Goal: Task Accomplishment & Management: Manage account settings

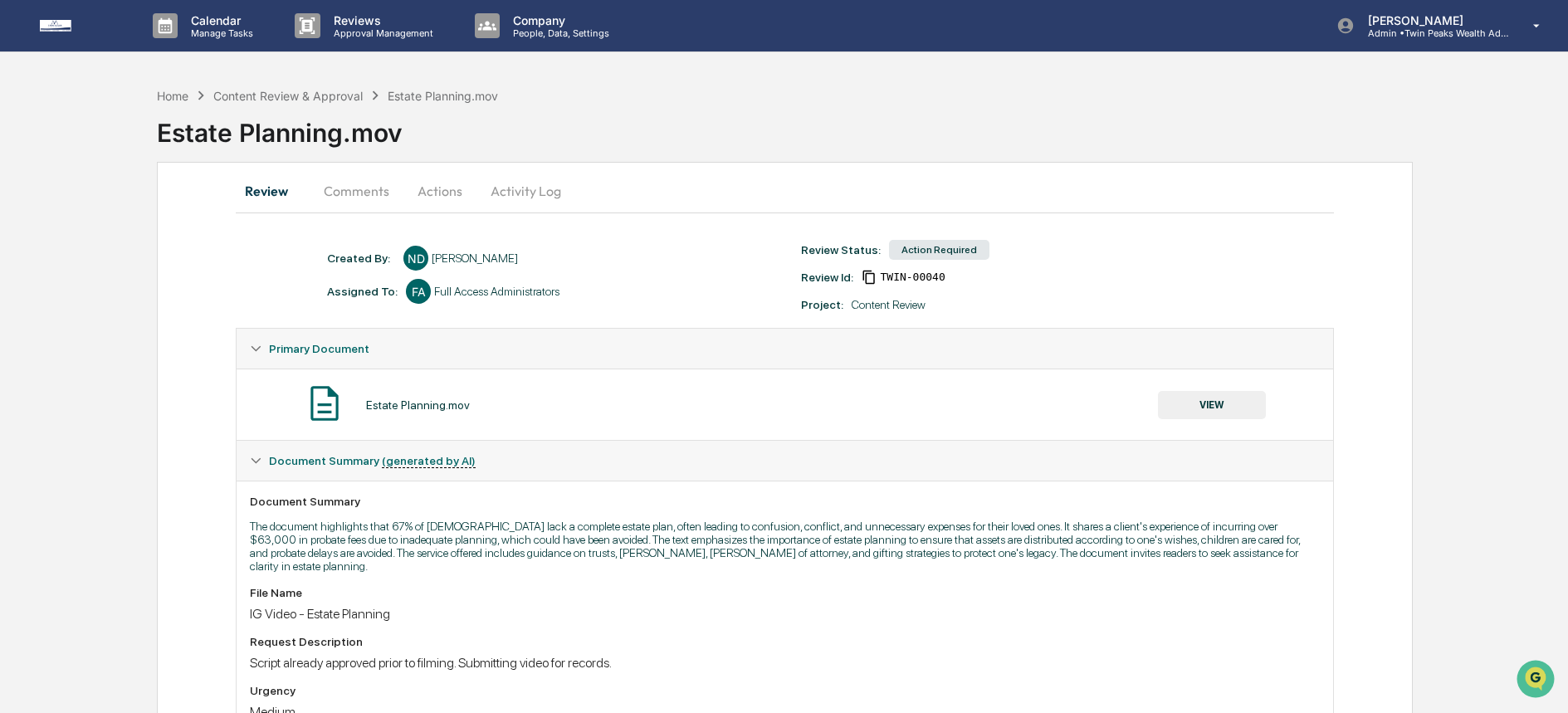
click at [1237, 406] on button "VIEW" at bounding box center [1212, 405] width 108 height 28
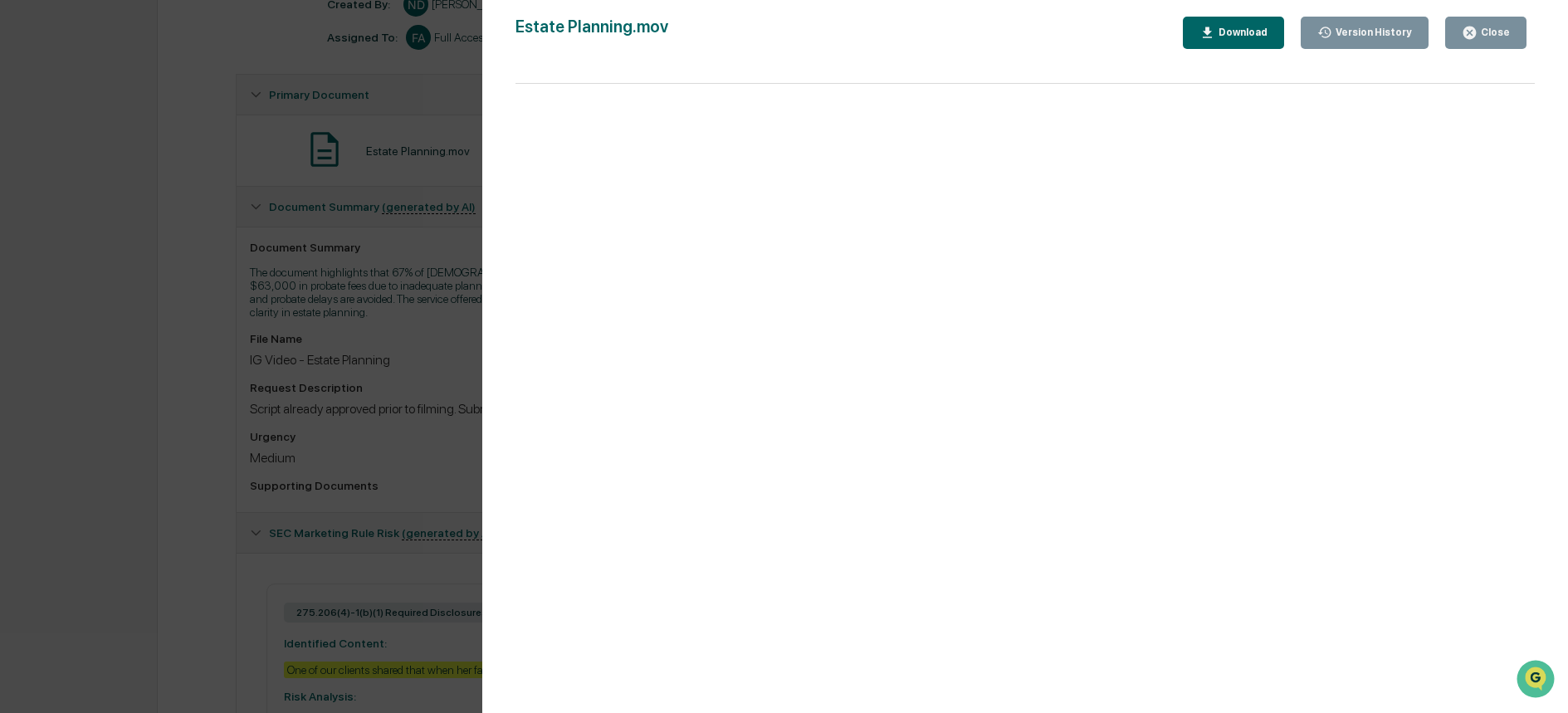
scroll to position [275, 0]
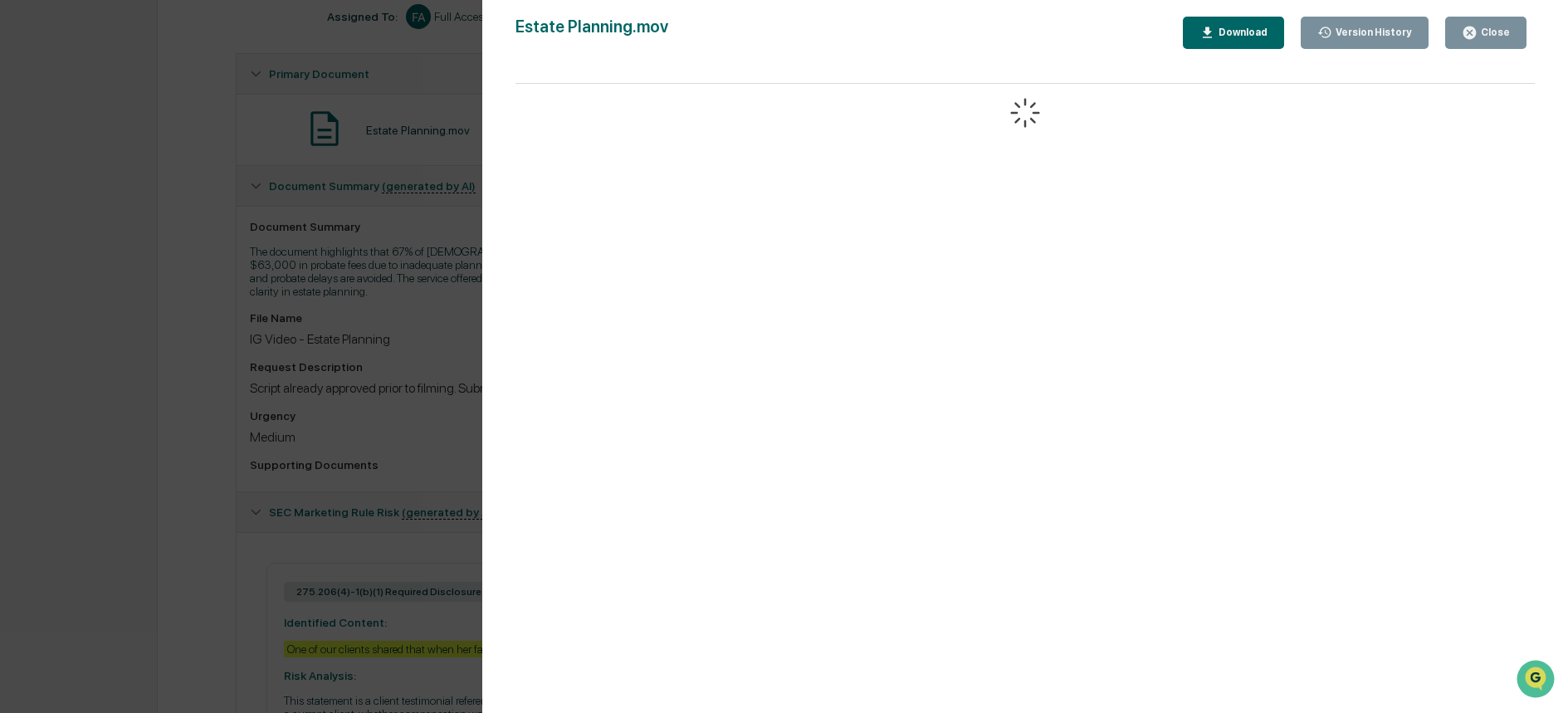
click at [348, 433] on div "Version History 10/07/2025, 11:33 PM Niki Desai Estate Planning.mov Close Versi…" at bounding box center [784, 356] width 1568 height 713
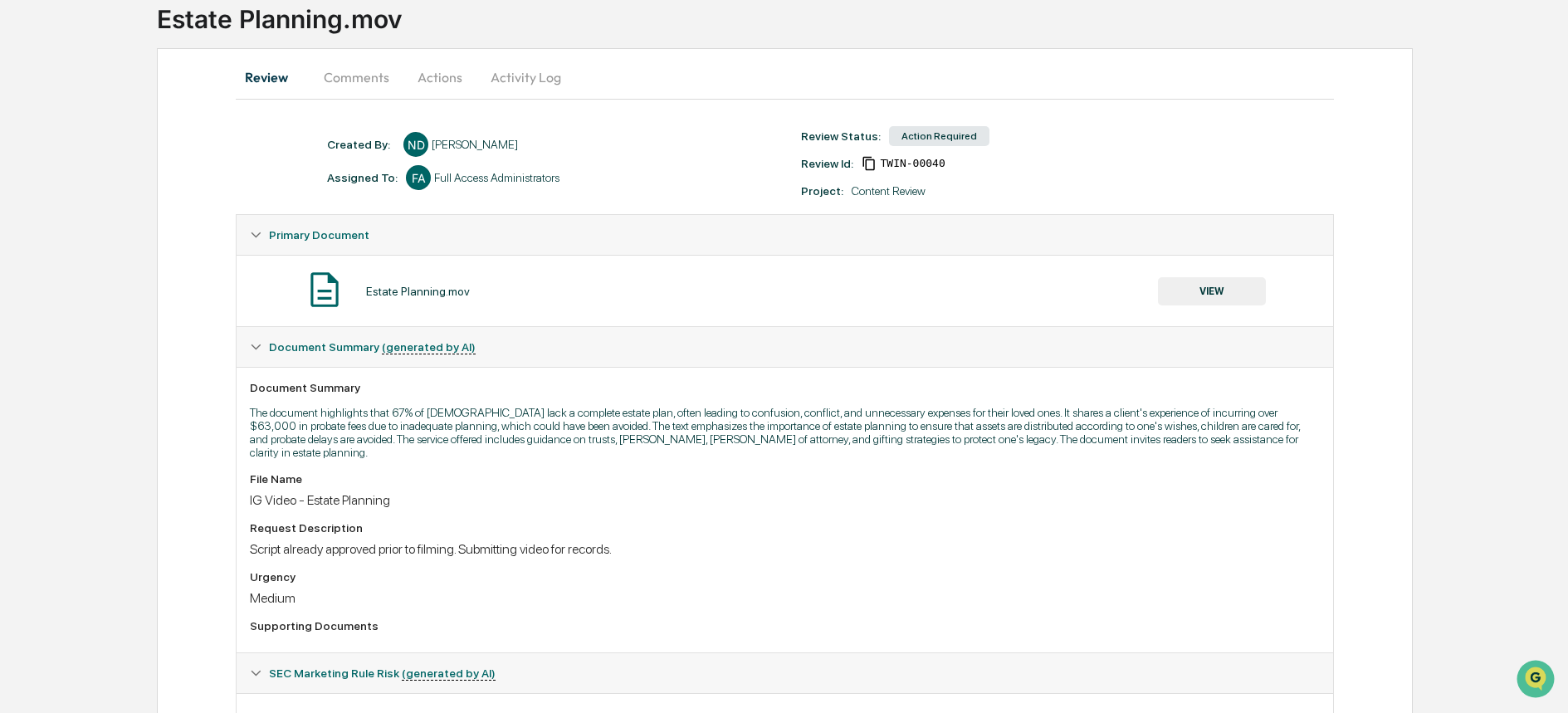
scroll to position [0, 0]
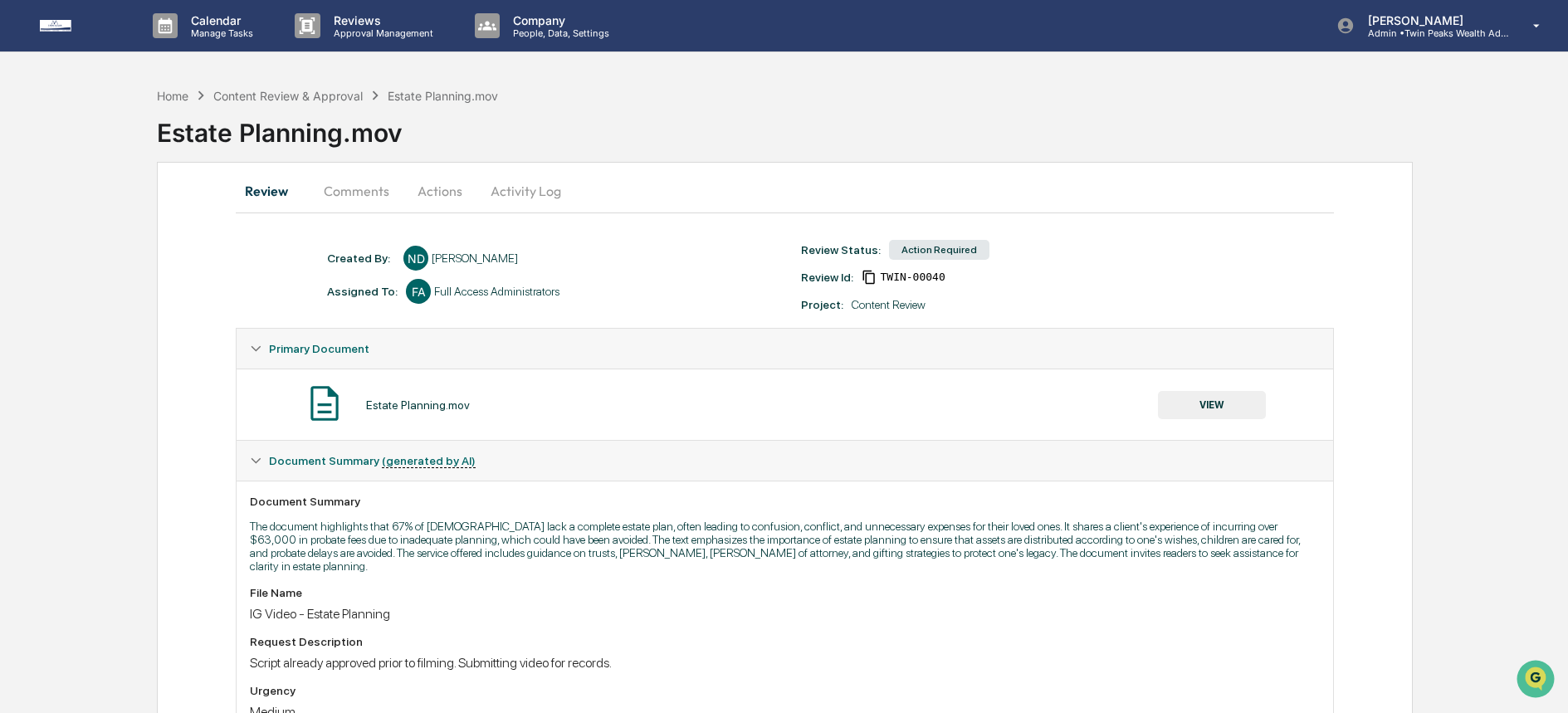
click at [429, 188] on button "Actions" at bounding box center [439, 190] width 75 height 39
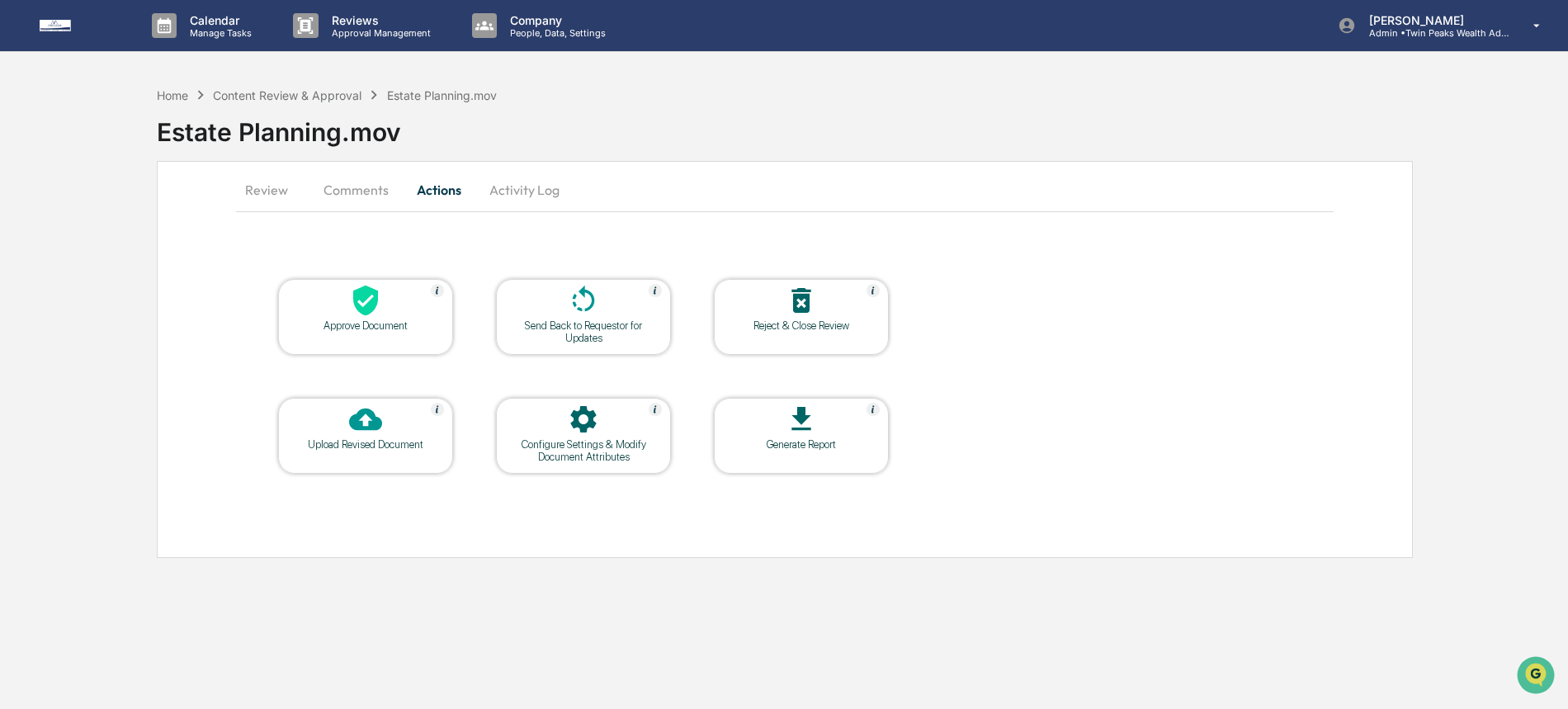
click at [393, 340] on div "Approve Document" at bounding box center [365, 317] width 175 height 76
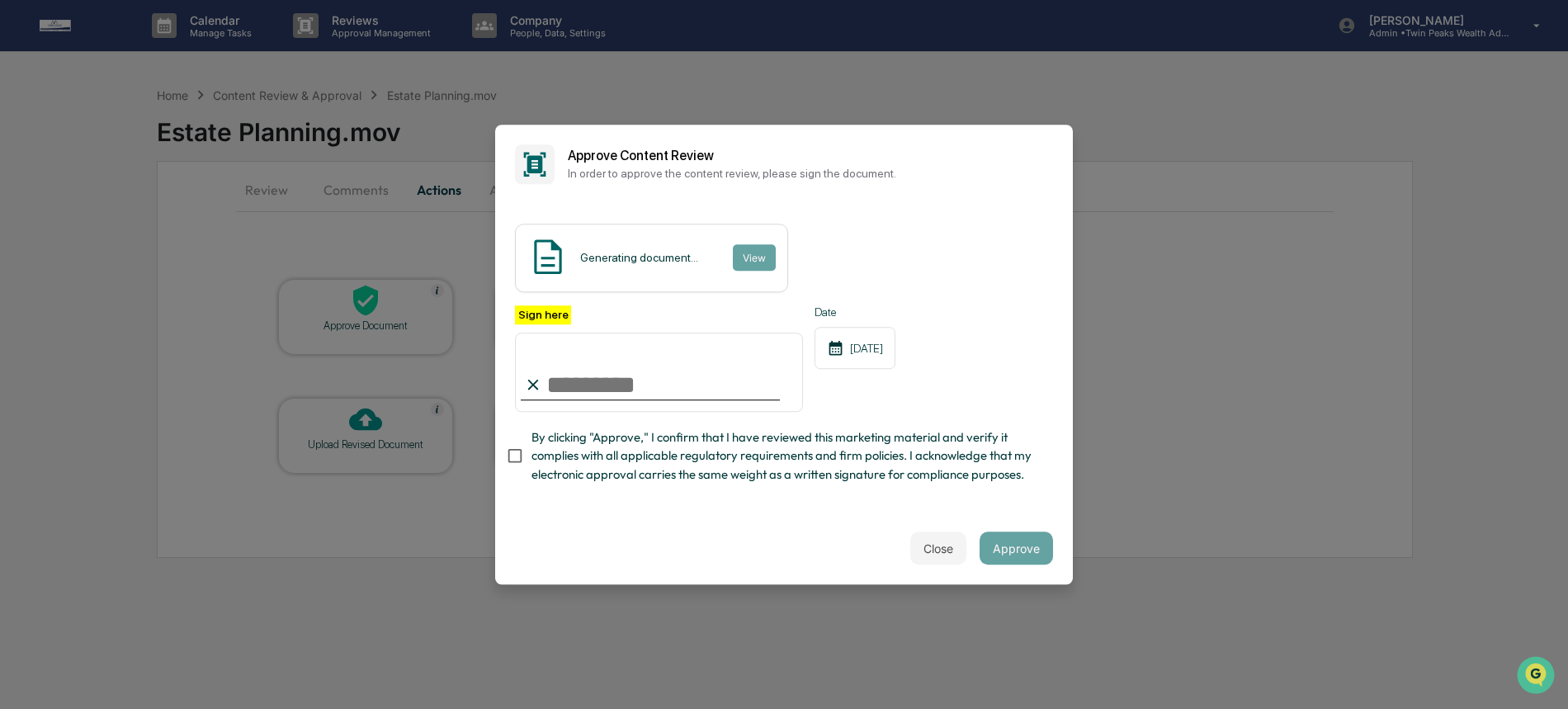
click at [587, 368] on input "Sign here" at bounding box center [659, 372] width 288 height 79
type input "**********"
click at [618, 449] on span "By clicking "Approve," I confirm that I have reviewed this marketing material a…" at bounding box center [785, 455] width 508 height 55
click at [995, 543] on button "Approve" at bounding box center [1016, 549] width 73 height 33
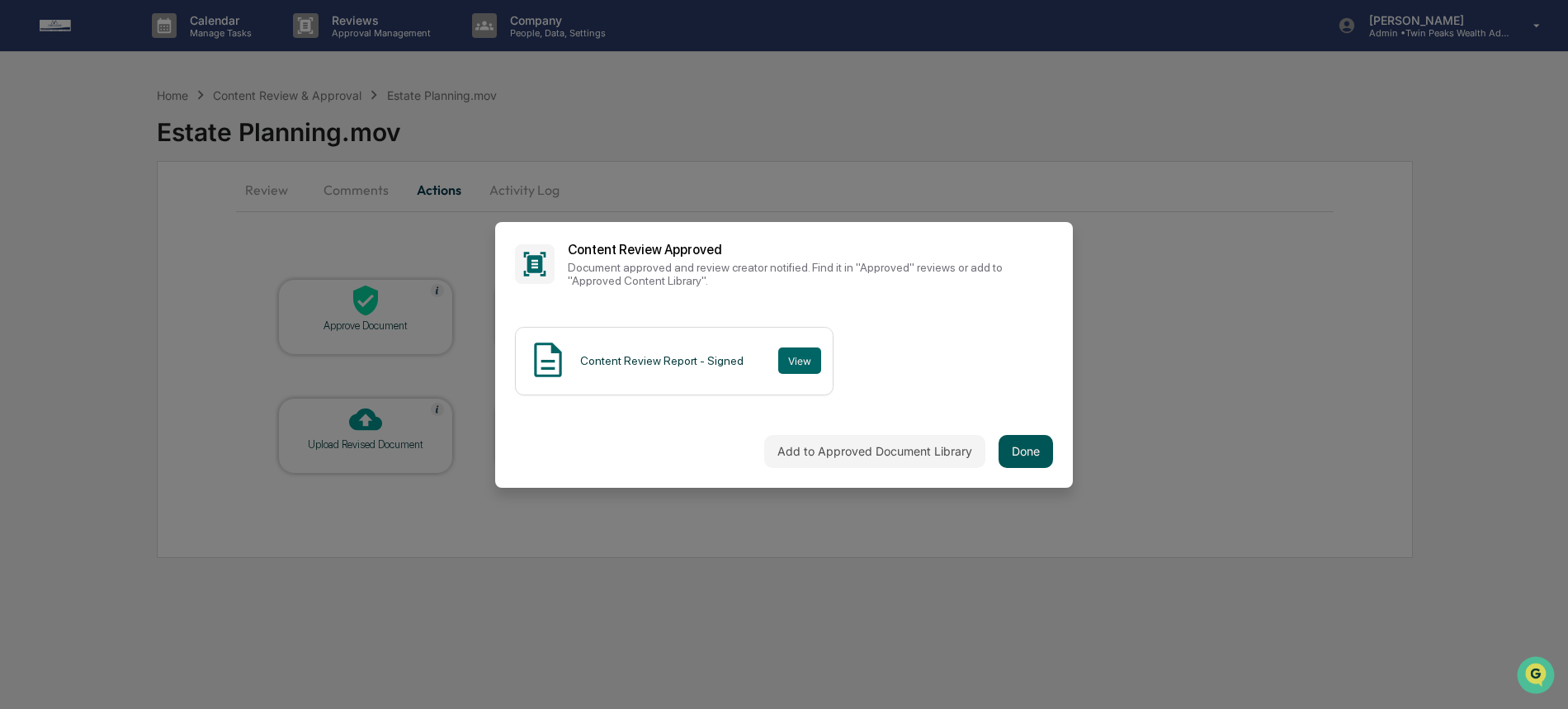
click at [998, 449] on button "Done" at bounding box center [1025, 452] width 54 height 33
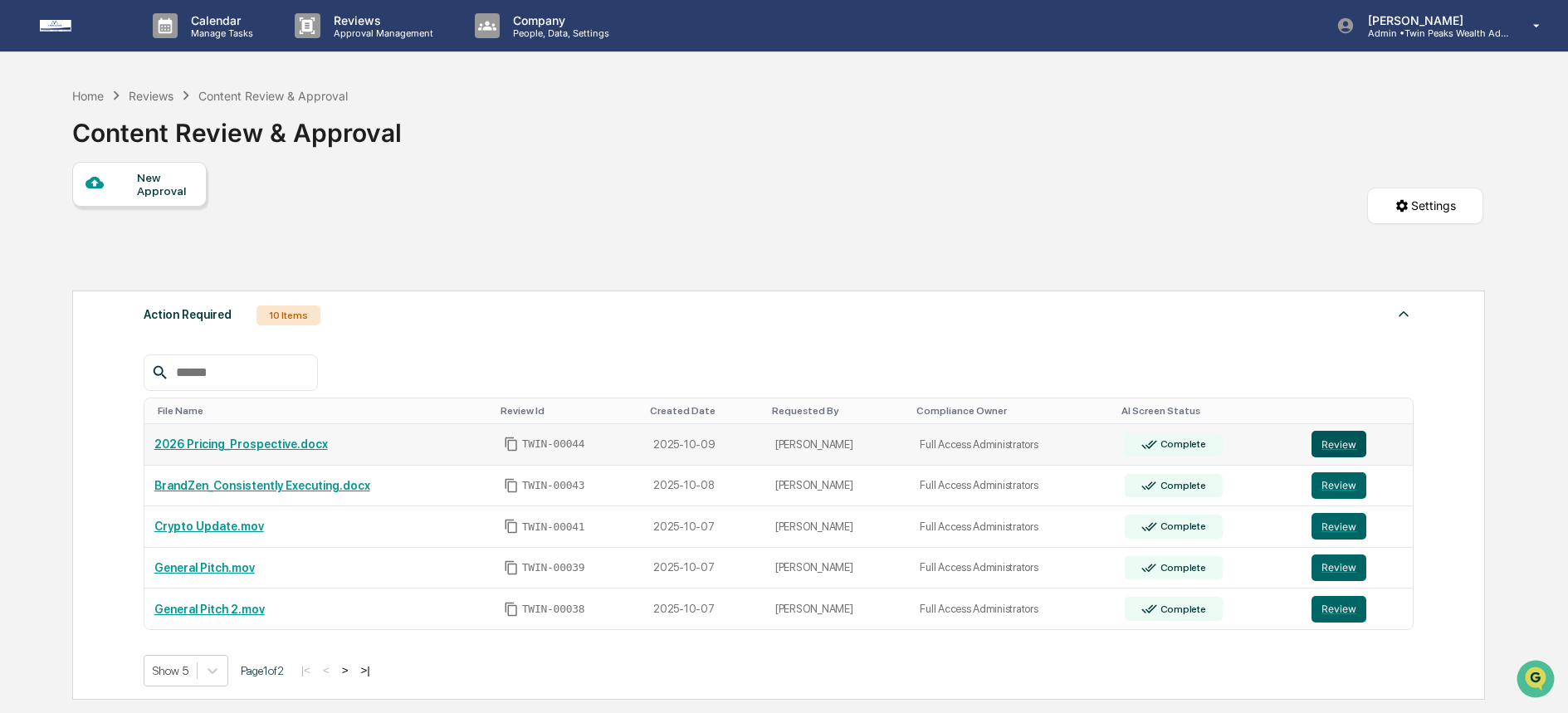
click at [1350, 449] on button "Review" at bounding box center [1339, 444] width 54 height 26
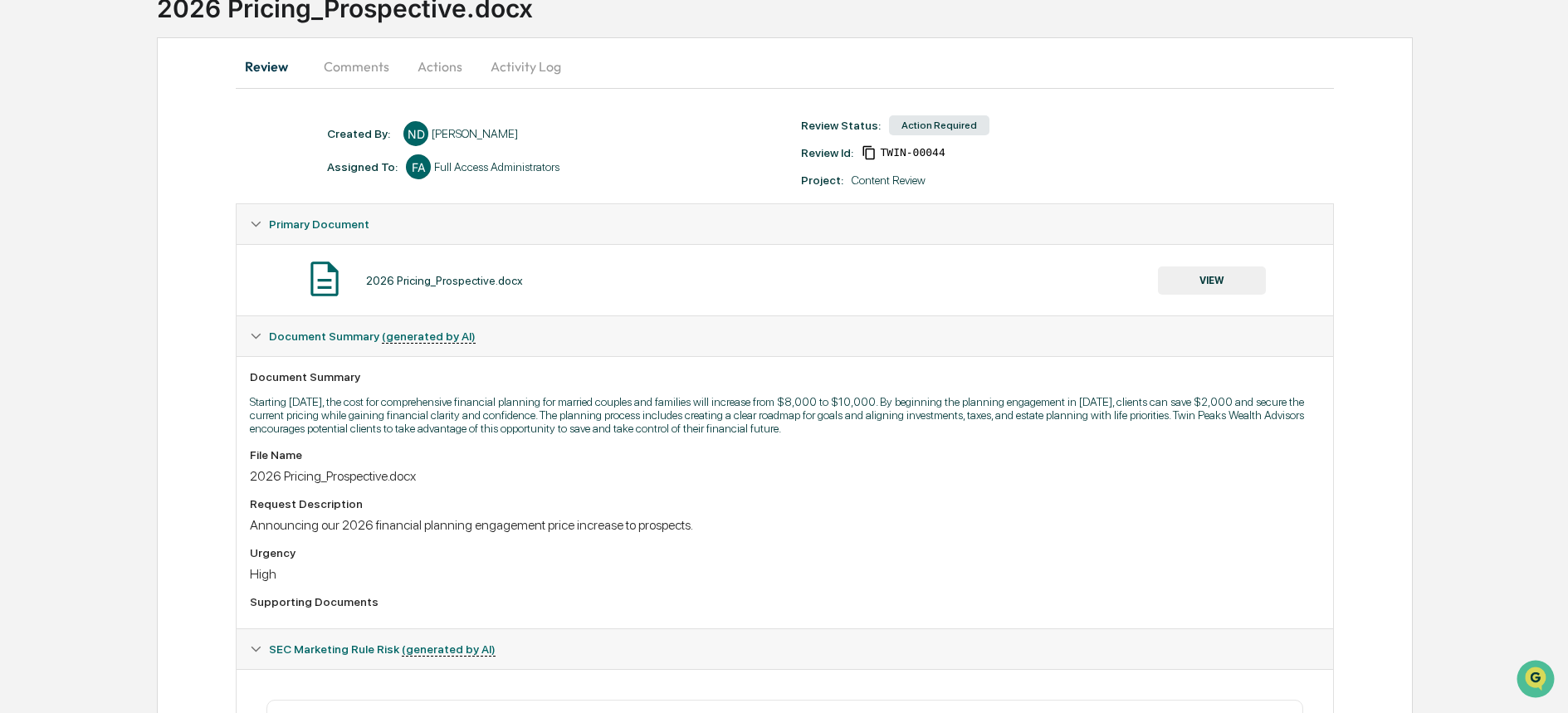
scroll to position [122, 0]
click at [1240, 285] on button "VIEW" at bounding box center [1212, 283] width 108 height 28
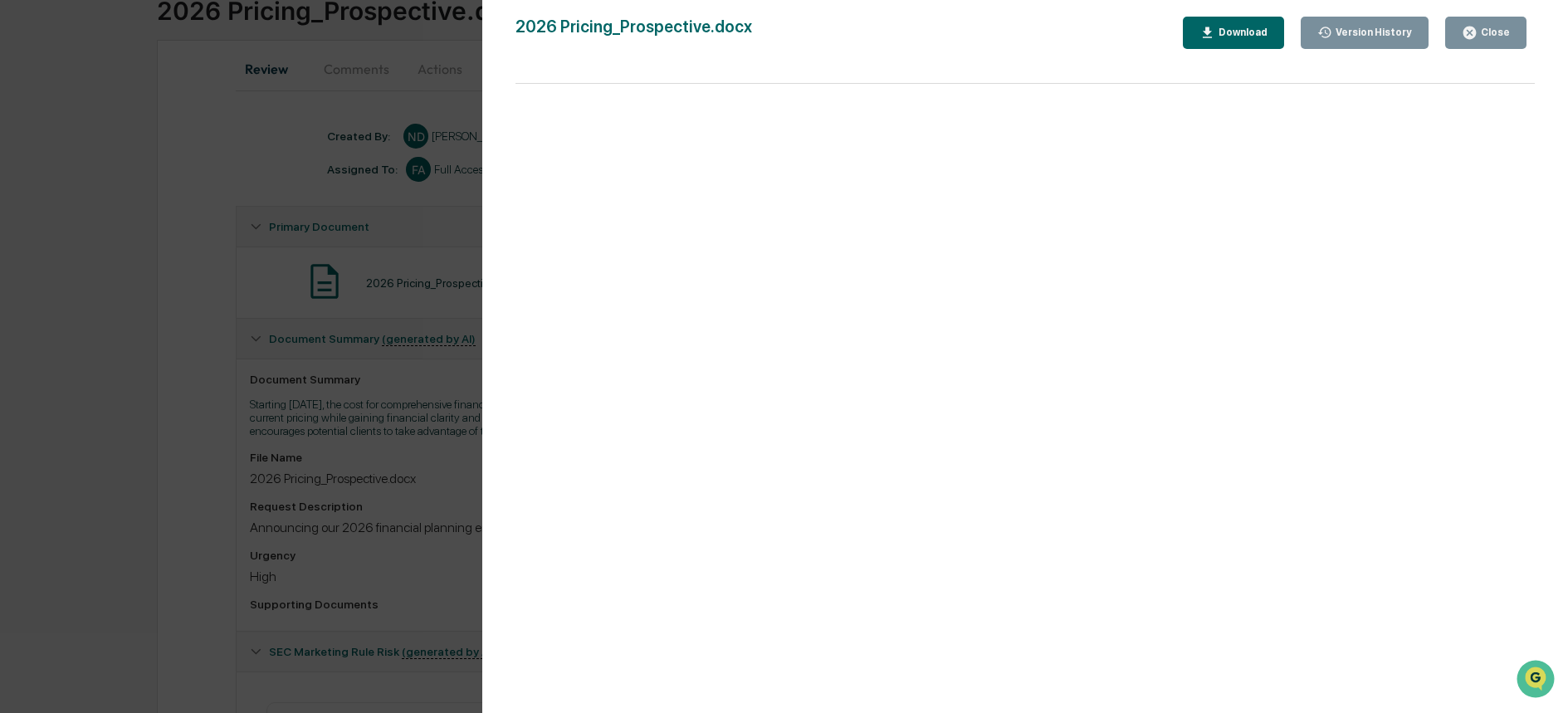
click at [1242, 29] on div "Download" at bounding box center [1242, 32] width 53 height 11
click at [236, 303] on div "Version History 10/09/2025, 08:32 PM Niki Desai 2026 Pricing_Prospective.docx C…" at bounding box center [784, 356] width 1568 height 713
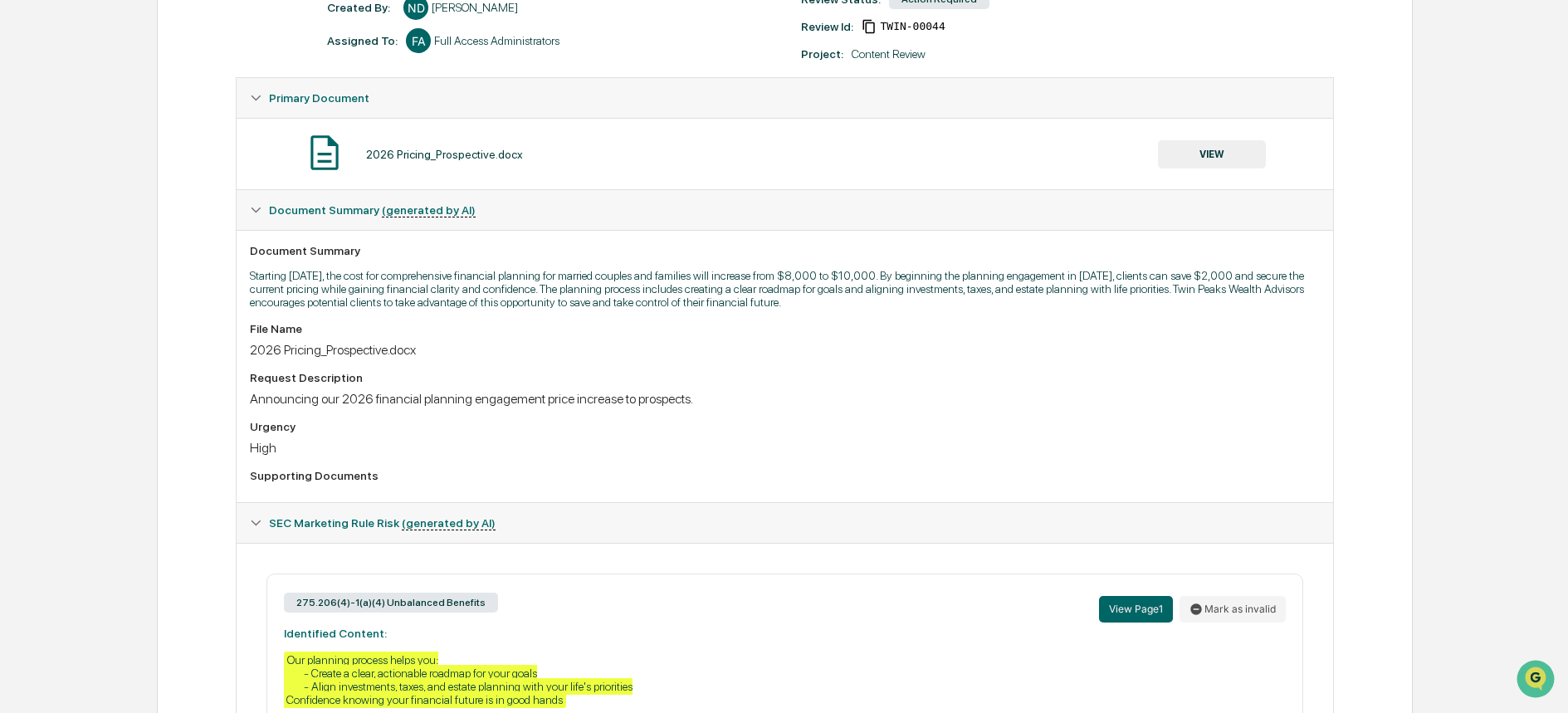
scroll to position [0, 0]
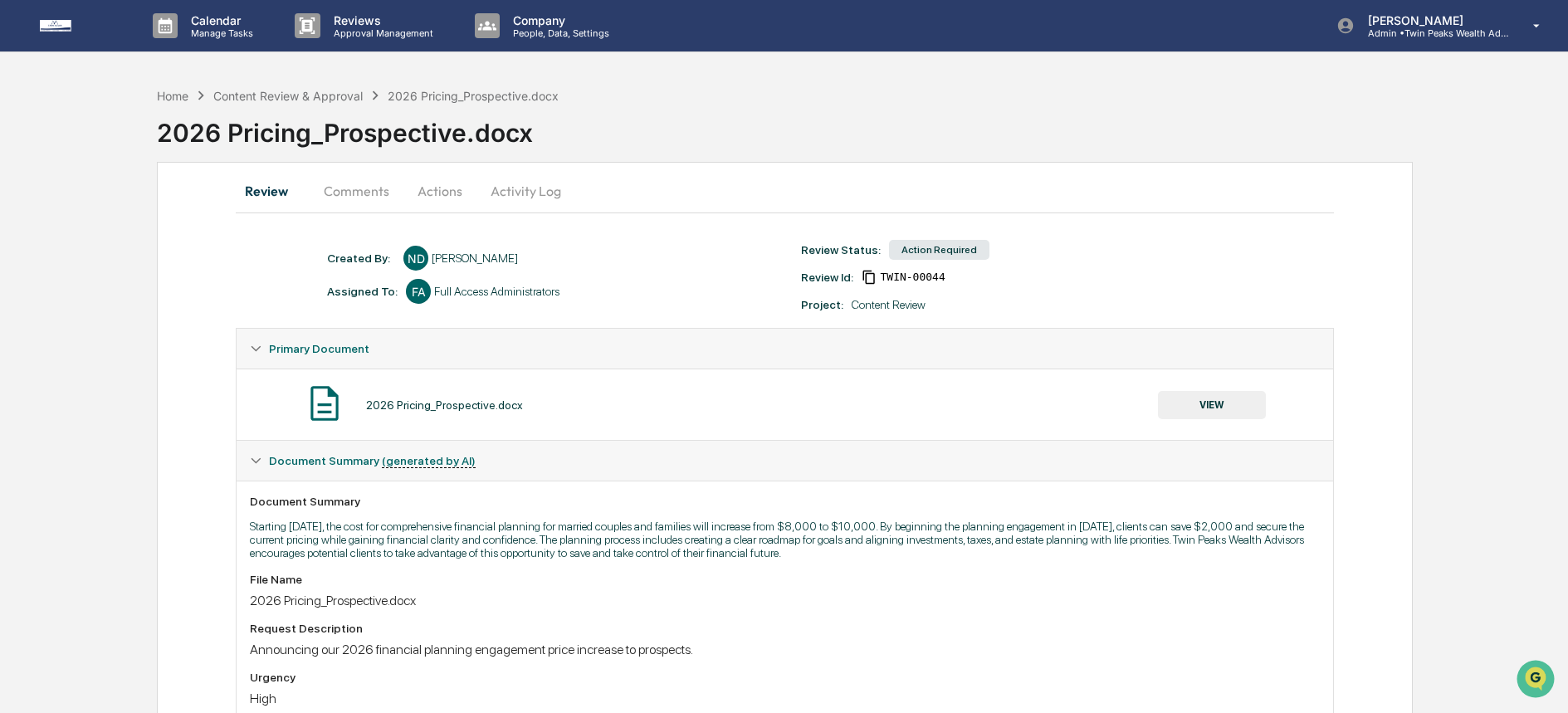
click at [427, 189] on button "Actions" at bounding box center [439, 190] width 75 height 39
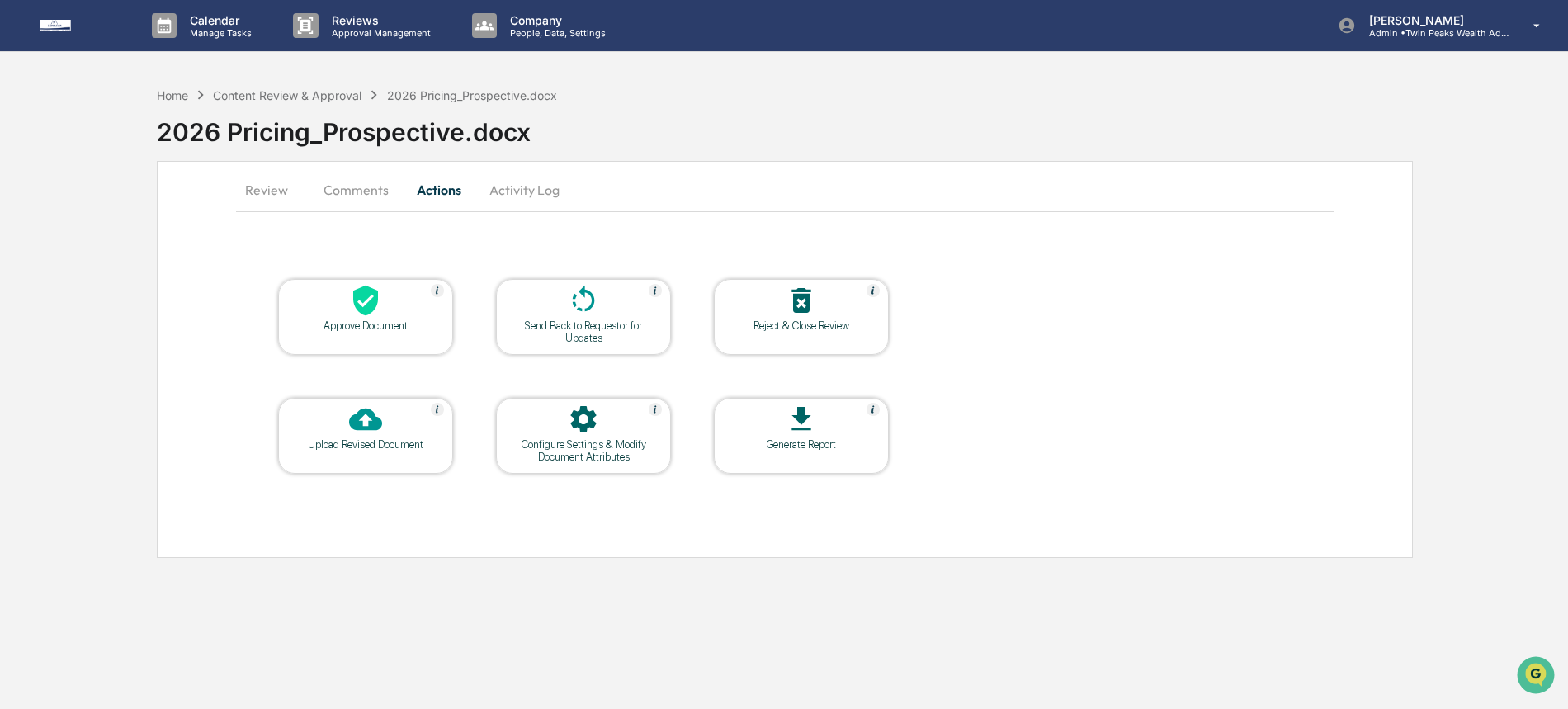
click at [317, 447] on div "Upload Revised Document" at bounding box center [365, 445] width 148 height 12
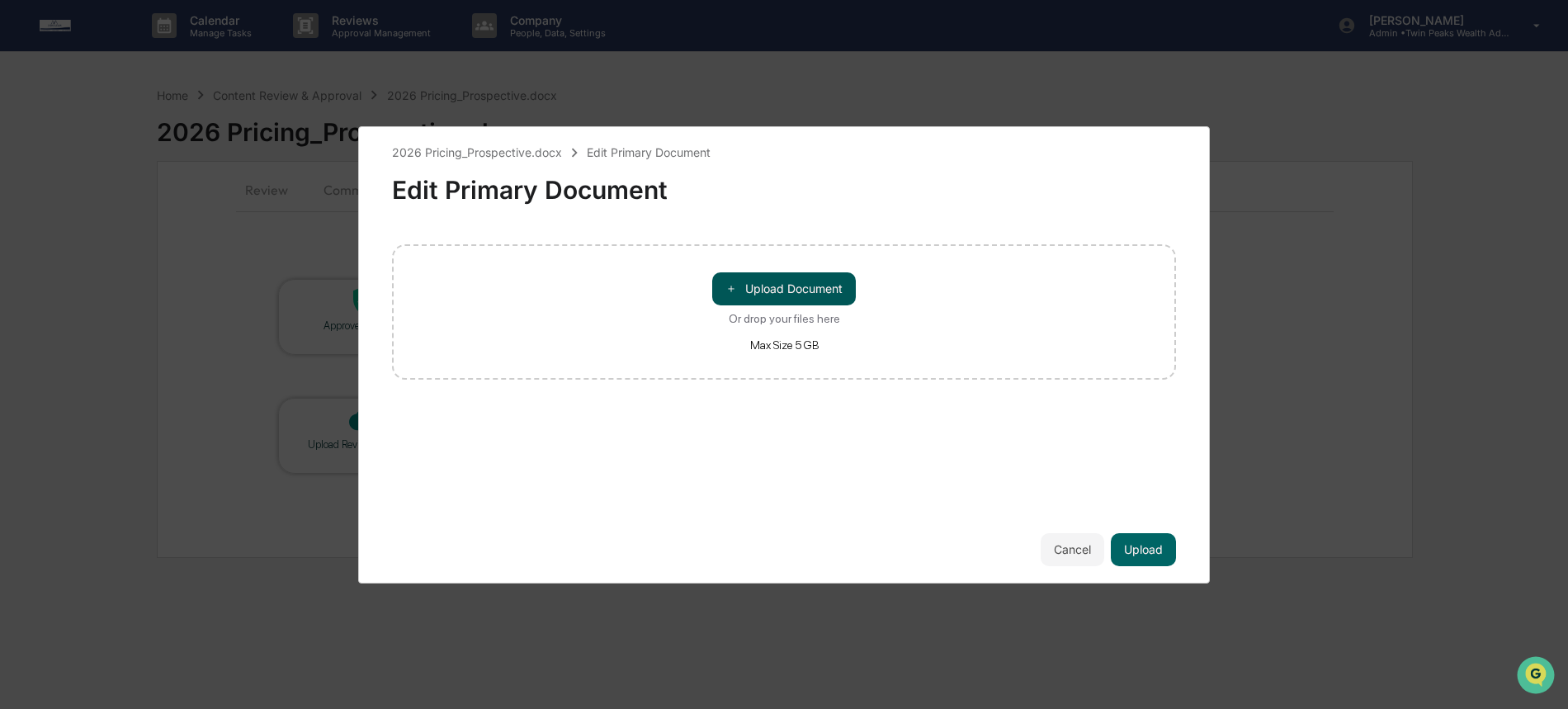
click at [811, 293] on button "＋ Upload Document" at bounding box center [784, 289] width 144 height 33
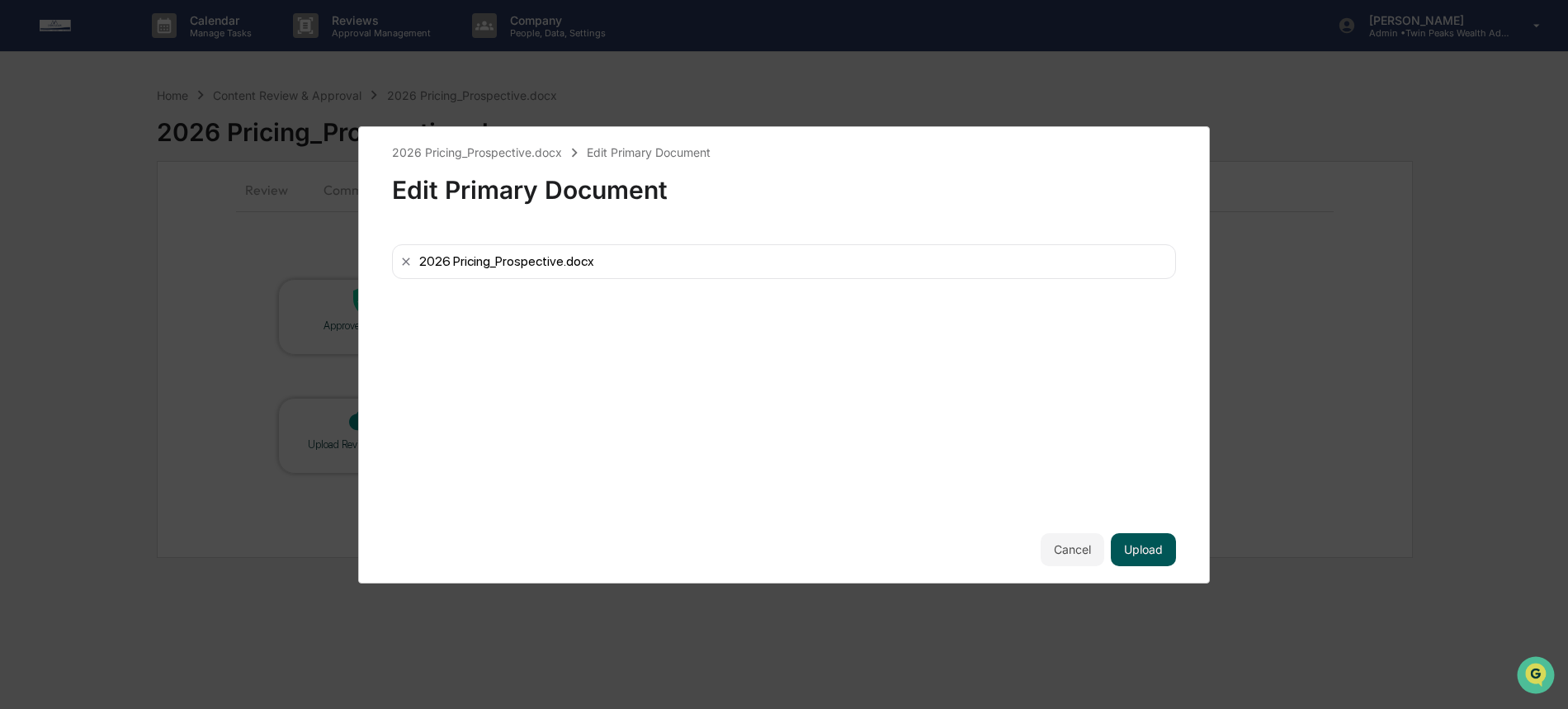
click at [1162, 545] on button "Upload" at bounding box center [1143, 550] width 65 height 33
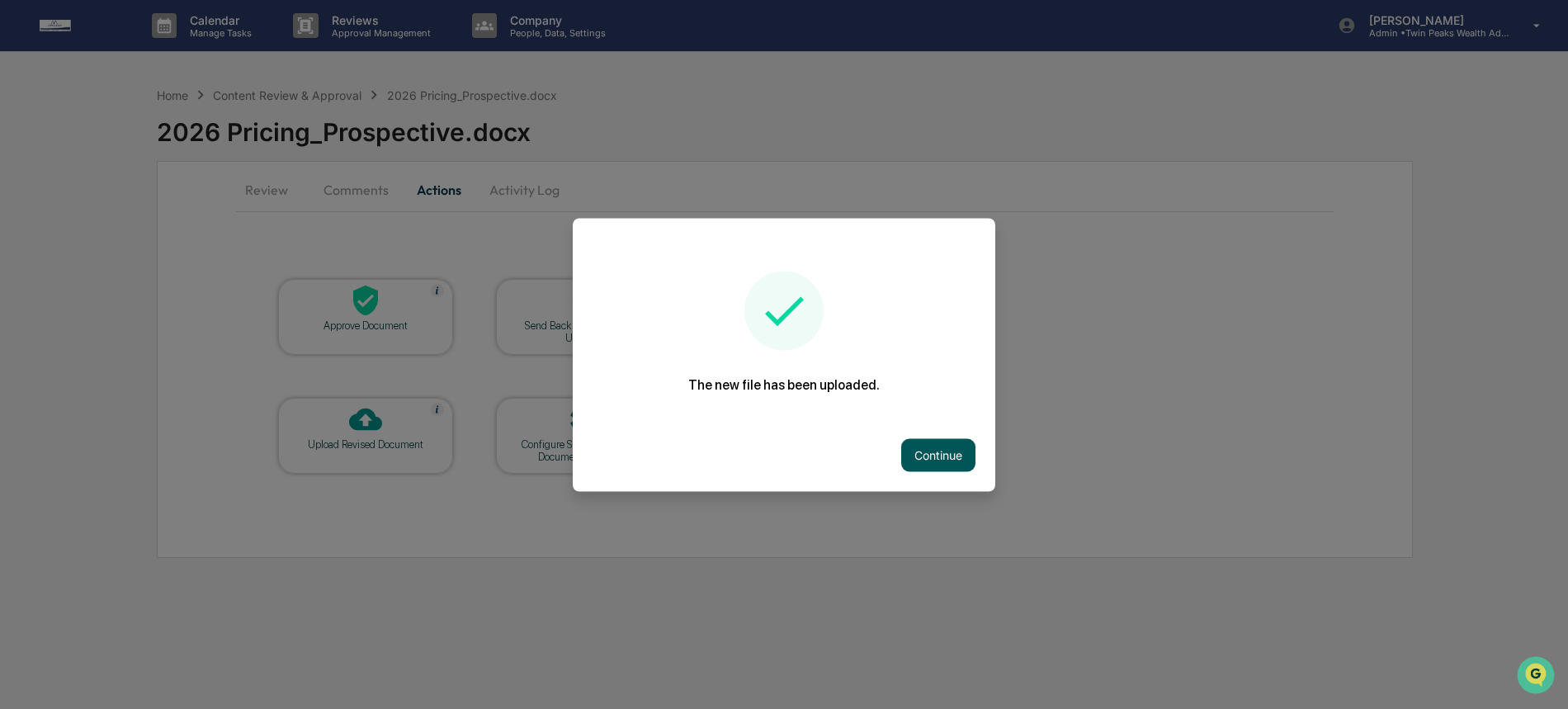
click at [917, 453] on button "Continue" at bounding box center [938, 455] width 74 height 33
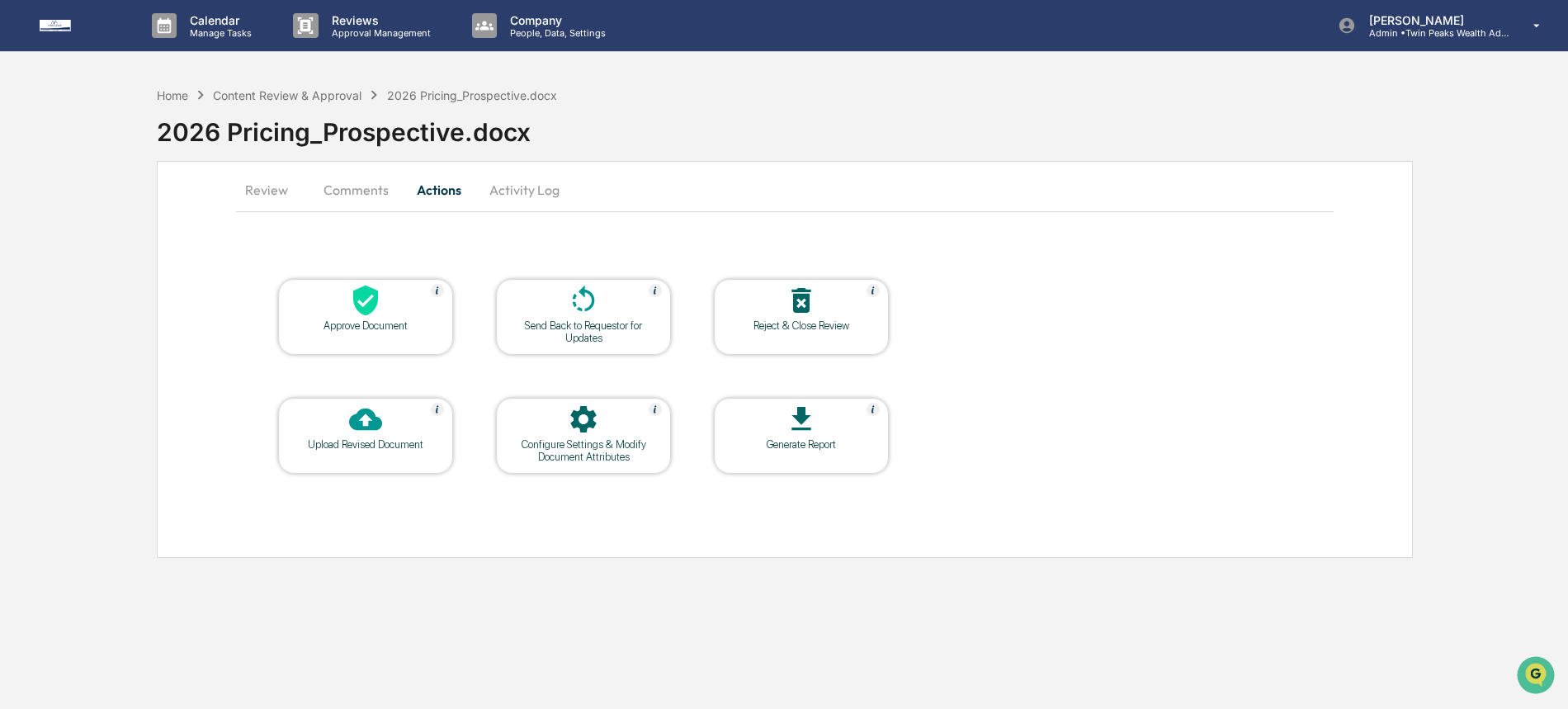
click at [565, 325] on div "Send Back to Requestor for Updates" at bounding box center [583, 331] width 148 height 24
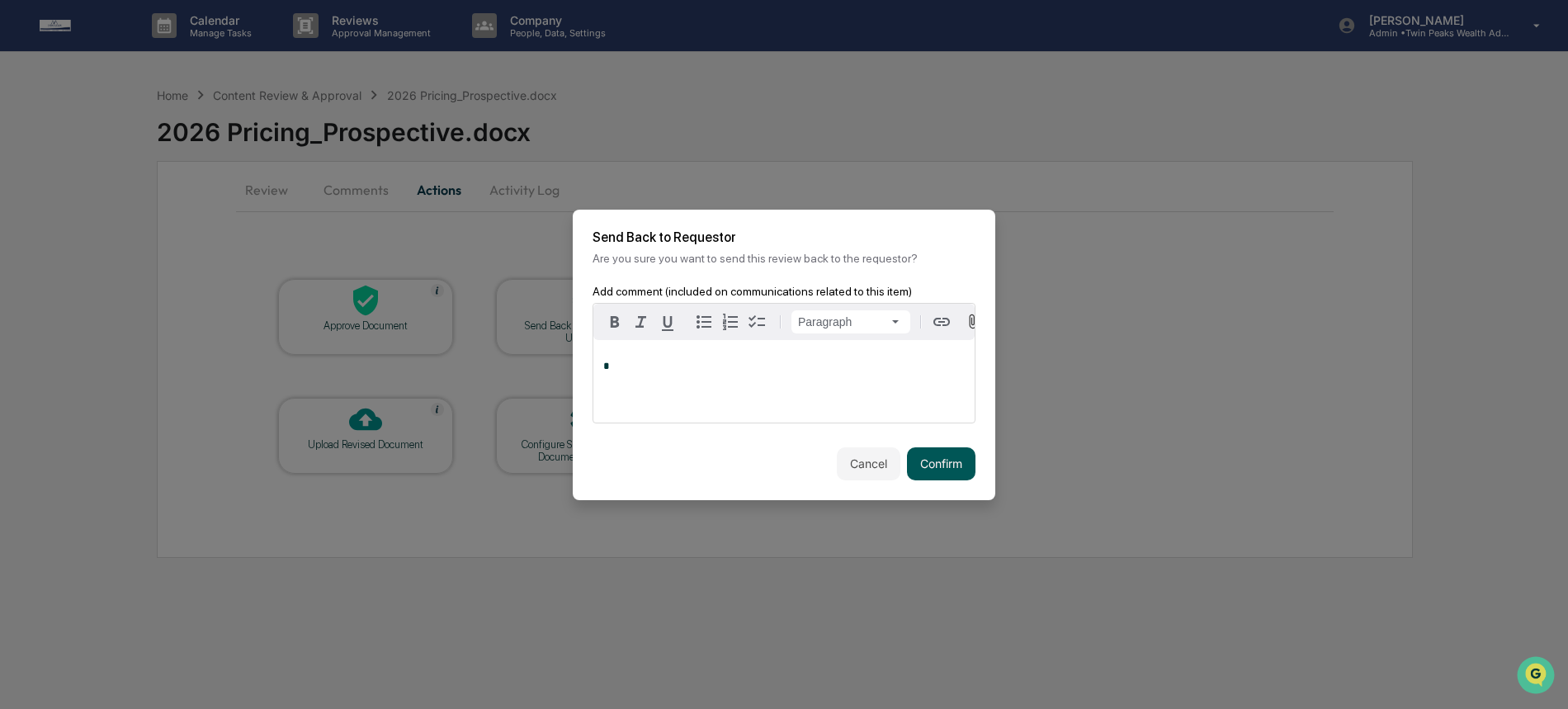
click at [930, 472] on button "Confirm" at bounding box center [940, 464] width 69 height 33
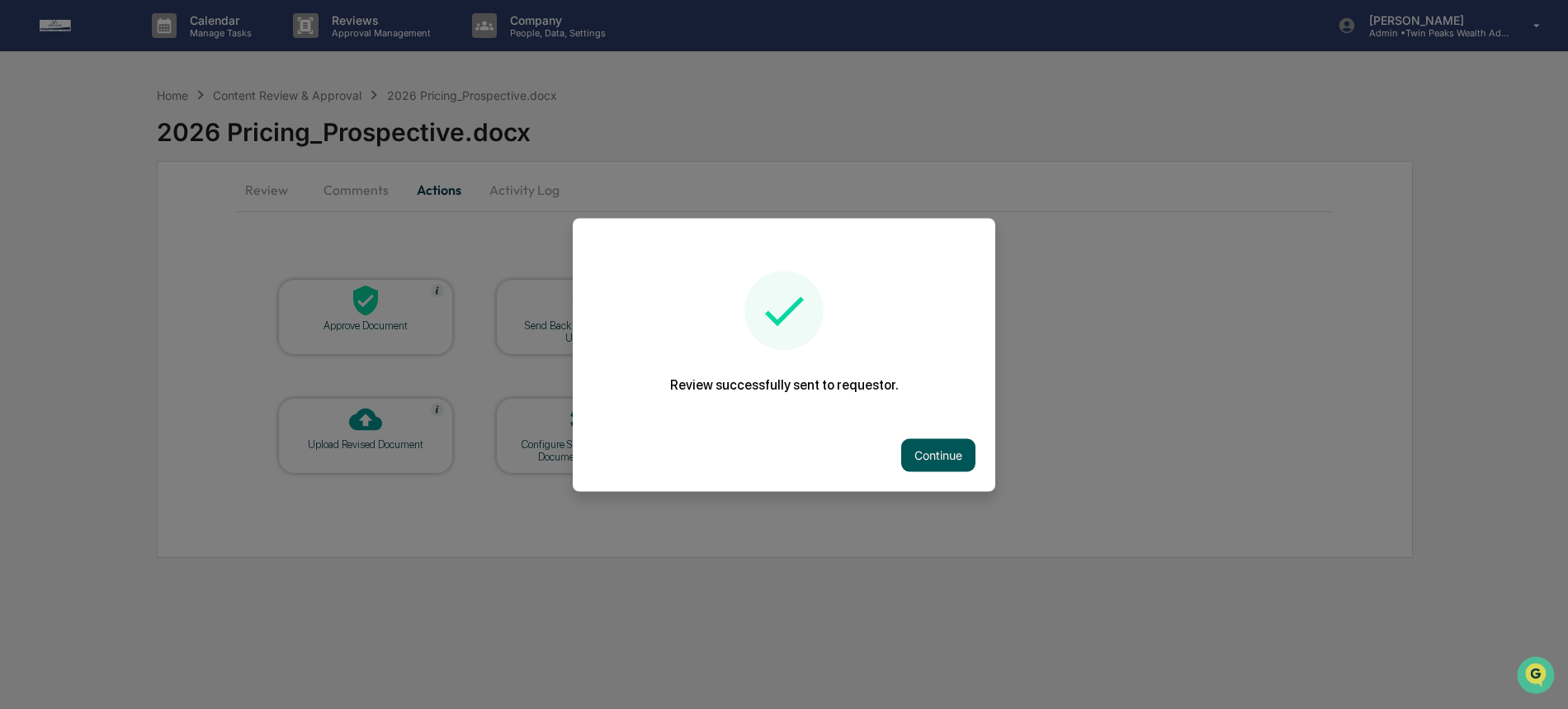
click at [954, 453] on button "Continue" at bounding box center [938, 455] width 74 height 33
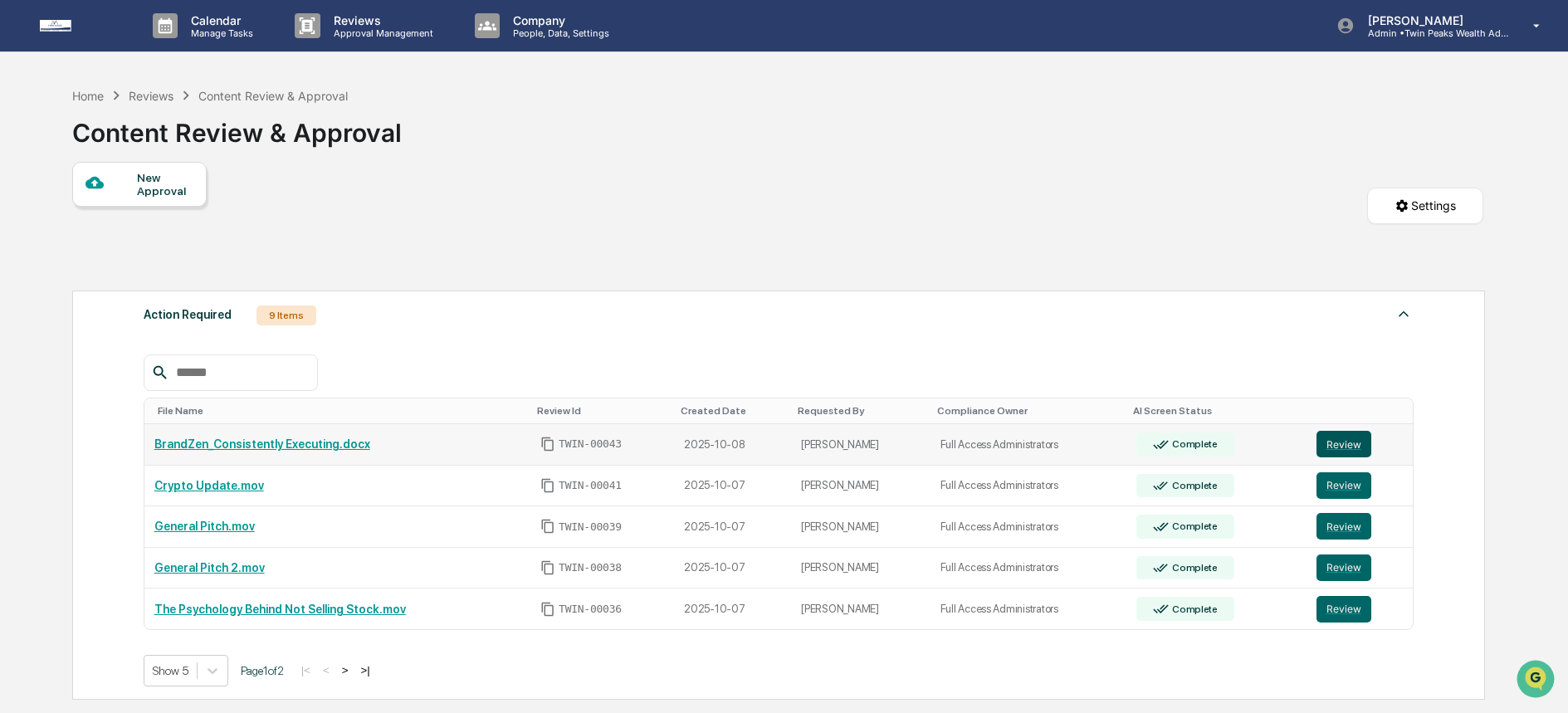
click at [1356, 450] on button "Review" at bounding box center [1343, 444] width 54 height 26
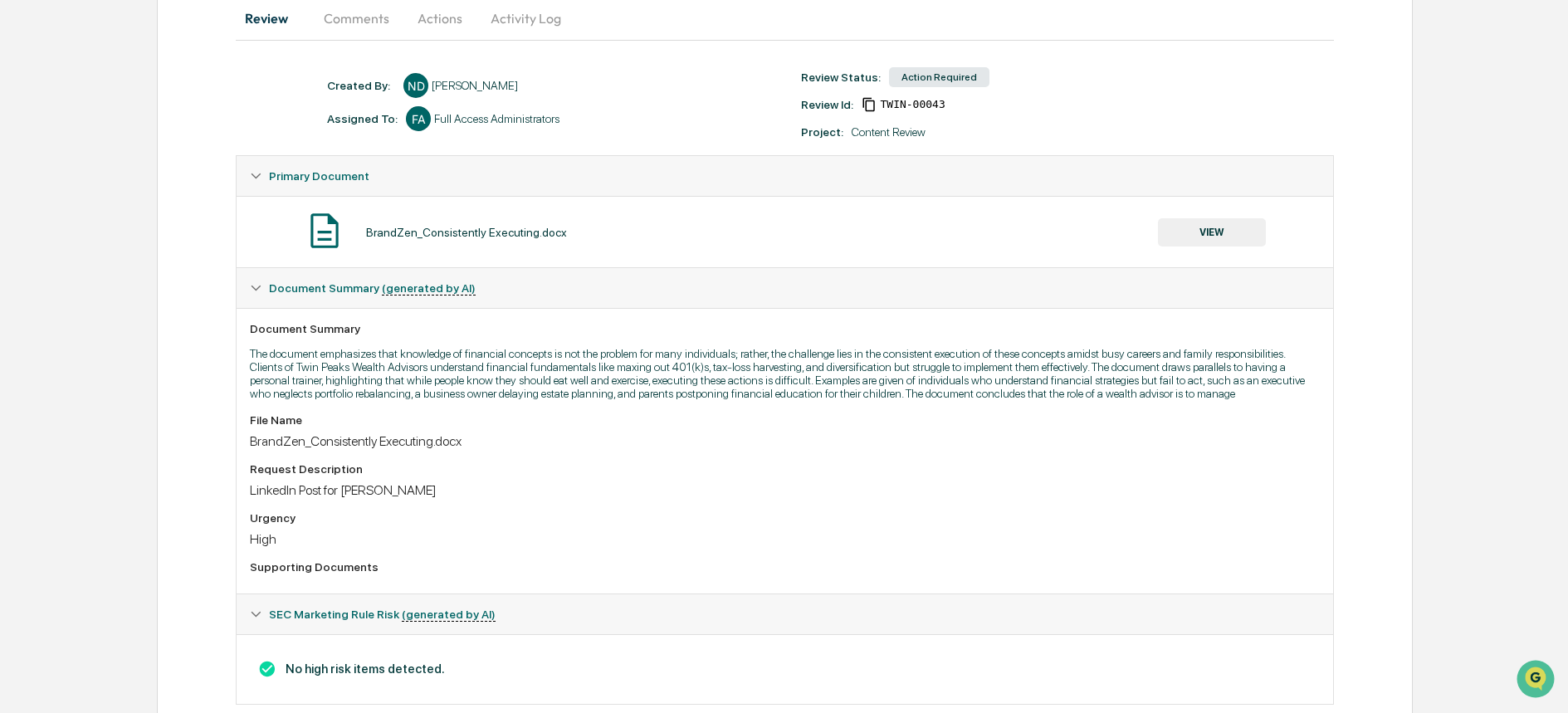
scroll to position [43, 0]
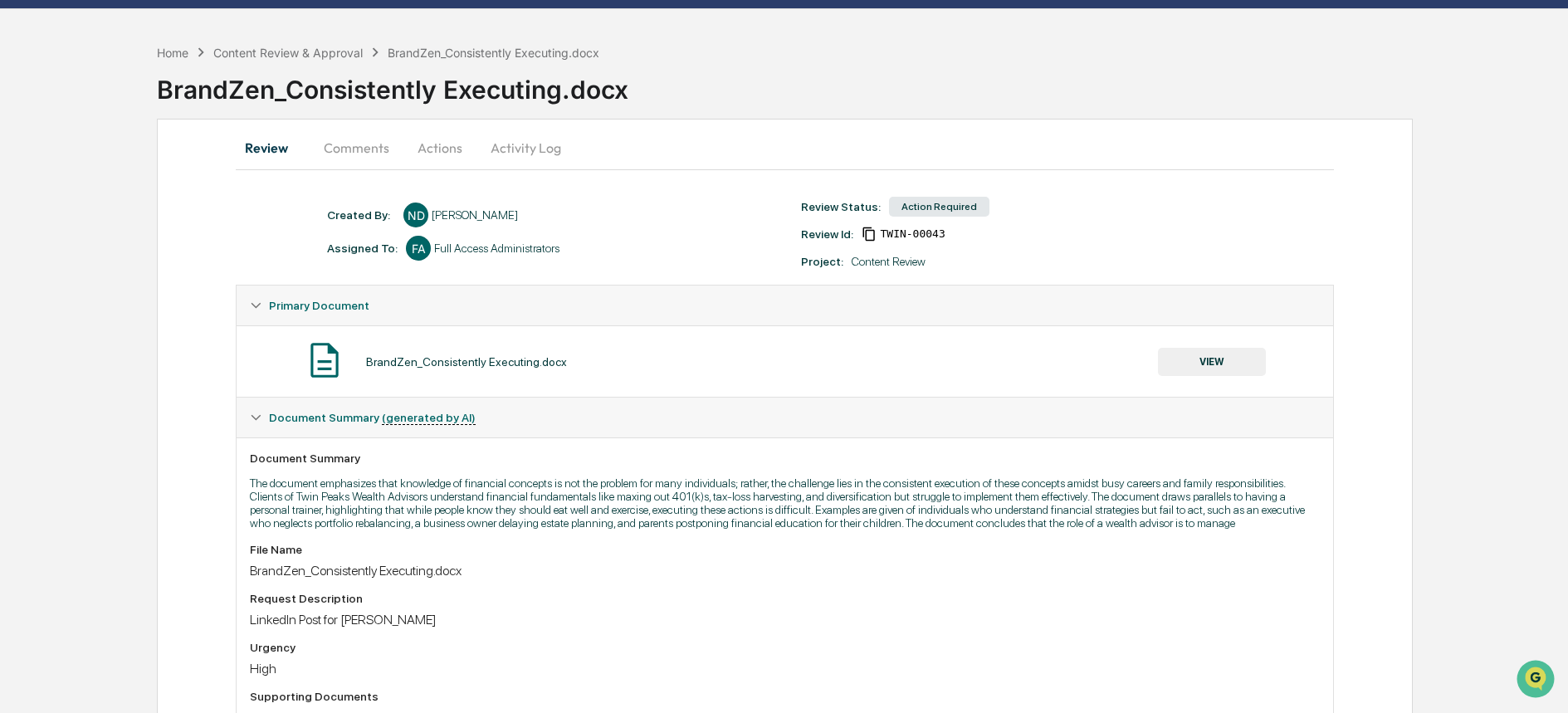
click at [1222, 370] on button "VIEW" at bounding box center [1212, 362] width 108 height 28
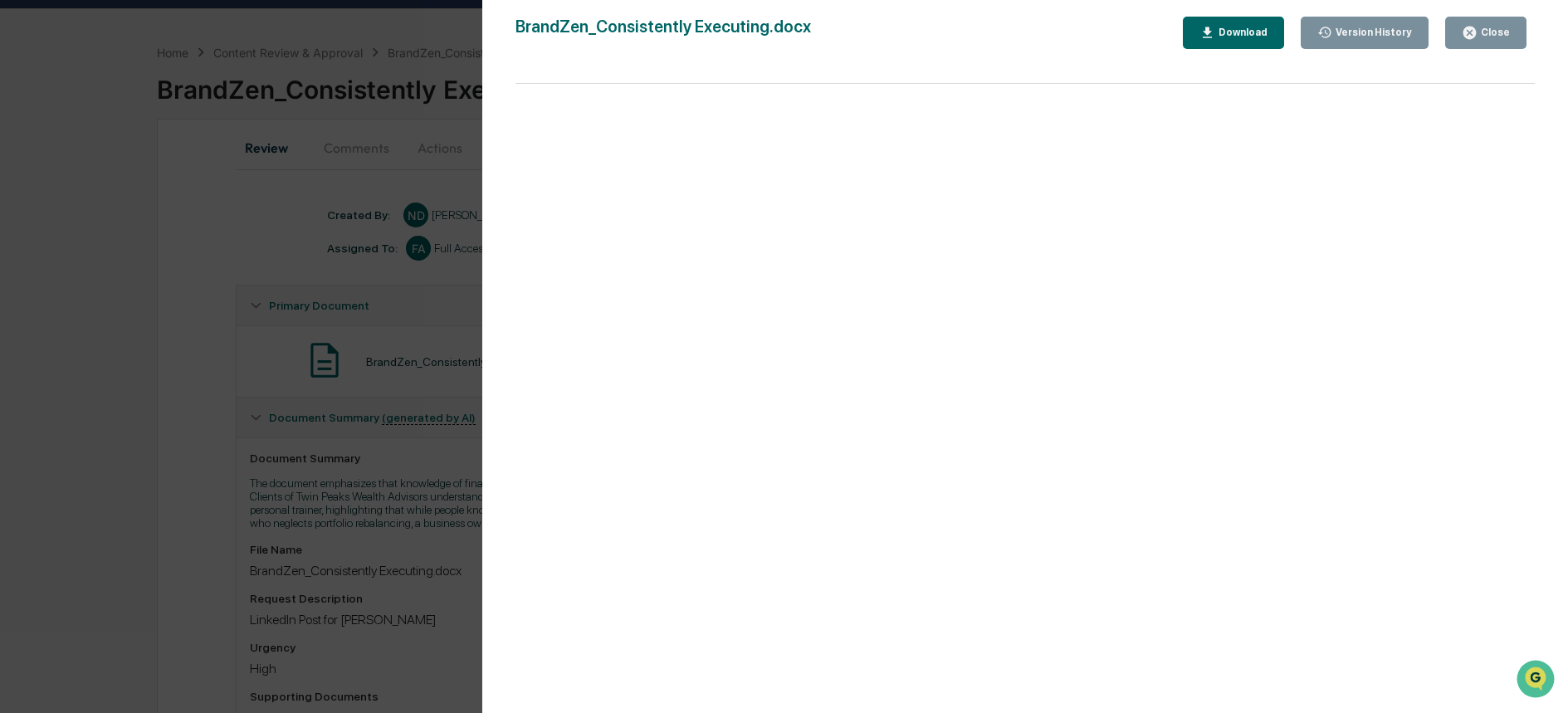
click at [1229, 37] on div "Download" at bounding box center [1242, 32] width 53 height 11
click at [1507, 30] on div "Close" at bounding box center [1493, 32] width 32 height 11
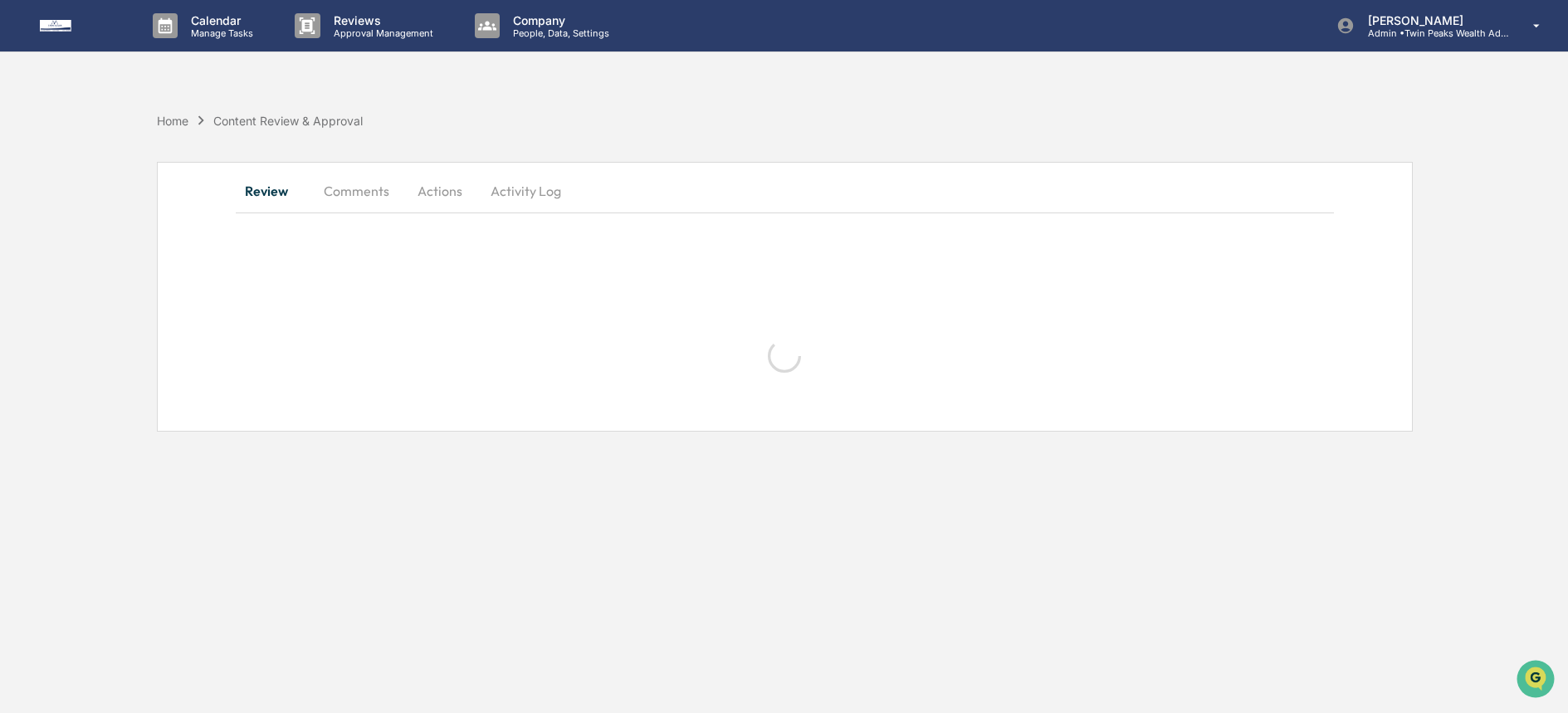
scroll to position [0, 0]
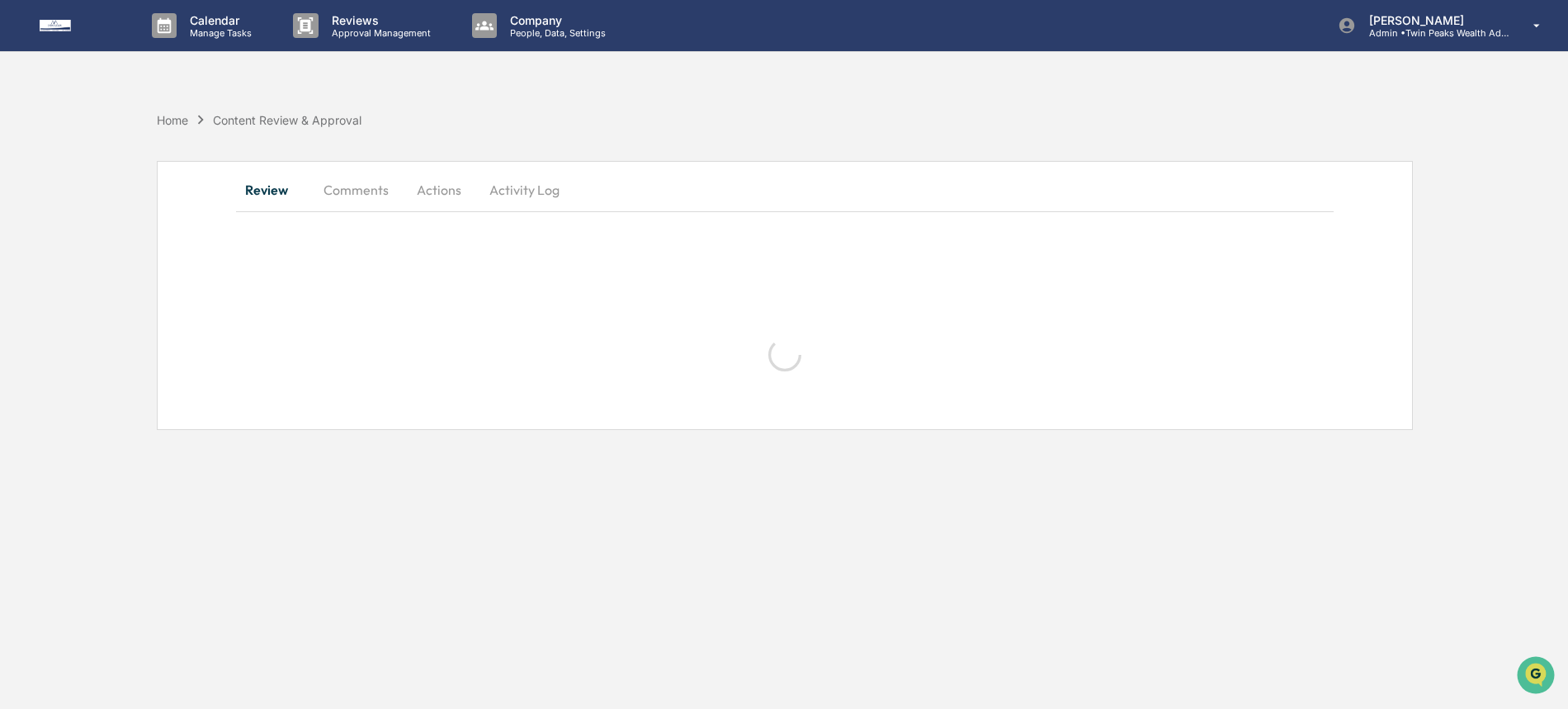
click at [416, 187] on button "Actions" at bounding box center [438, 189] width 74 height 39
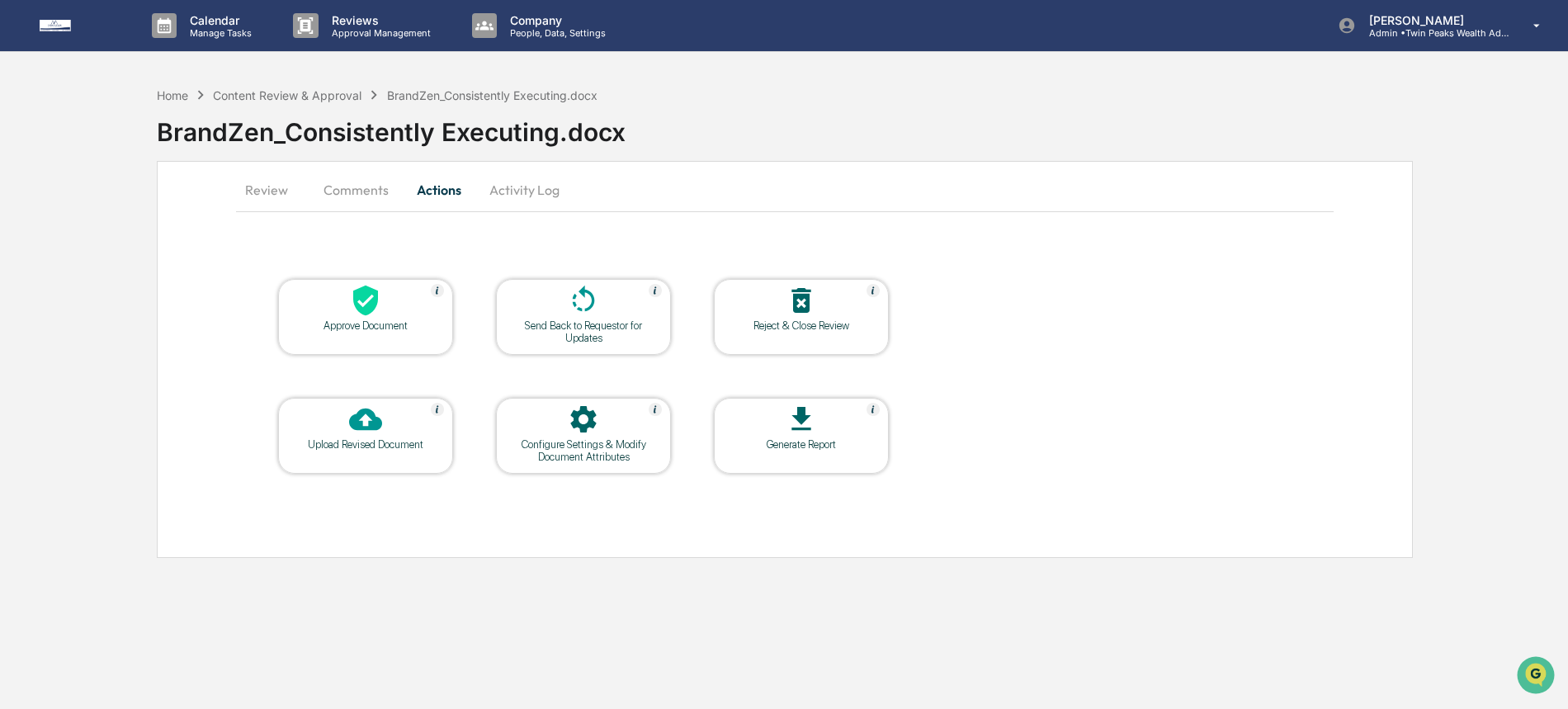
click at [400, 432] on div at bounding box center [365, 420] width 165 height 36
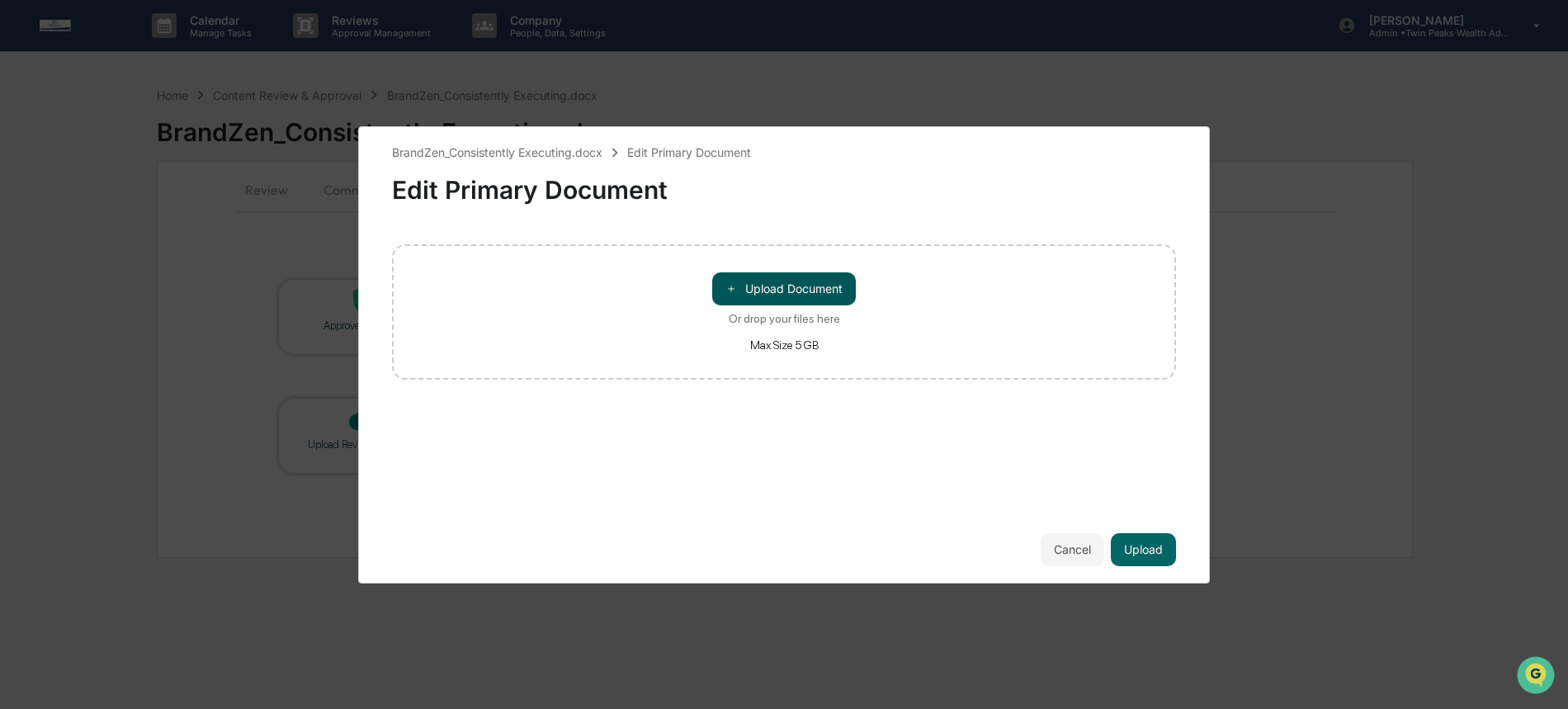
click at [795, 284] on button "＋ Upload Document" at bounding box center [784, 289] width 144 height 33
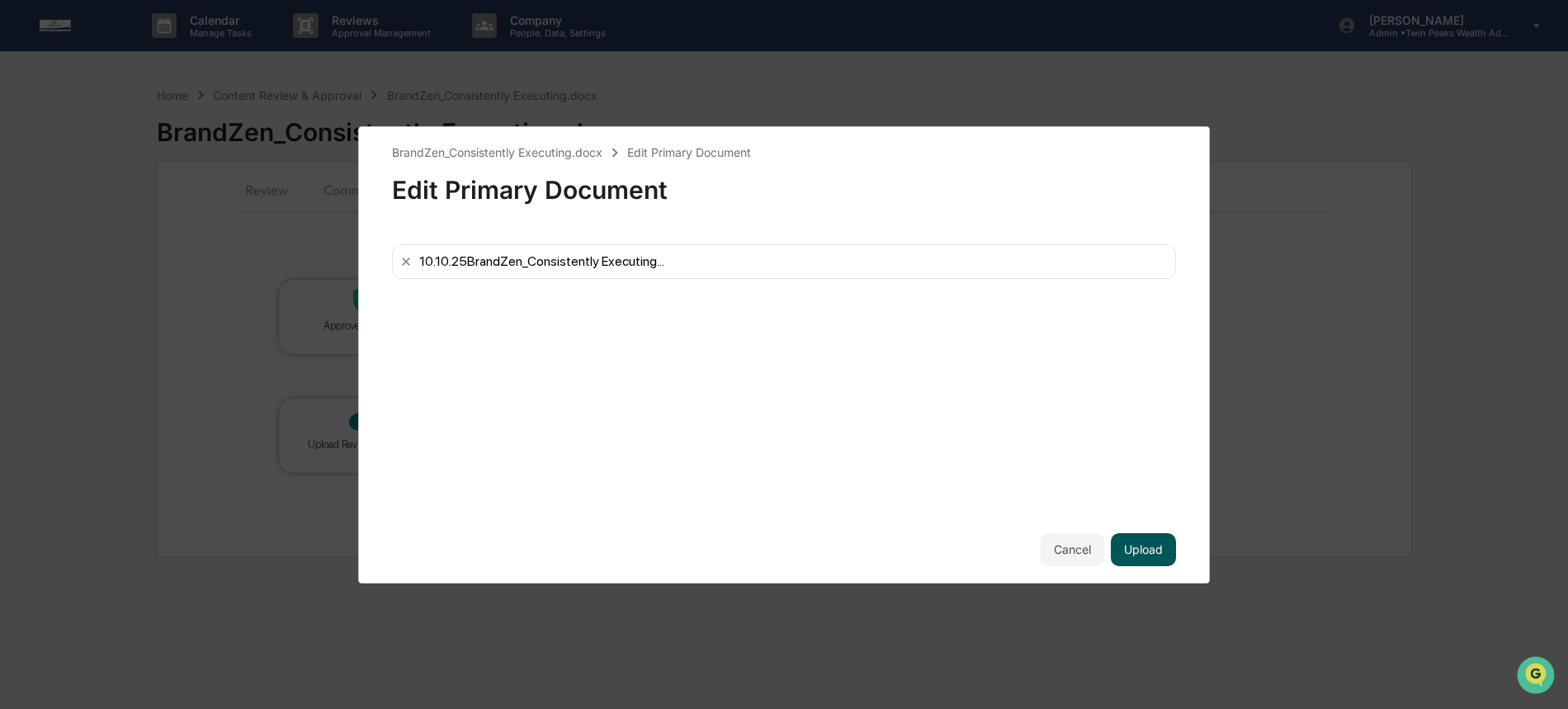
click at [1155, 550] on button "Upload" at bounding box center [1143, 550] width 65 height 33
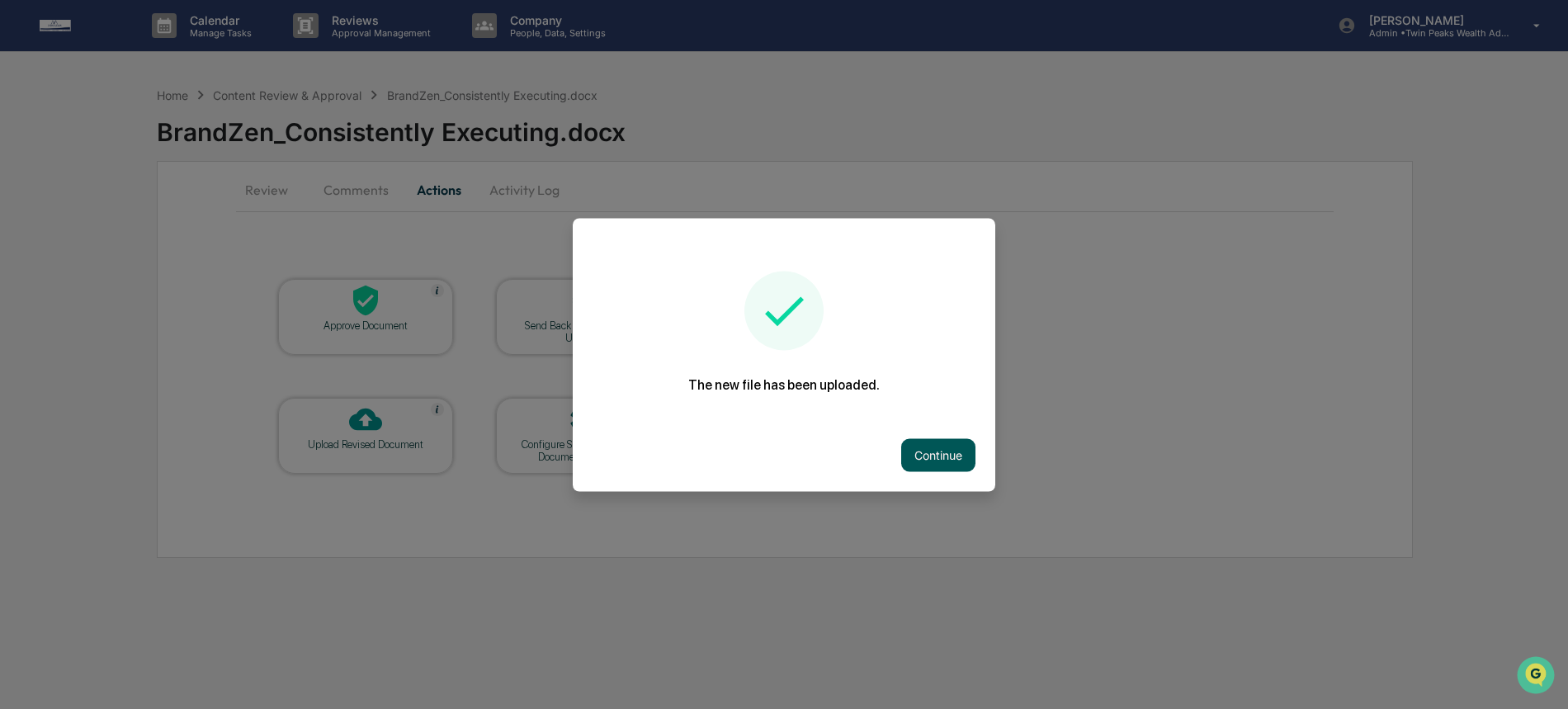
click at [913, 452] on button "Continue" at bounding box center [938, 455] width 74 height 33
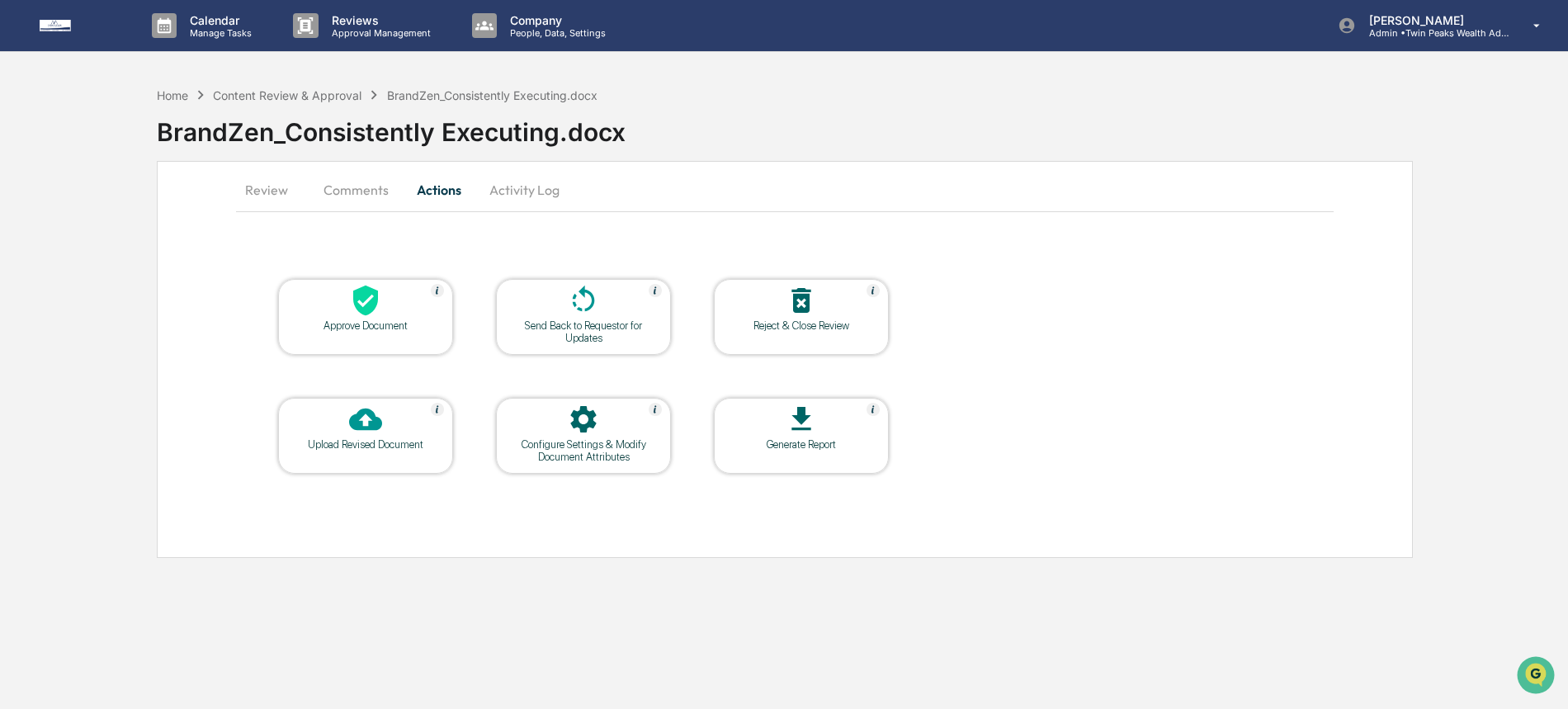
click at [519, 340] on div "Send Back to Requestor for Updates" at bounding box center [583, 331] width 148 height 24
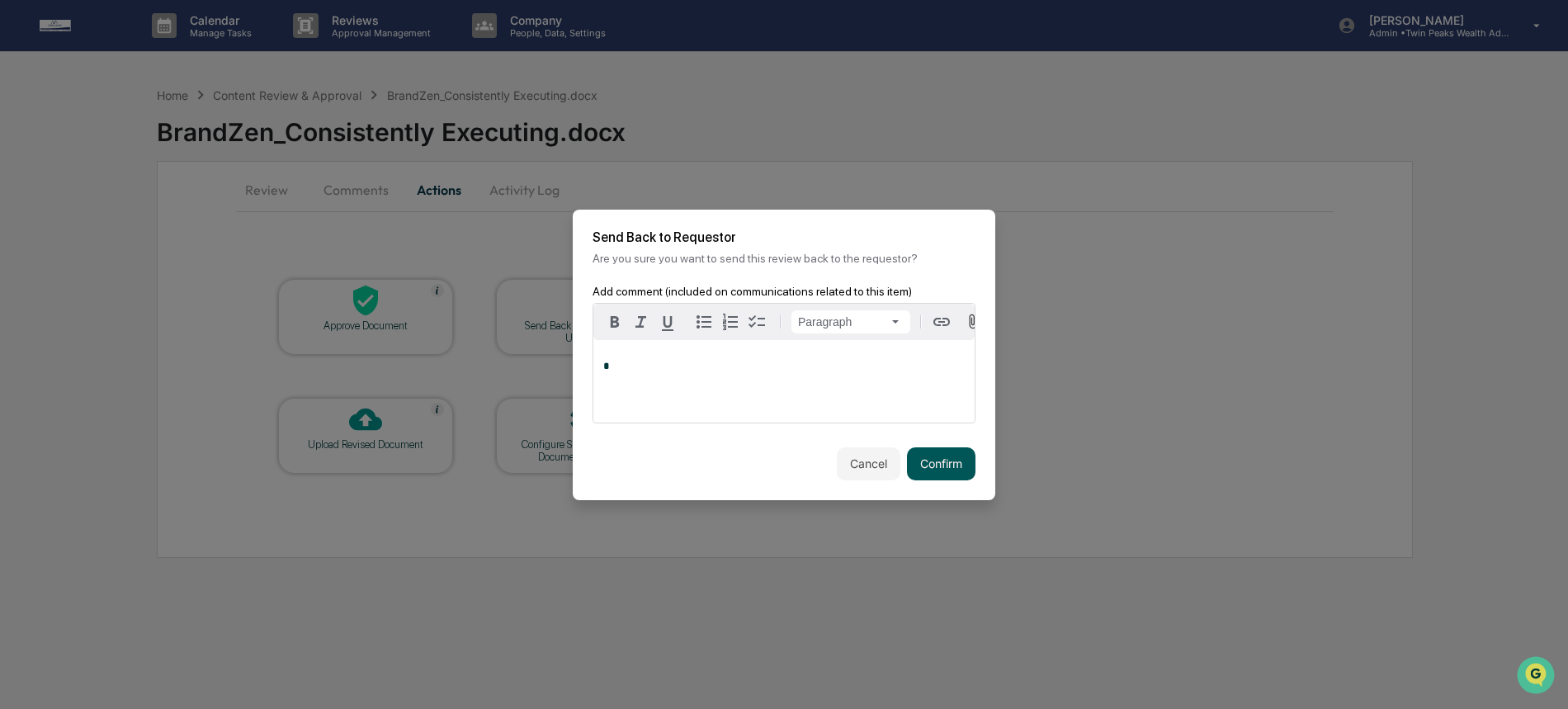
click at [947, 456] on button "Confirm" at bounding box center [940, 464] width 69 height 33
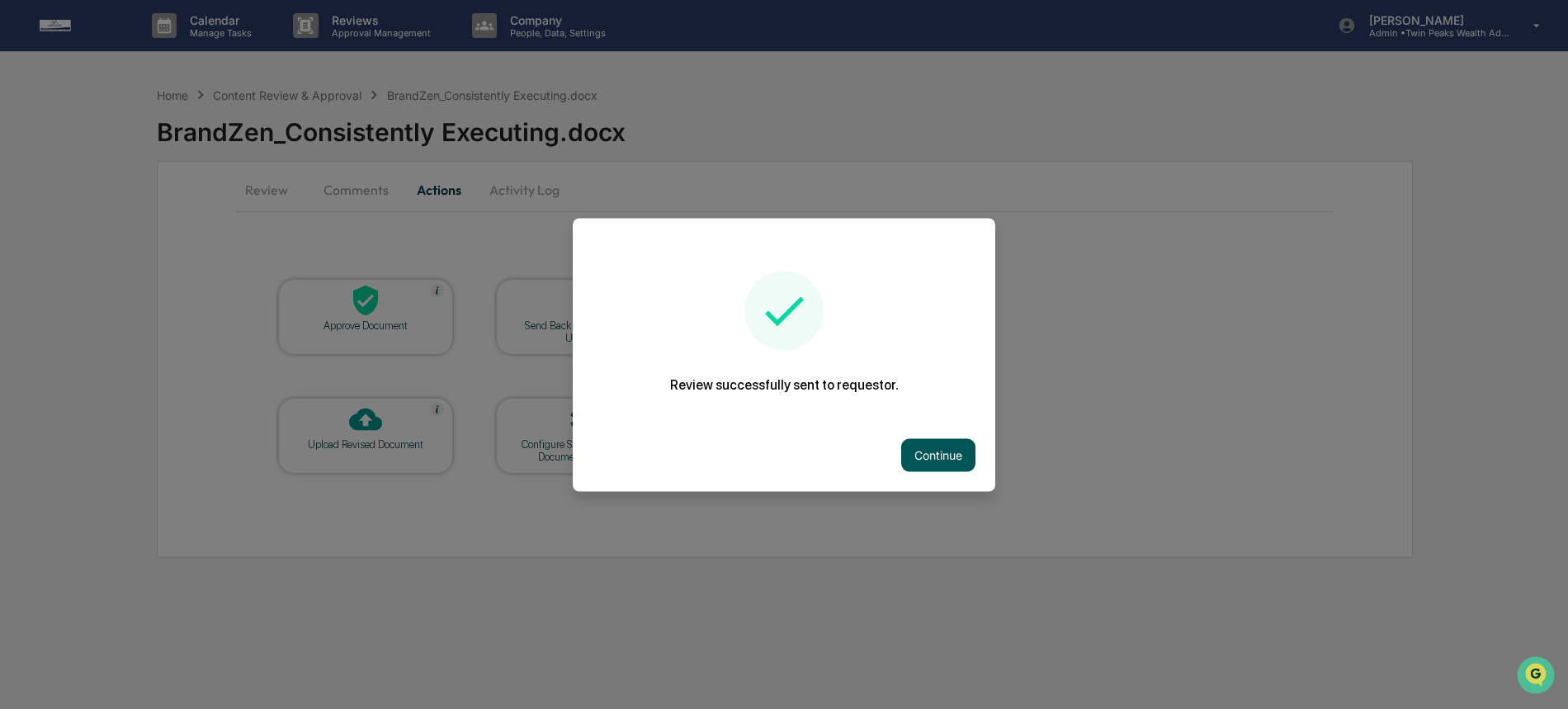
click at [921, 442] on button "Continue" at bounding box center [938, 455] width 74 height 33
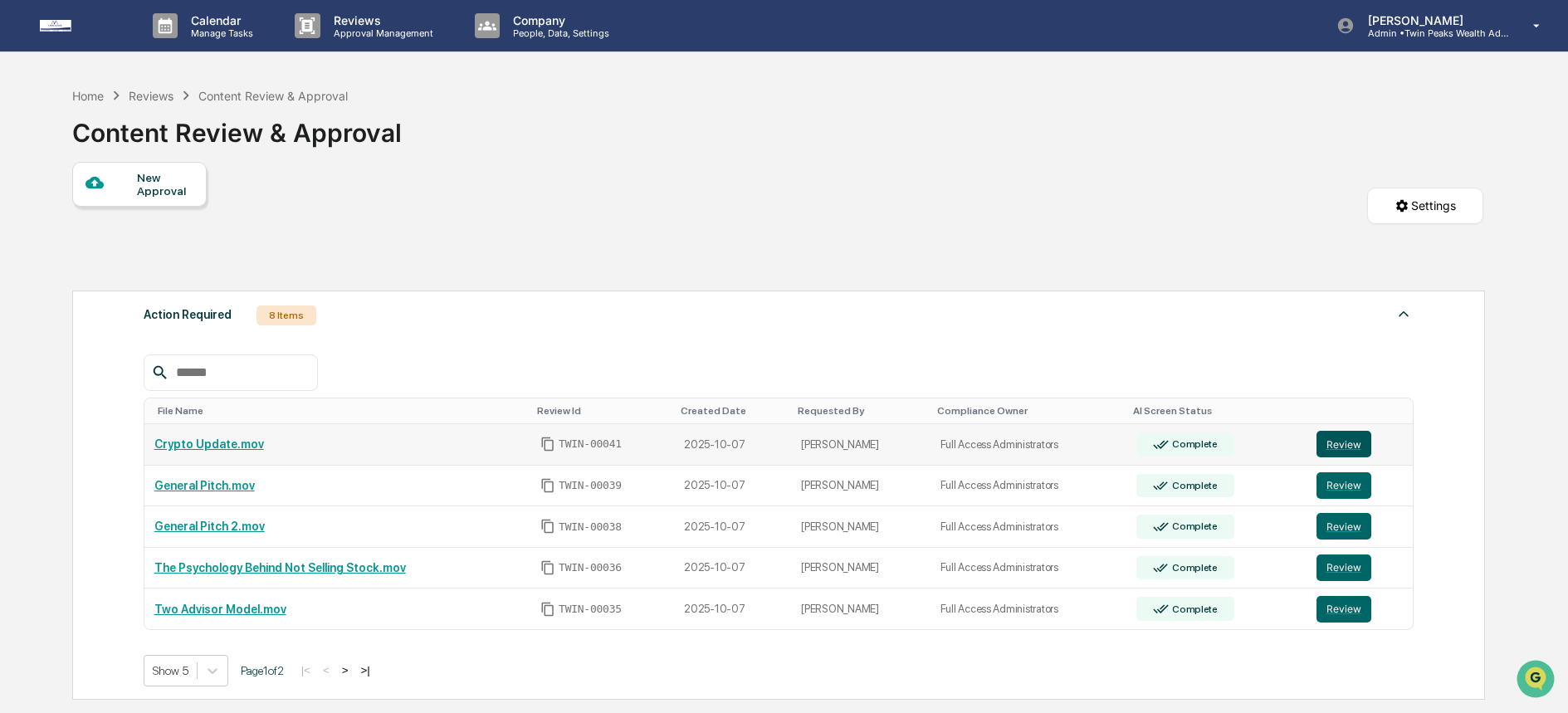
click at [1330, 450] on button "Review" at bounding box center [1343, 444] width 54 height 26
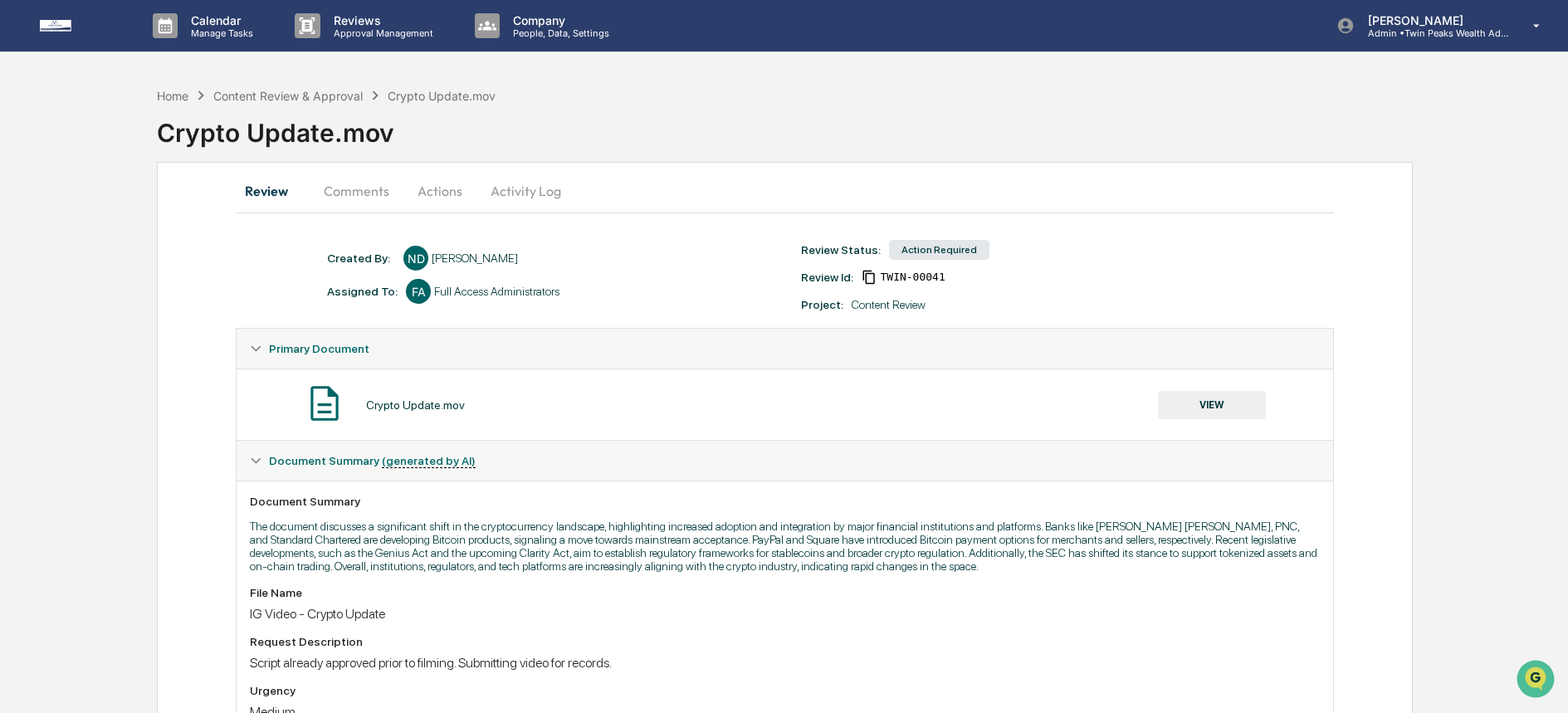
click at [458, 196] on button "Actions" at bounding box center [439, 190] width 75 height 39
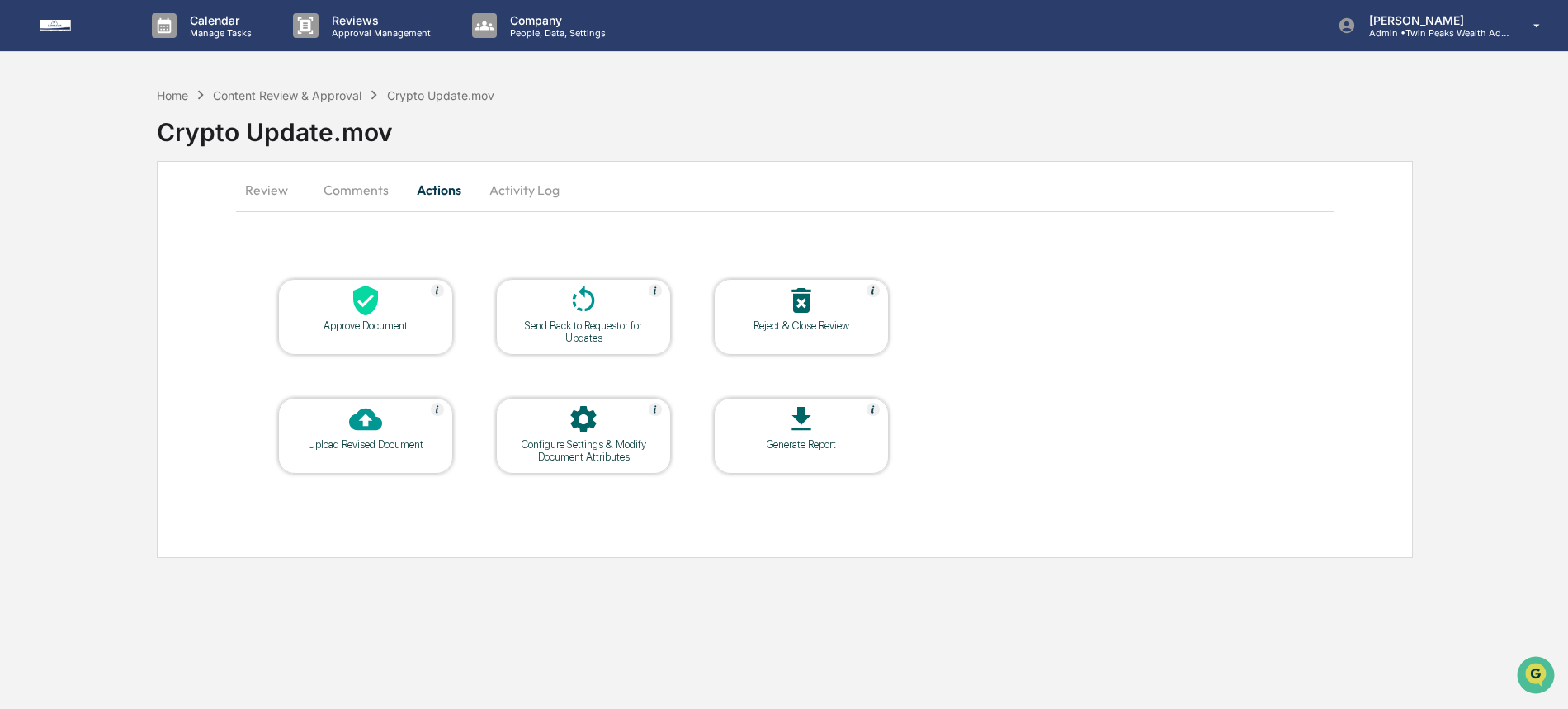
click at [362, 318] on div "Approve Document" at bounding box center [365, 317] width 175 height 76
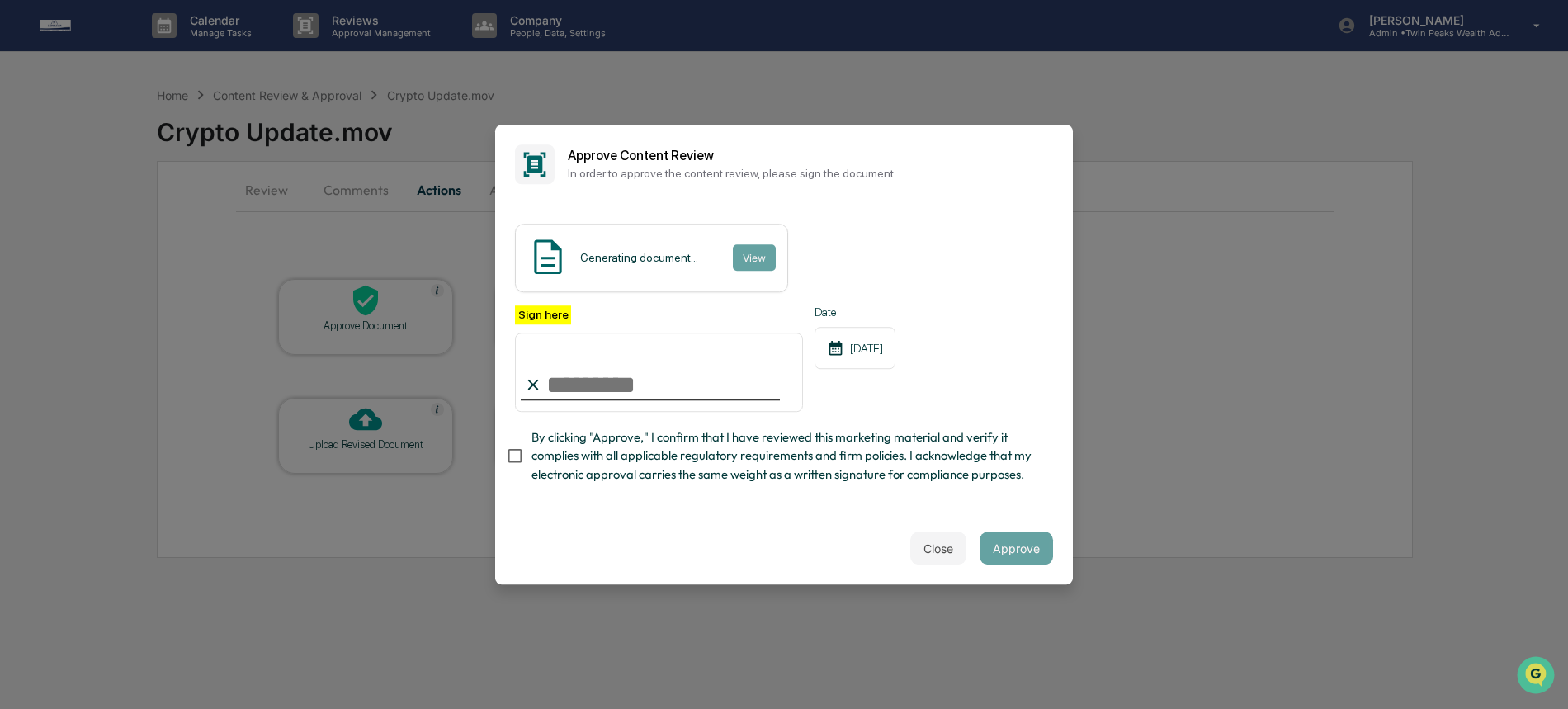
click at [655, 360] on input "Sign here" at bounding box center [659, 372] width 288 height 79
type input "**********"
click at [654, 460] on span "By clicking "Approve," I confirm that I have reviewed this marketing material a…" at bounding box center [785, 455] width 508 height 55
click at [988, 546] on button "Approve" at bounding box center [1016, 549] width 73 height 33
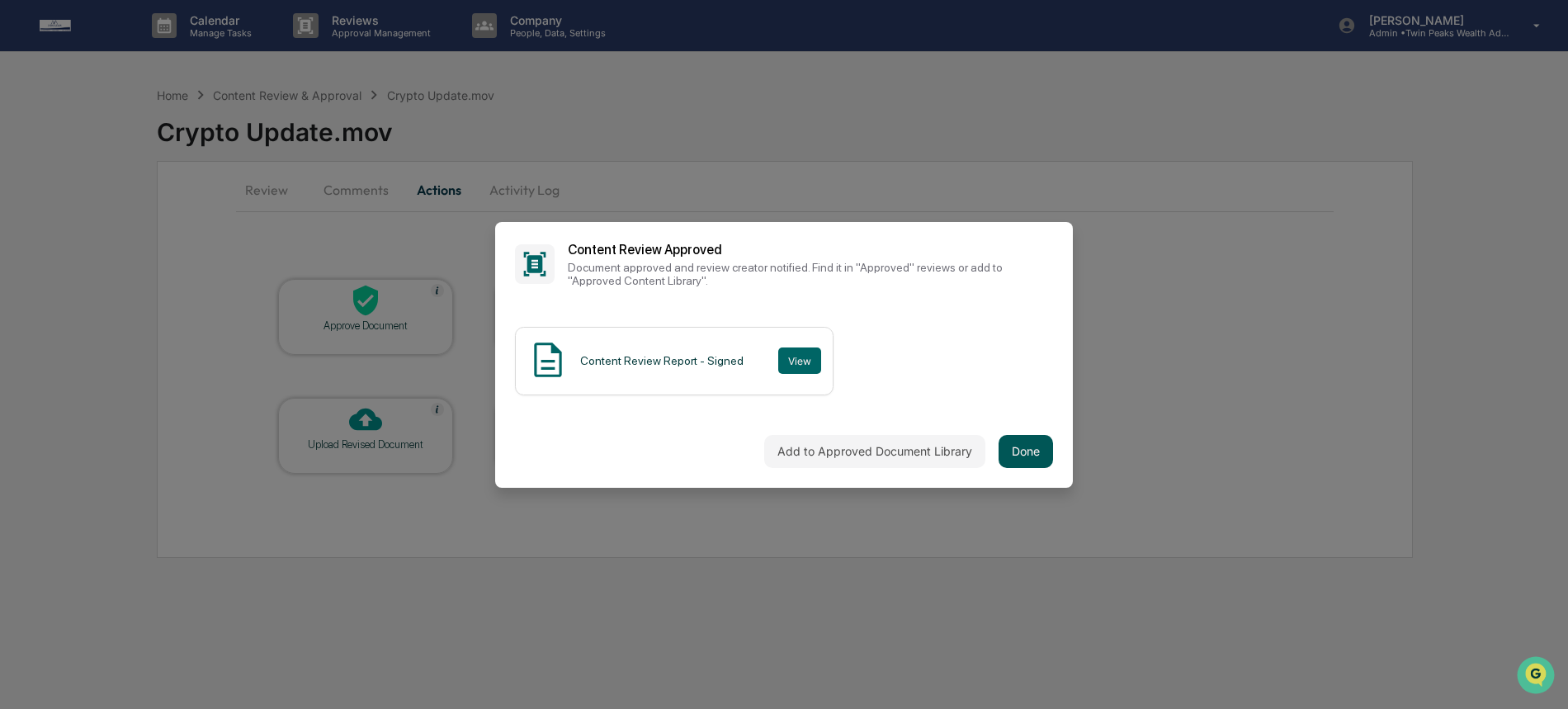
click at [1035, 452] on button "Done" at bounding box center [1025, 452] width 54 height 33
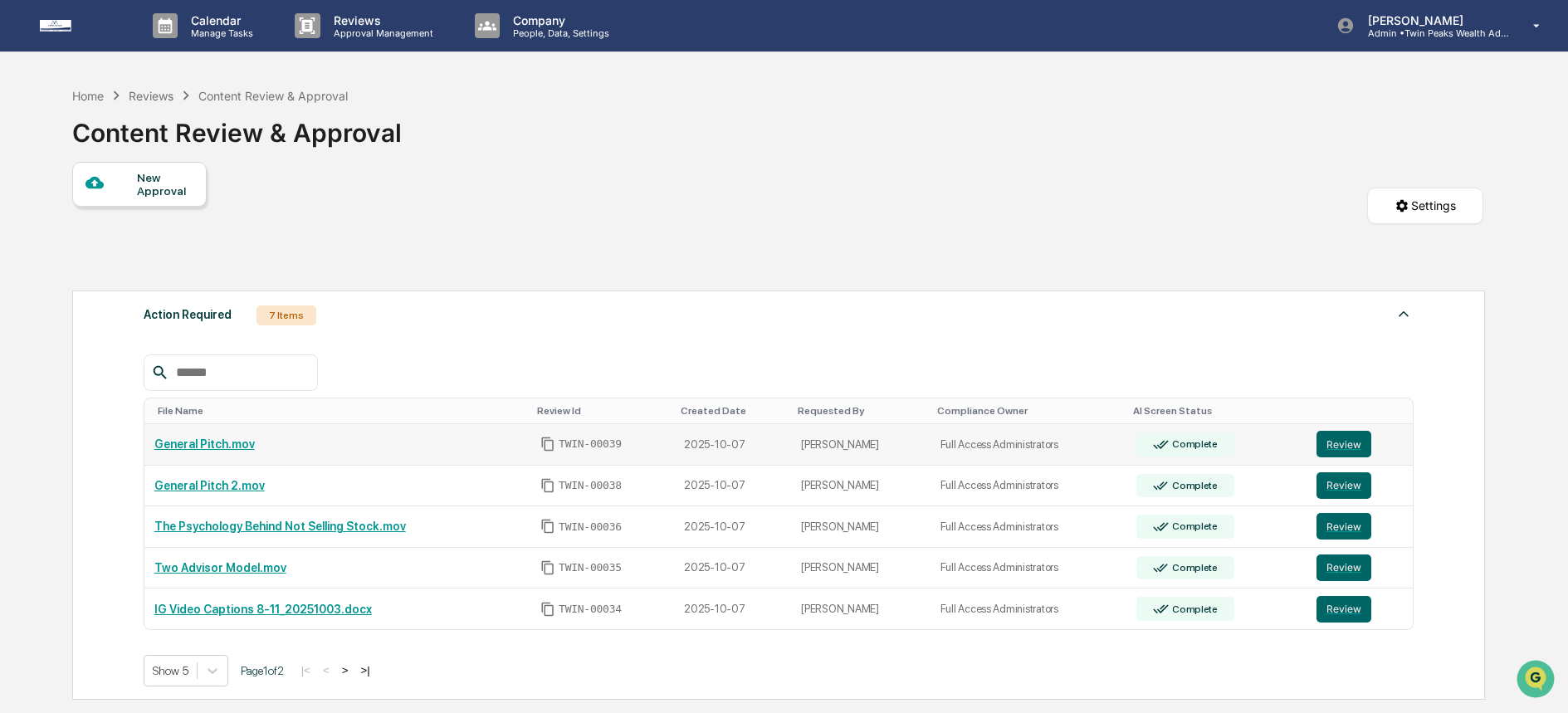
click at [1372, 445] on link "Review" at bounding box center [1359, 444] width 86 height 26
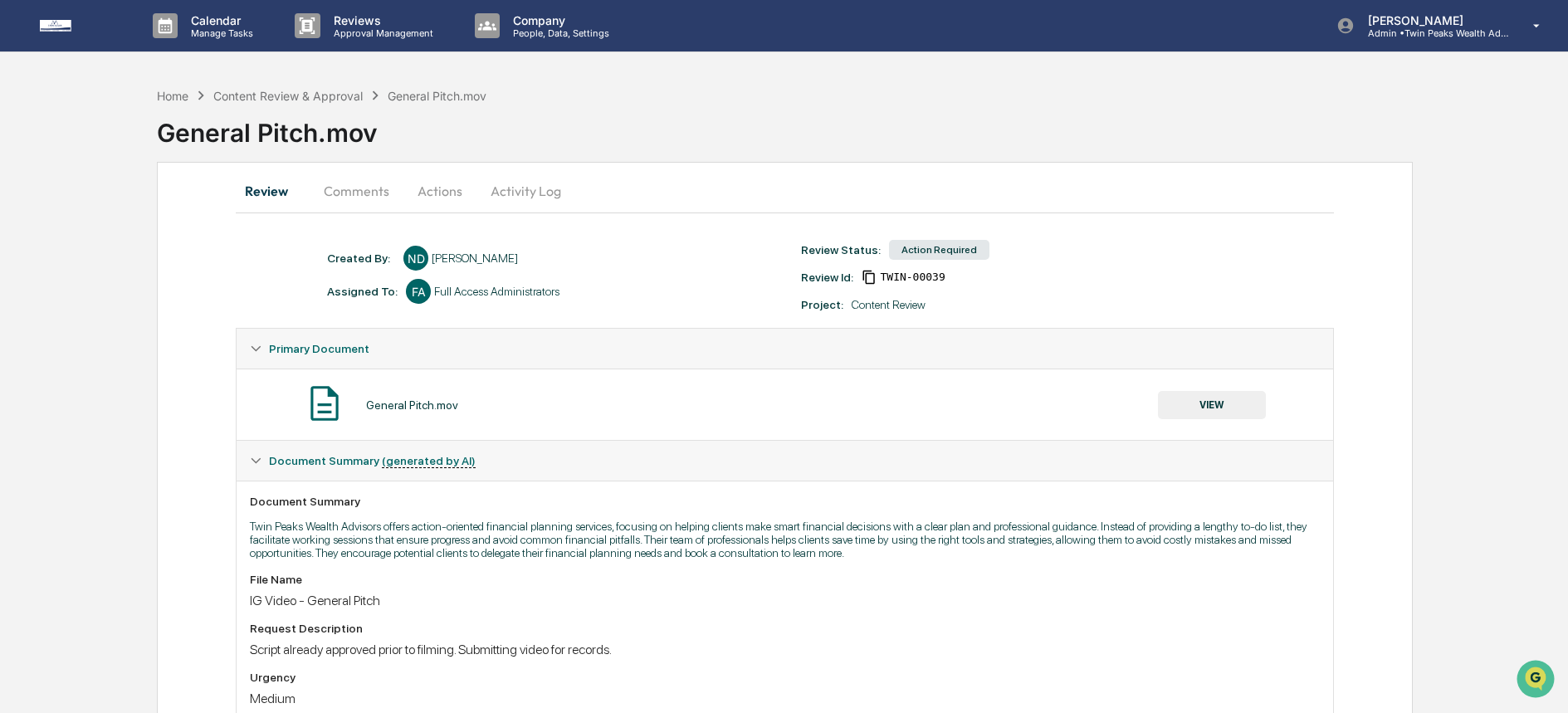
click at [428, 196] on button "Actions" at bounding box center [439, 190] width 75 height 39
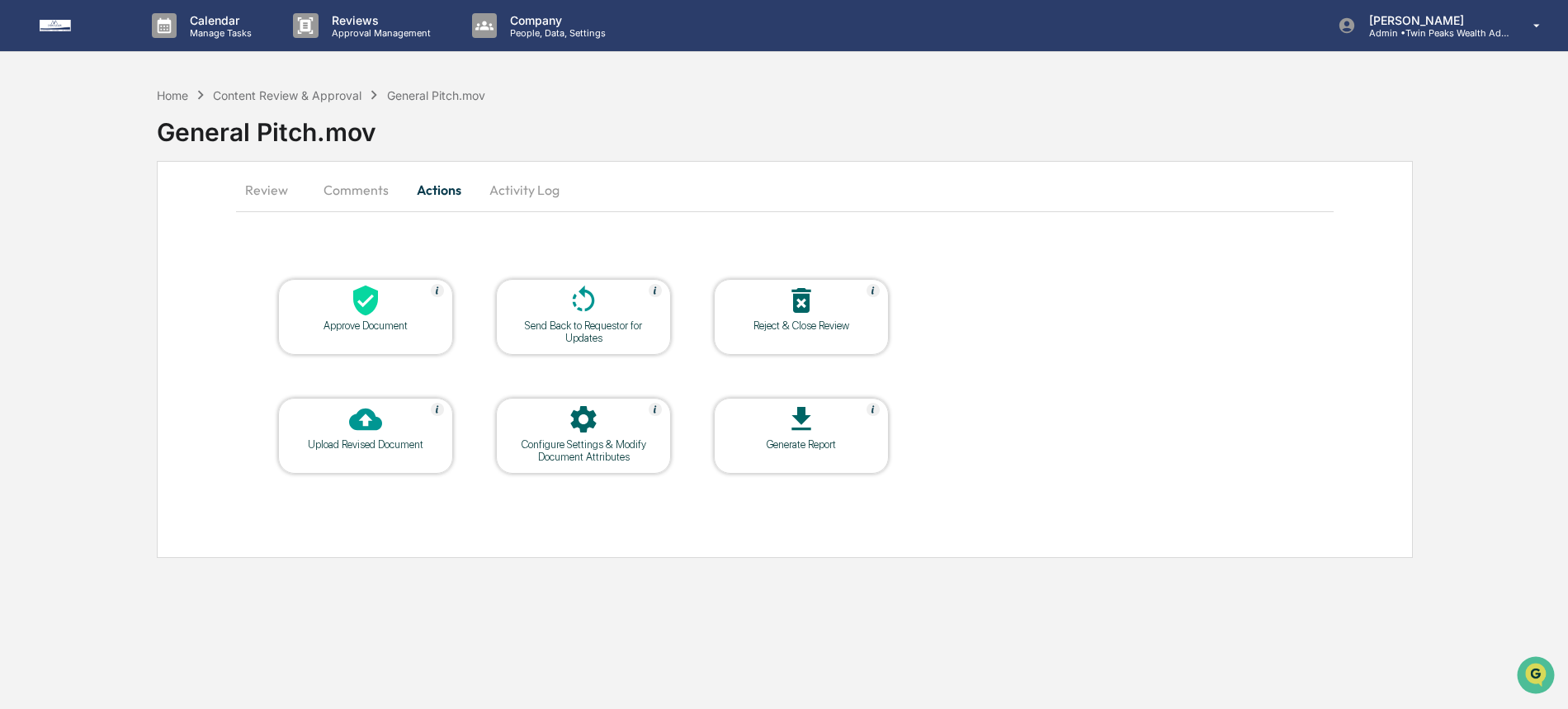
click at [389, 302] on div at bounding box center [365, 302] width 165 height 36
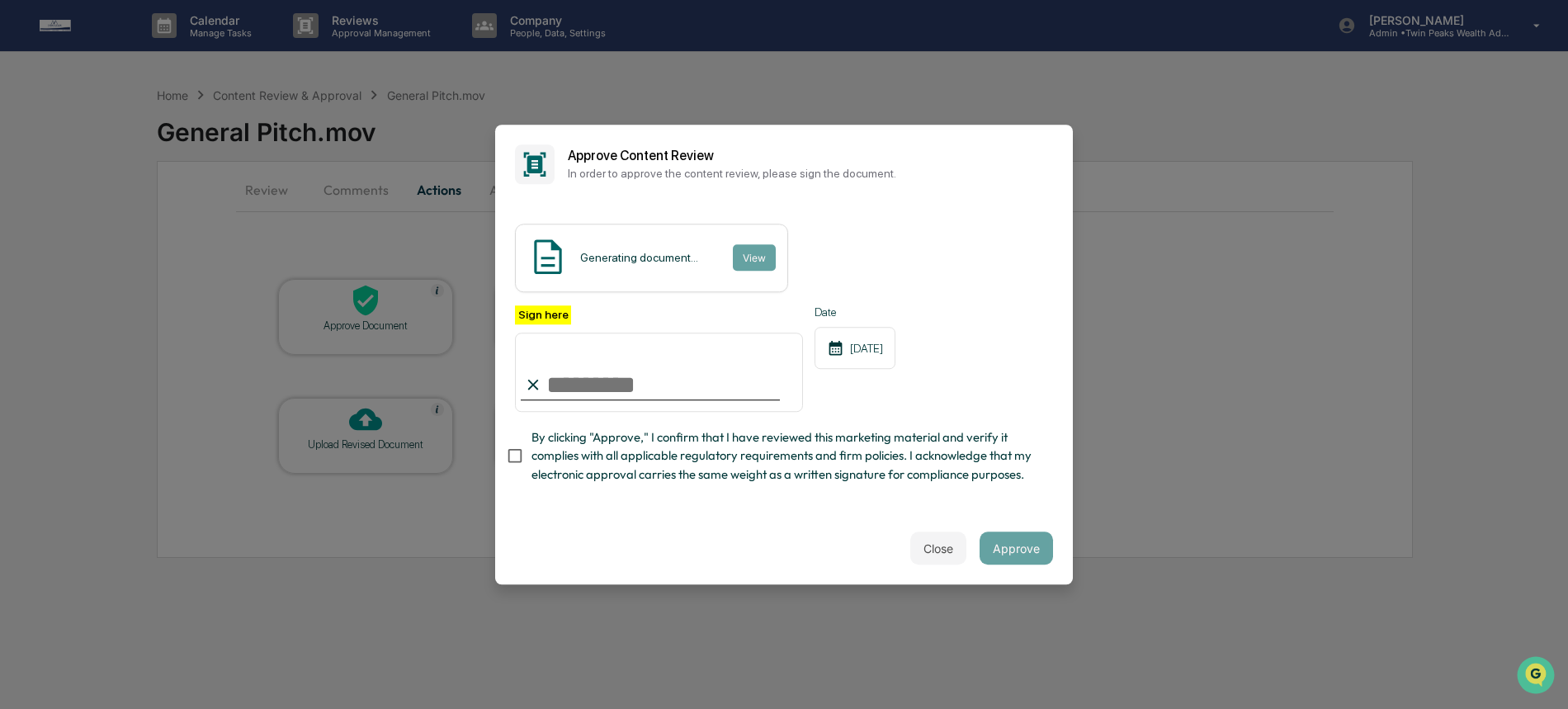
click at [682, 375] on input "Sign here" at bounding box center [659, 372] width 288 height 79
type input "**********"
click at [666, 440] on span "By clicking "Approve," I confirm that I have reviewed this marketing material a…" at bounding box center [785, 455] width 508 height 55
click at [988, 551] on button "Approve" at bounding box center [1016, 549] width 73 height 33
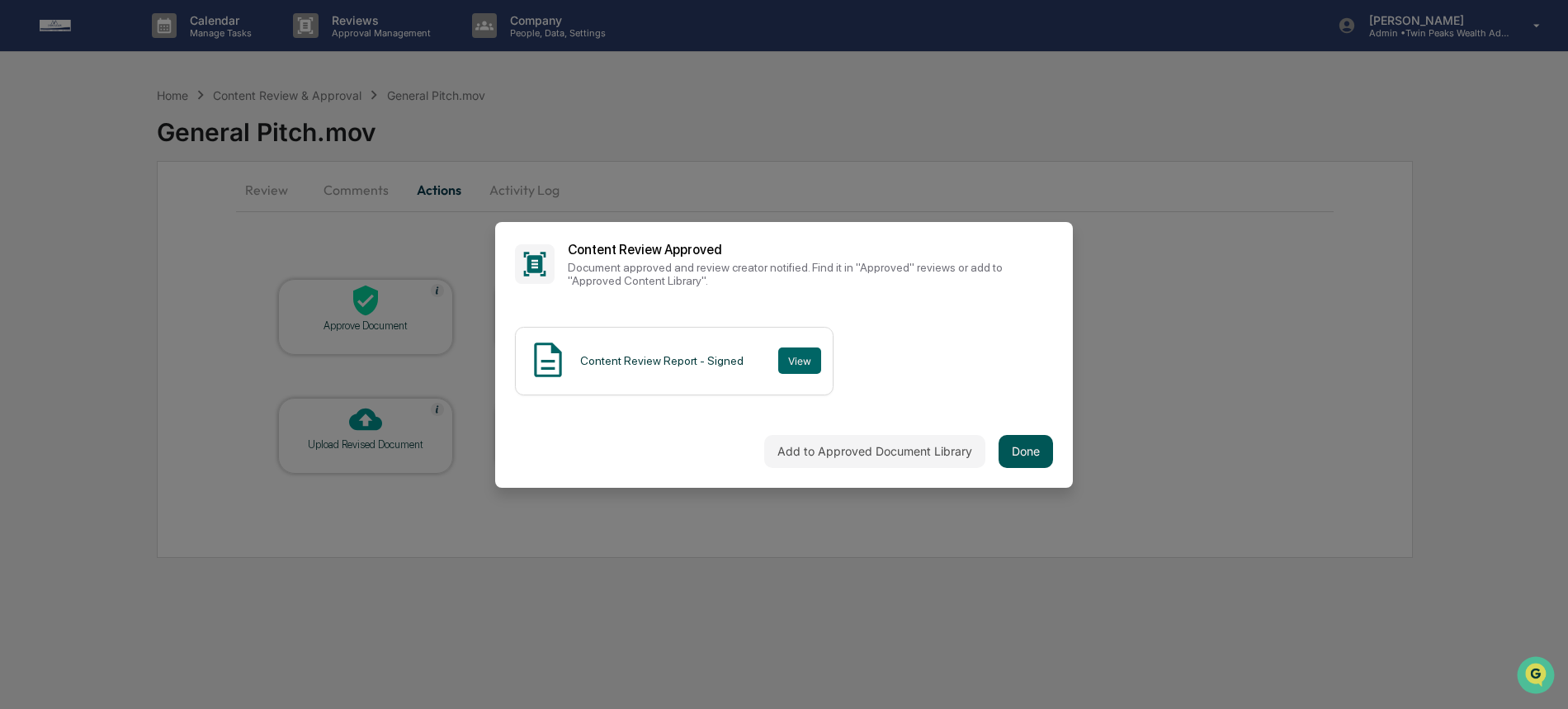
click at [1019, 452] on button "Done" at bounding box center [1025, 452] width 54 height 33
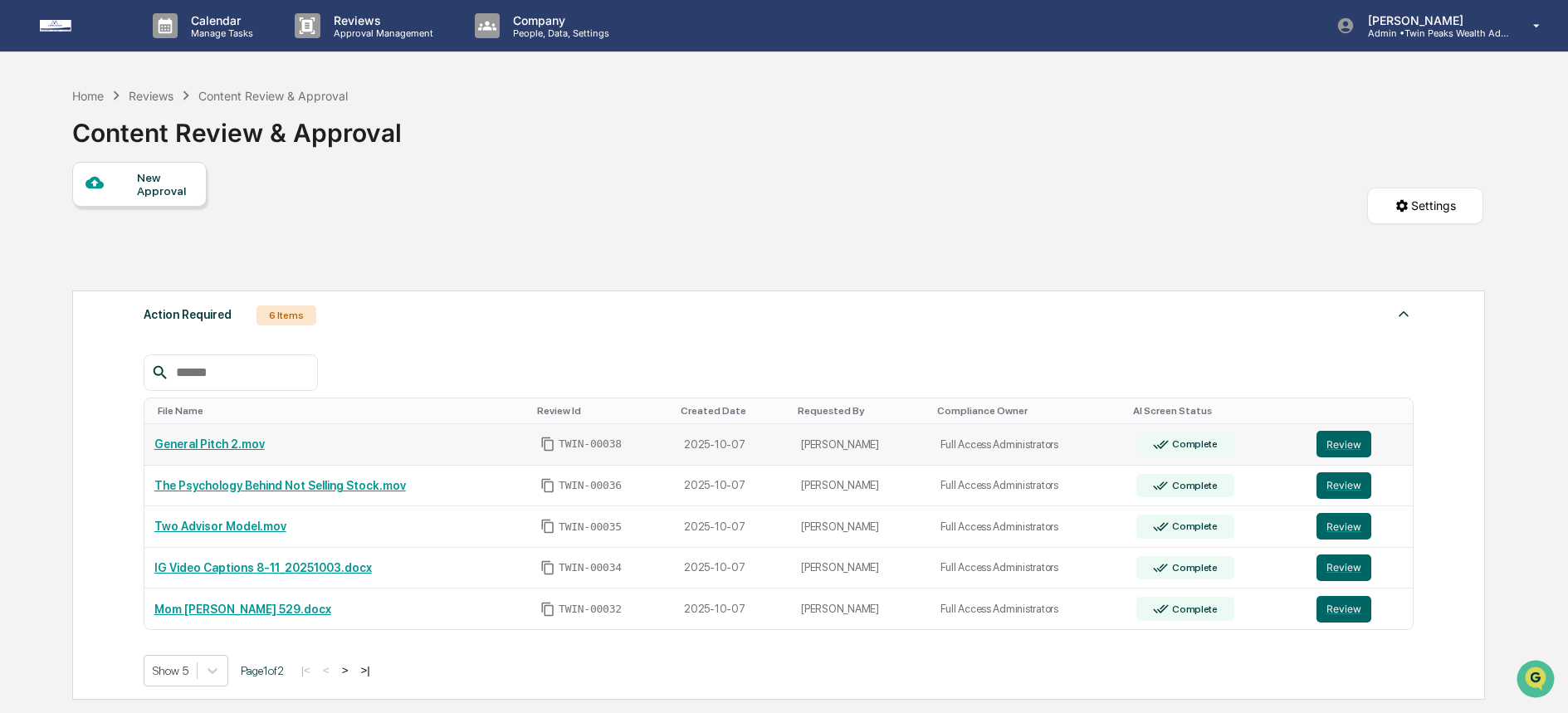
click at [360, 448] on div "General Pitch 2.mov" at bounding box center [337, 444] width 366 height 13
click at [1328, 444] on button "Review" at bounding box center [1343, 444] width 54 height 26
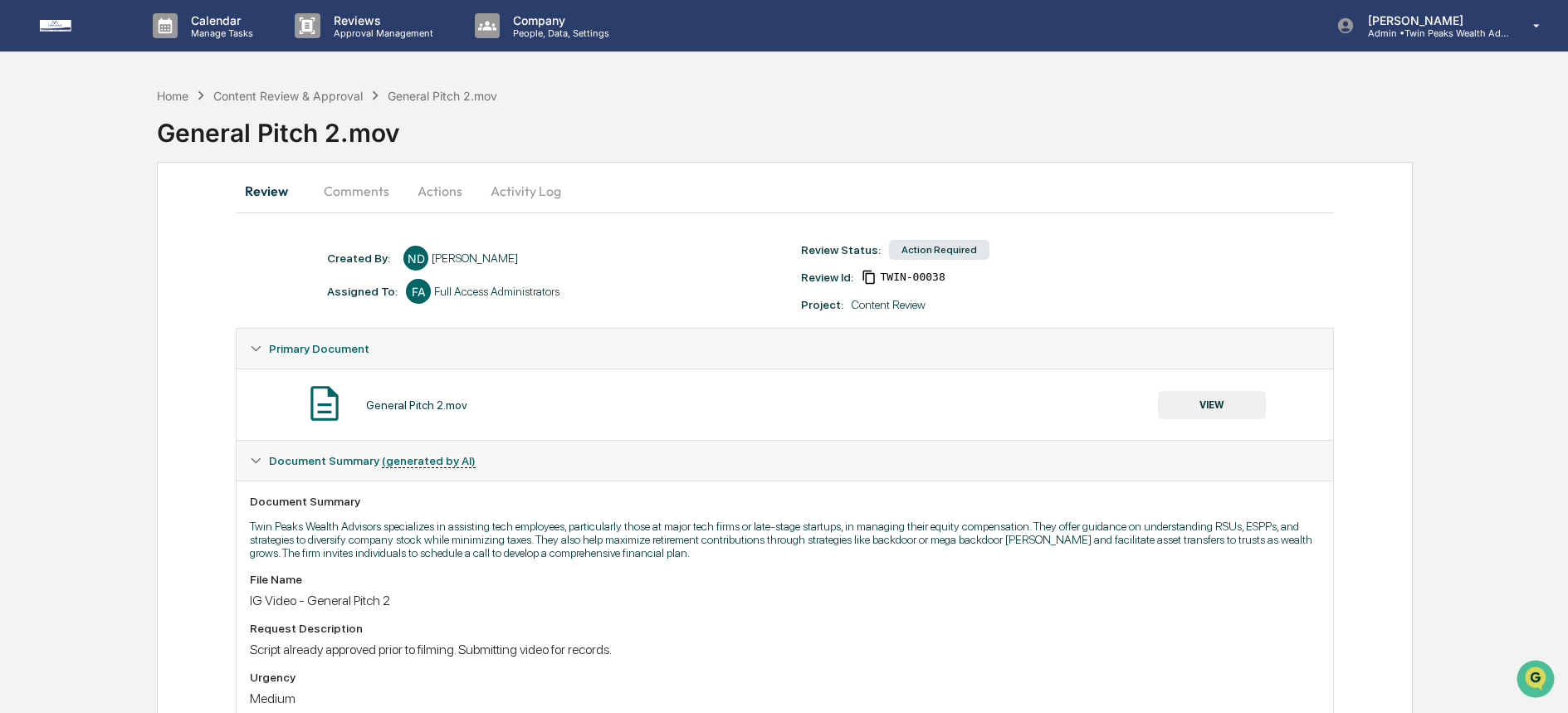
click at [460, 199] on button "Actions" at bounding box center [439, 190] width 75 height 39
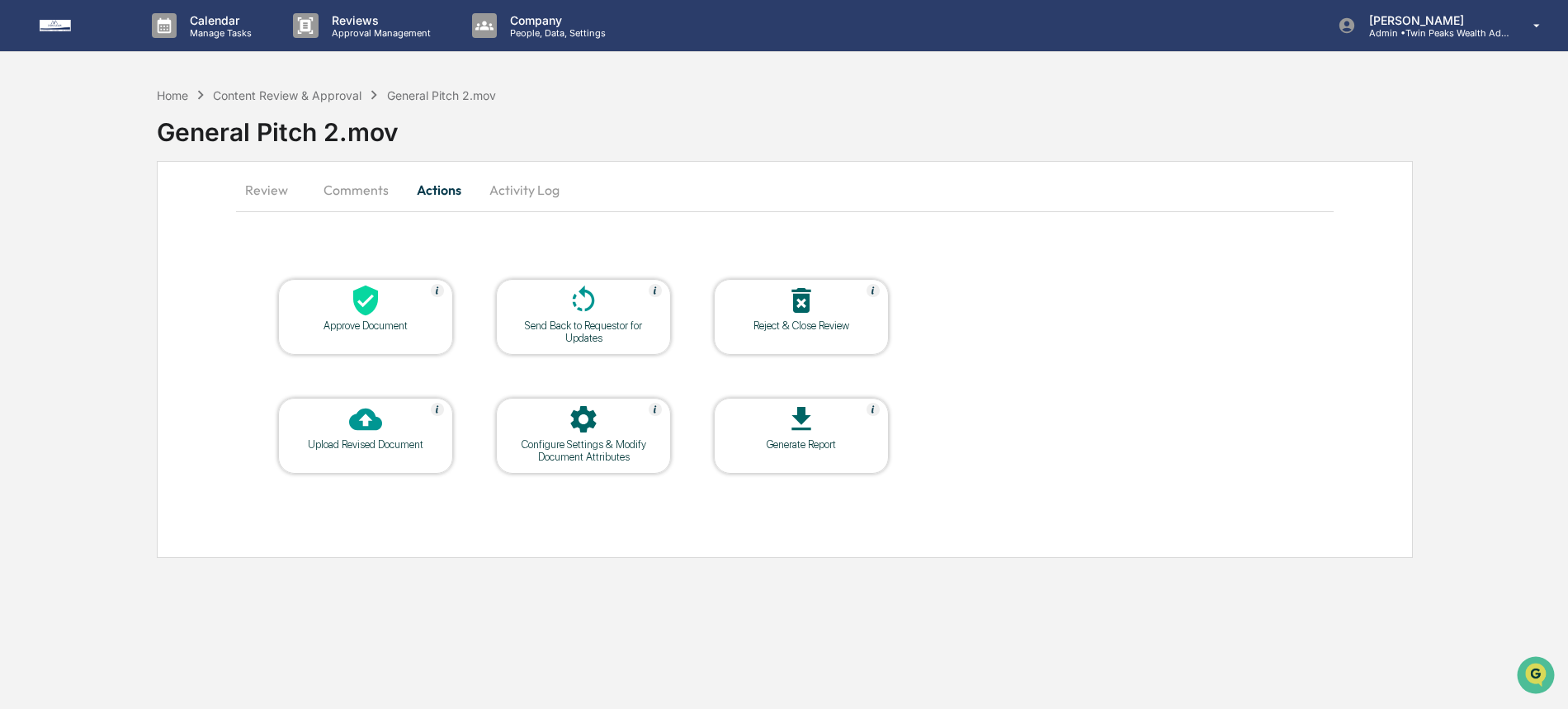
click at [382, 312] on div at bounding box center [365, 302] width 165 height 36
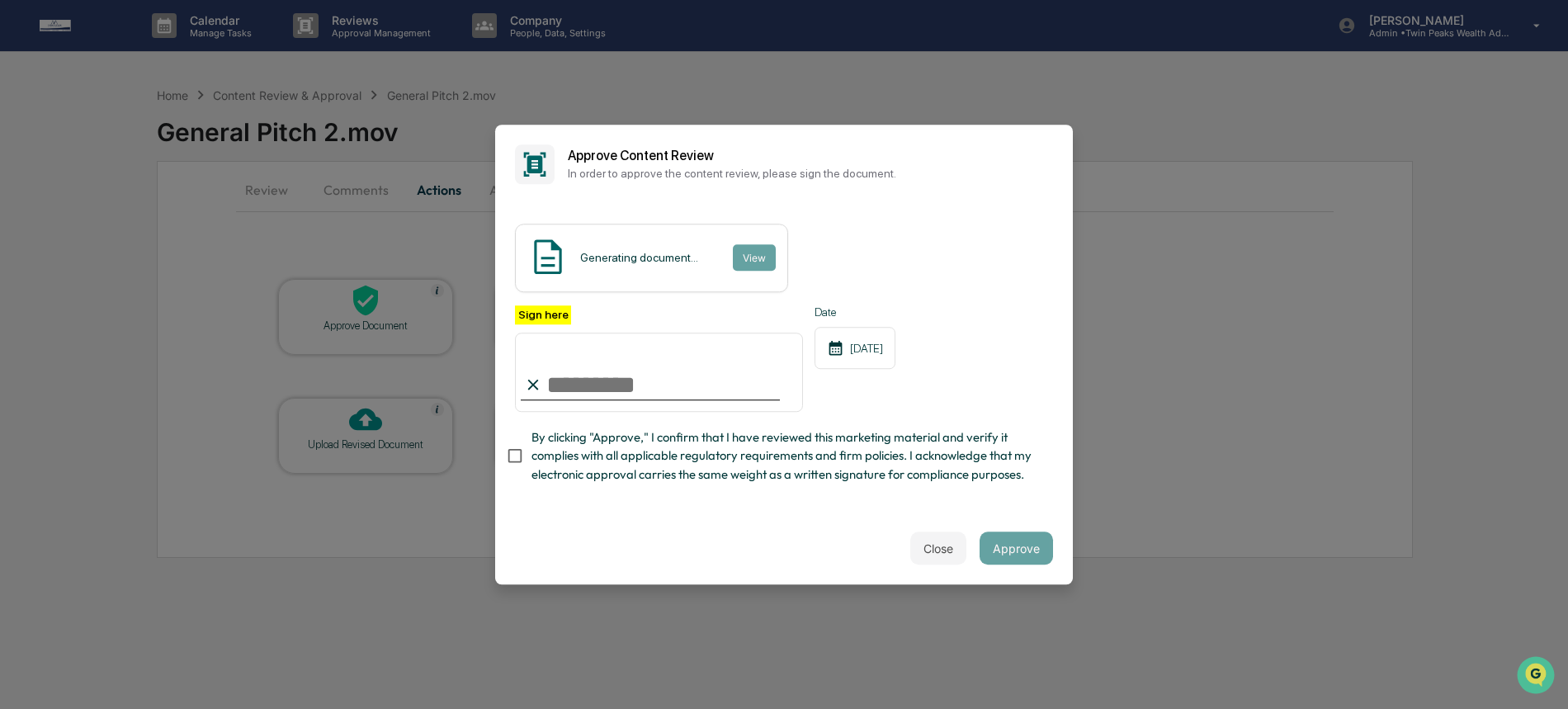
click at [626, 374] on input "Sign here" at bounding box center [659, 372] width 288 height 79
type input "**********"
click at [624, 445] on span "By clicking "Approve," I confirm that I have reviewed this marketing material a…" at bounding box center [785, 455] width 508 height 55
click at [992, 557] on button "Approve" at bounding box center [1016, 549] width 73 height 33
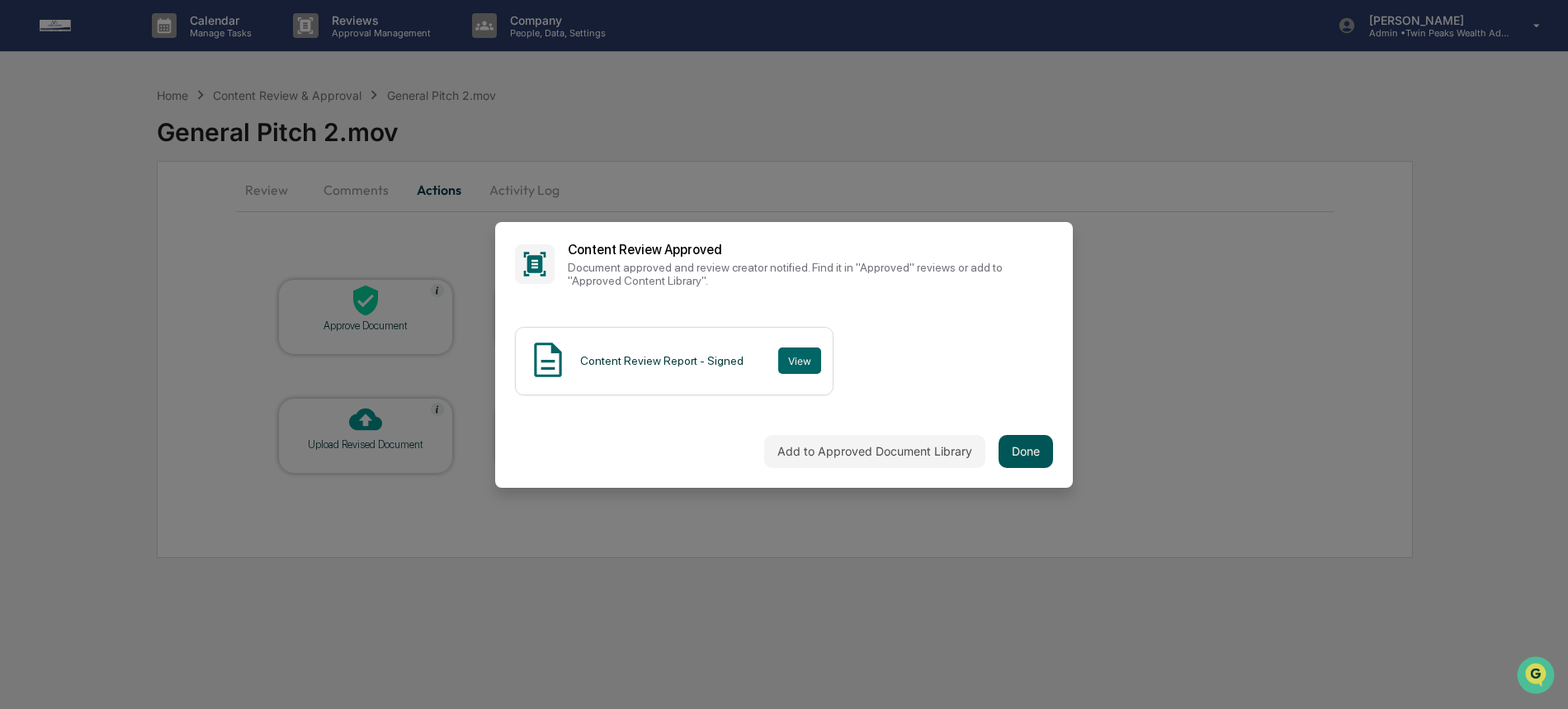
click at [1010, 454] on button "Done" at bounding box center [1025, 452] width 54 height 33
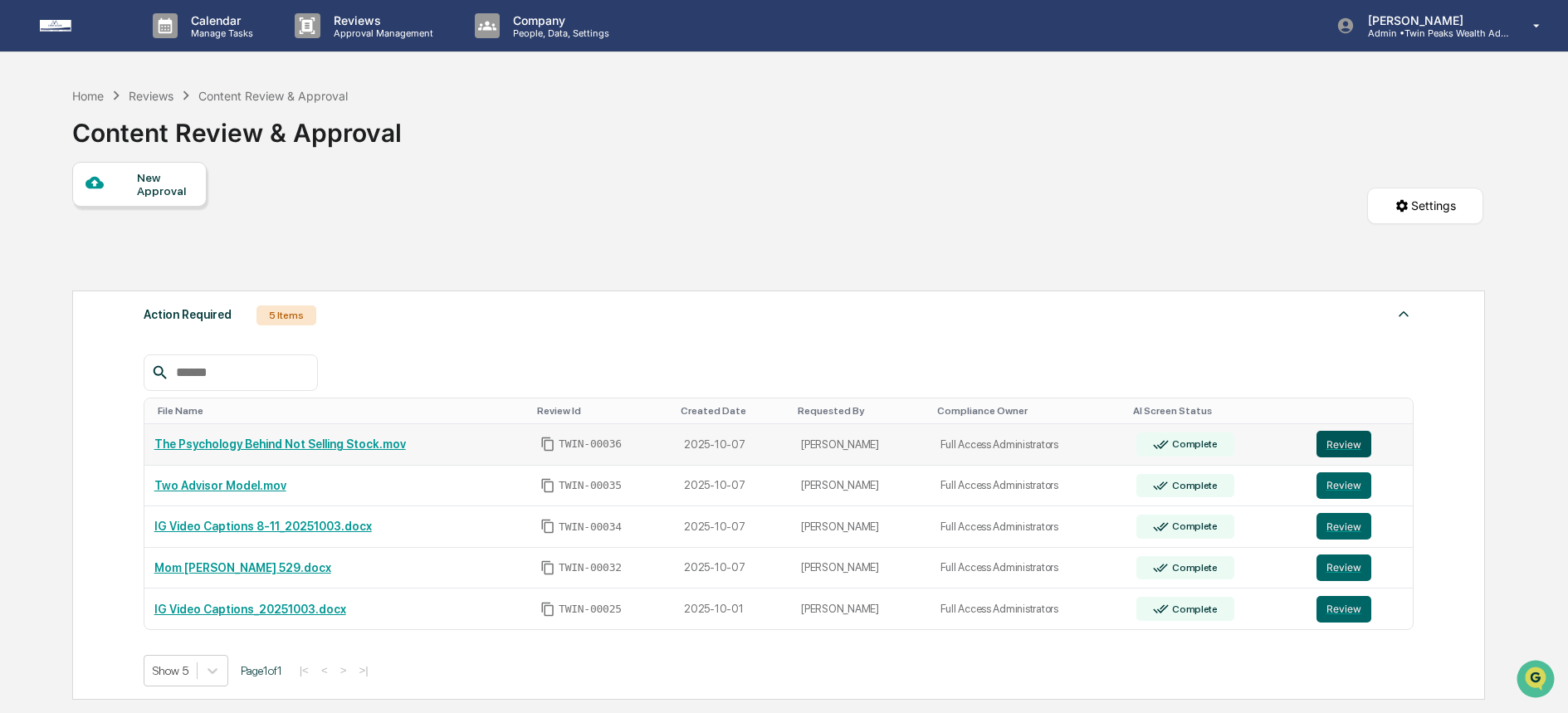
click at [1362, 453] on button "Review" at bounding box center [1343, 444] width 54 height 26
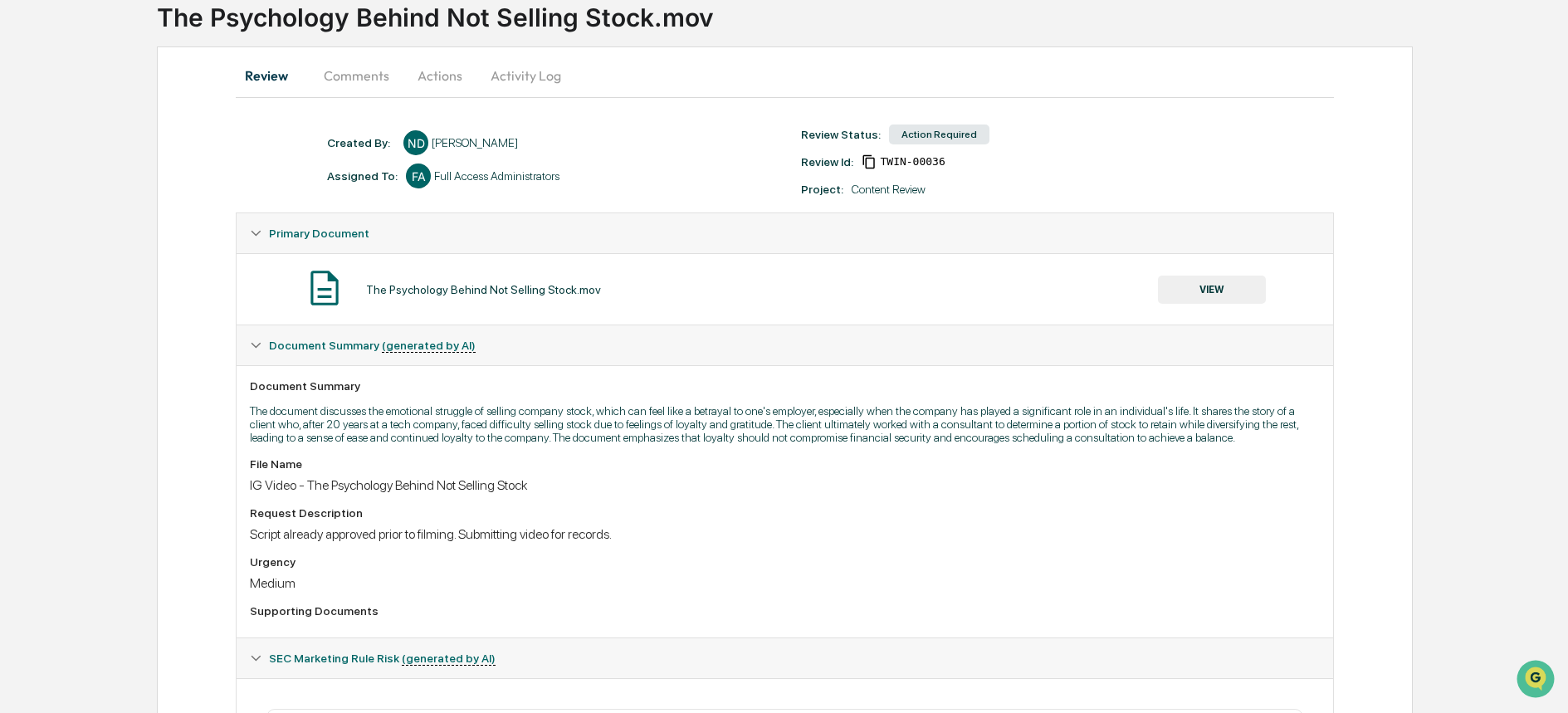
scroll to position [125, 0]
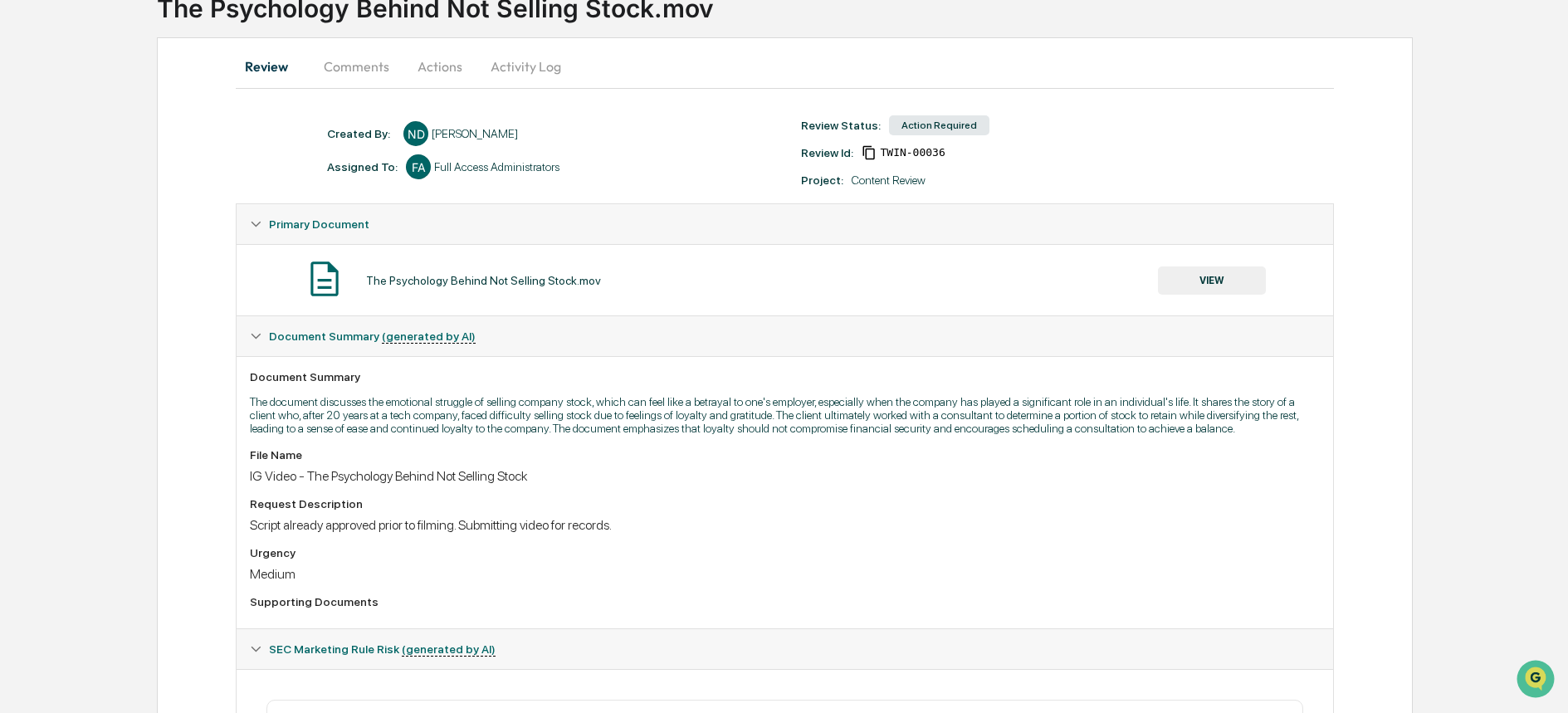
click at [442, 57] on button "Actions" at bounding box center [439, 66] width 75 height 39
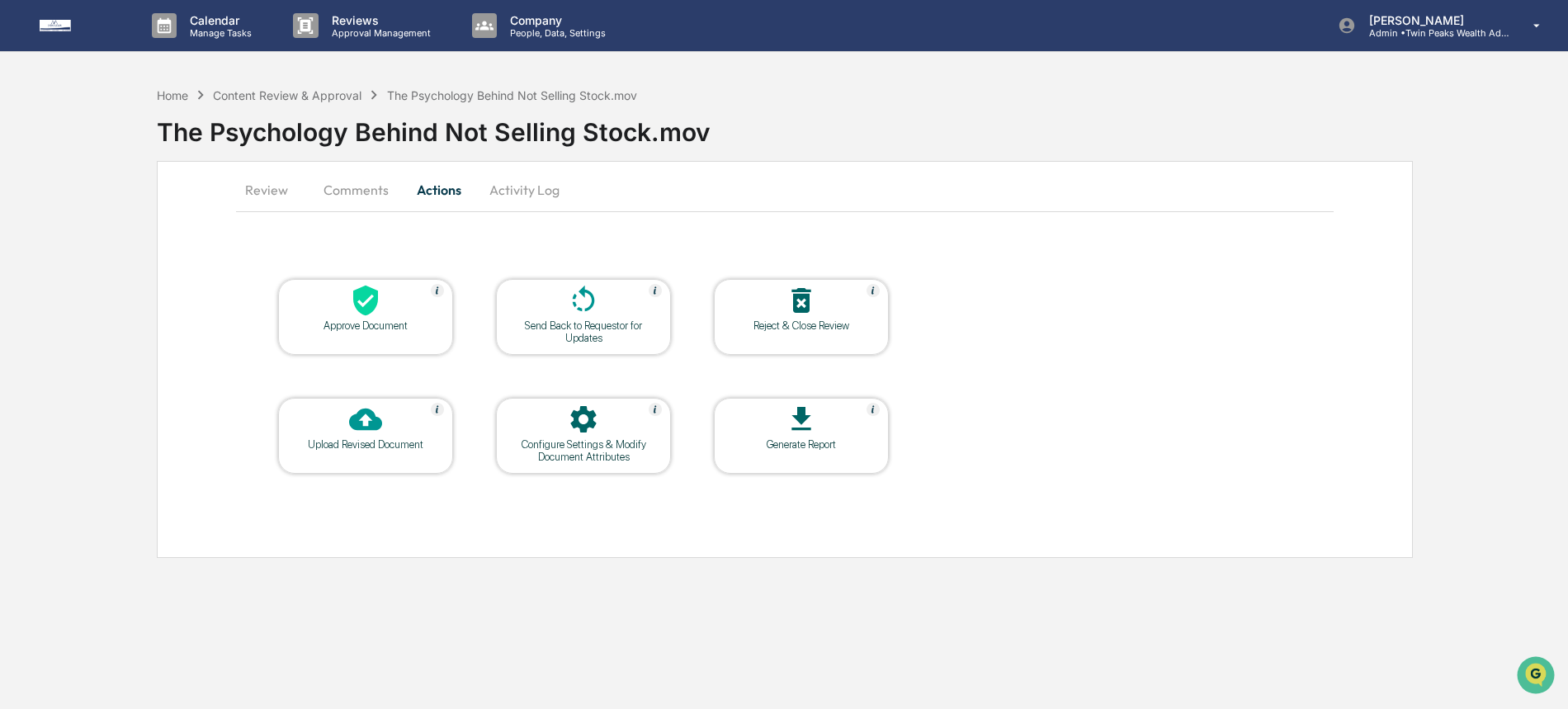
click at [328, 328] on div "Approve Document" at bounding box center [365, 325] width 148 height 12
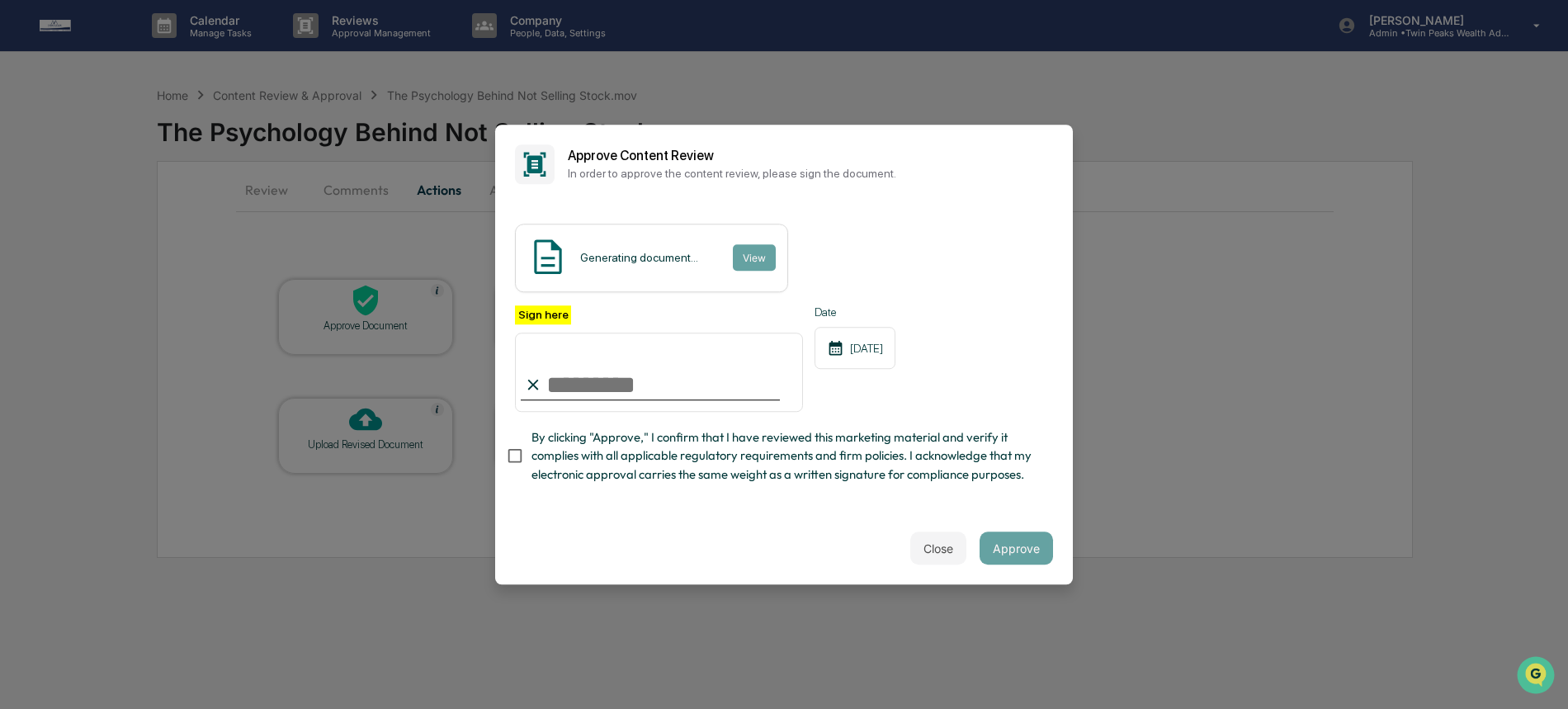
click at [693, 368] on input "Sign here" at bounding box center [659, 372] width 288 height 79
type input "**********"
click at [667, 451] on span "By clicking "Approve," I confirm that I have reviewed this marketing material a…" at bounding box center [785, 455] width 508 height 55
click at [1048, 552] on div "Close Approve" at bounding box center [784, 548] width 578 height 72
click at [1026, 554] on button "Approve" at bounding box center [1016, 549] width 73 height 33
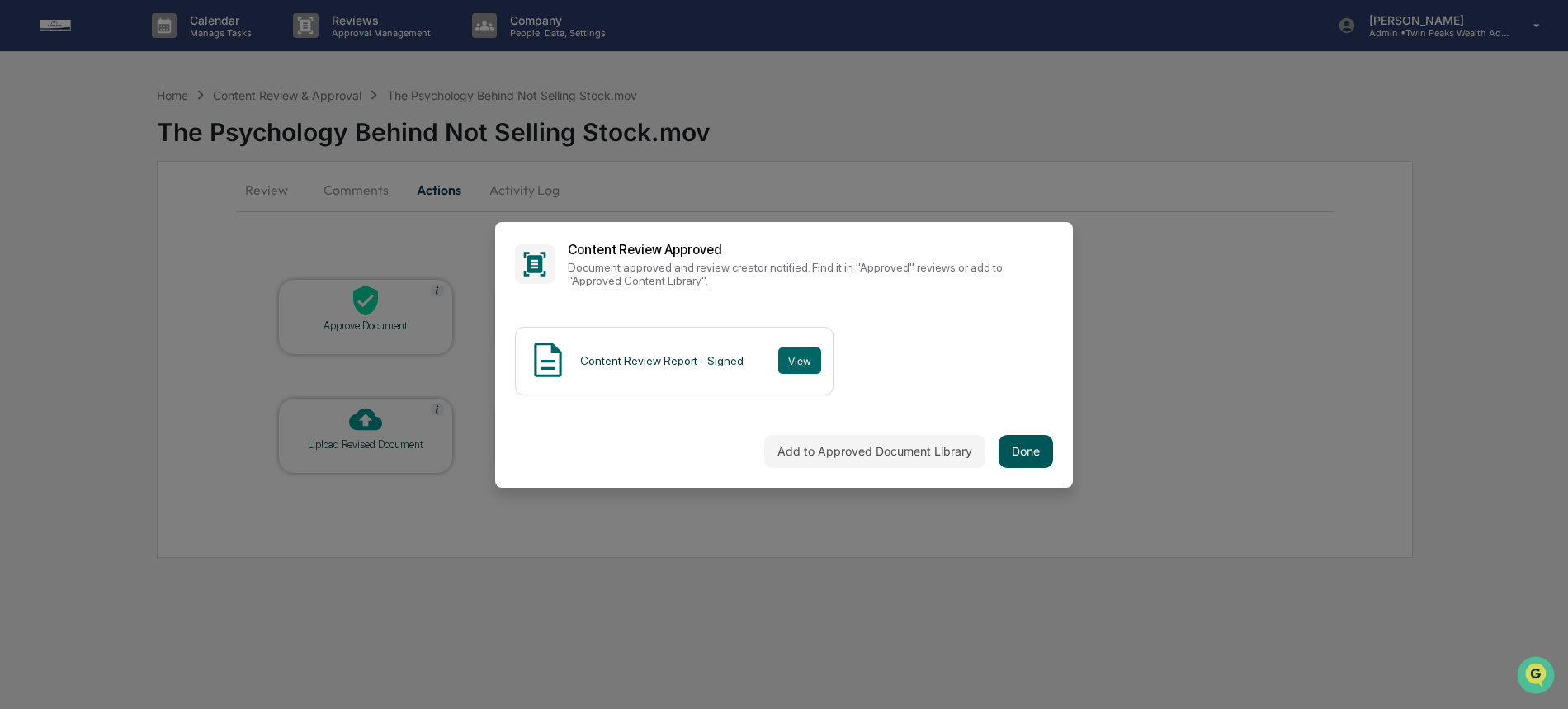
click at [1014, 447] on button "Done" at bounding box center [1025, 452] width 54 height 33
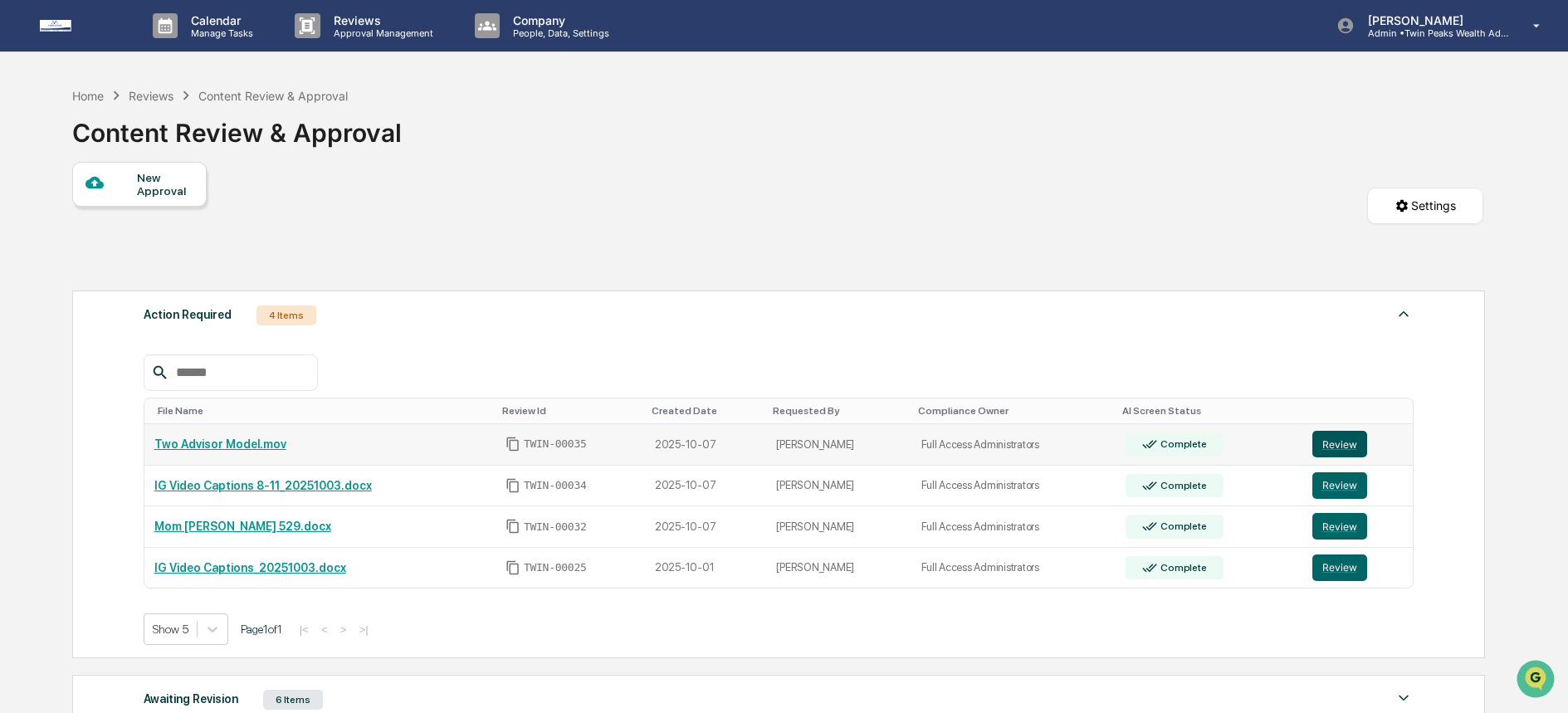
click at [1346, 446] on button "Review" at bounding box center [1340, 444] width 54 height 26
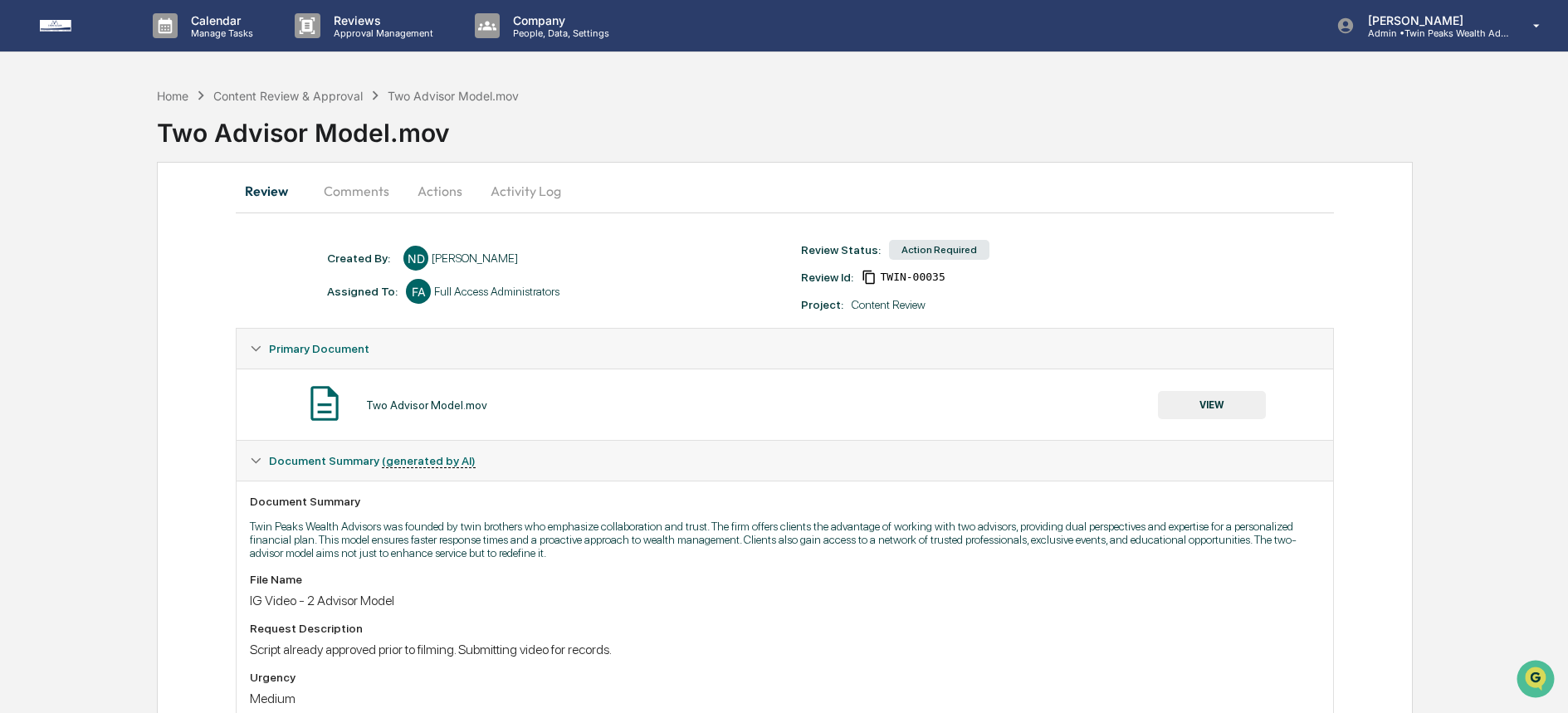
scroll to position [4, 0]
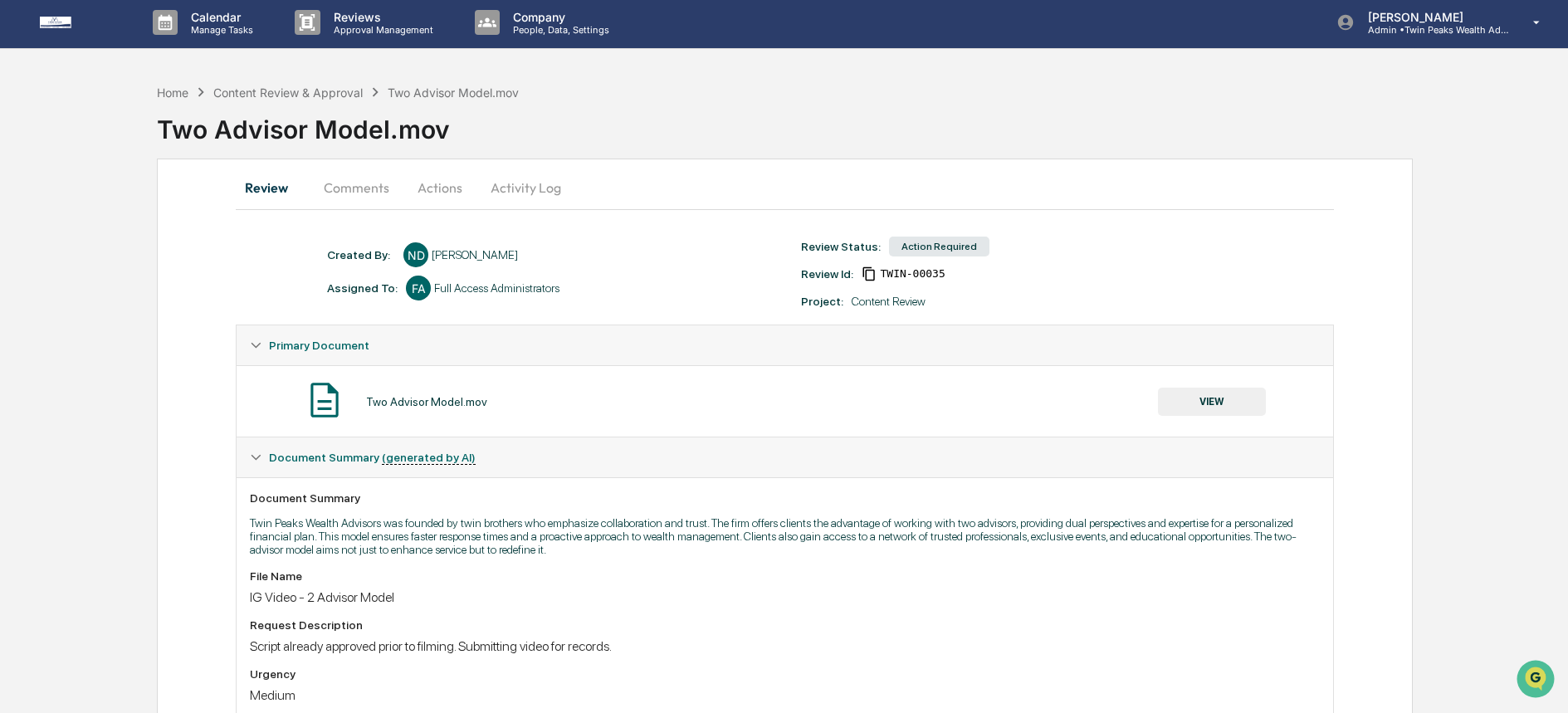
click at [427, 197] on button "Actions" at bounding box center [439, 187] width 75 height 39
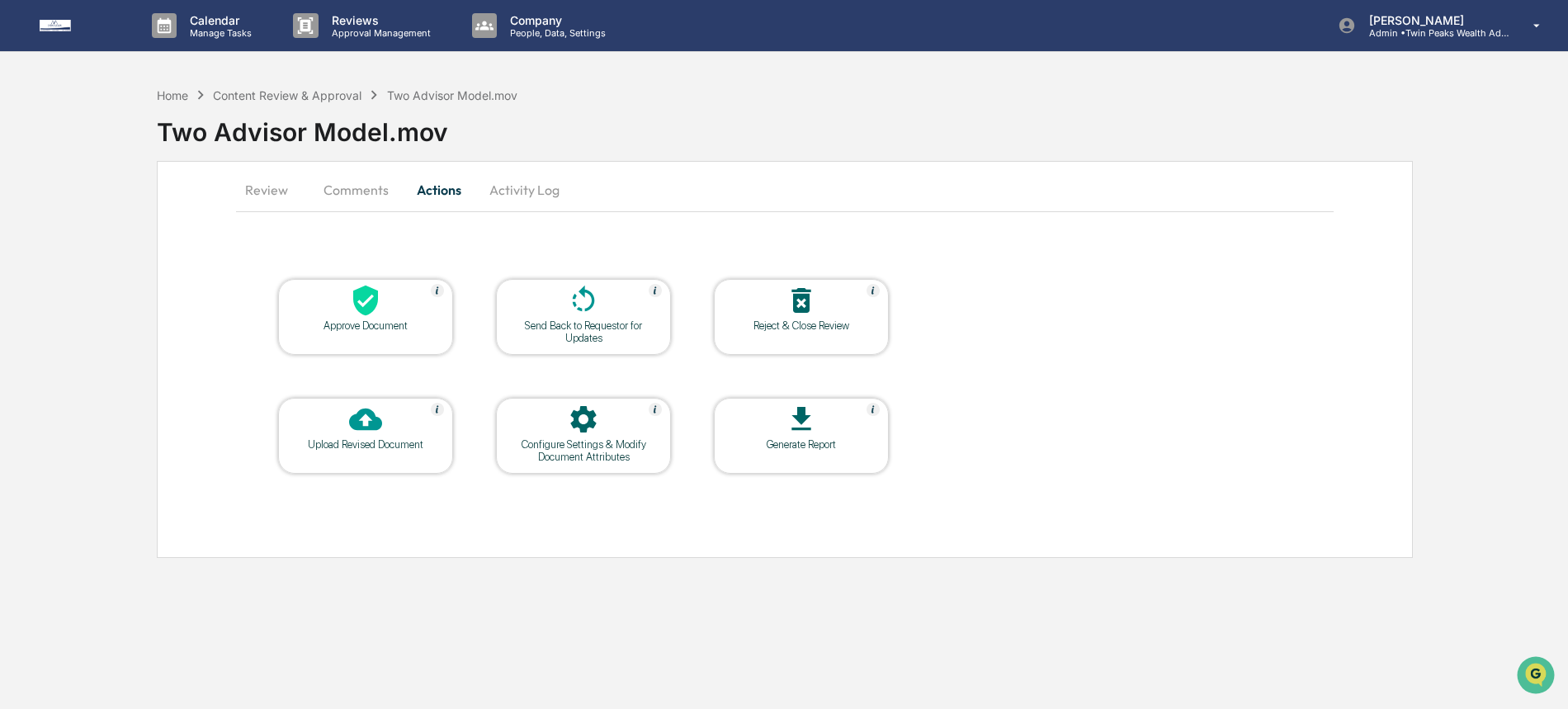
click at [395, 308] on div at bounding box center [365, 302] width 165 height 36
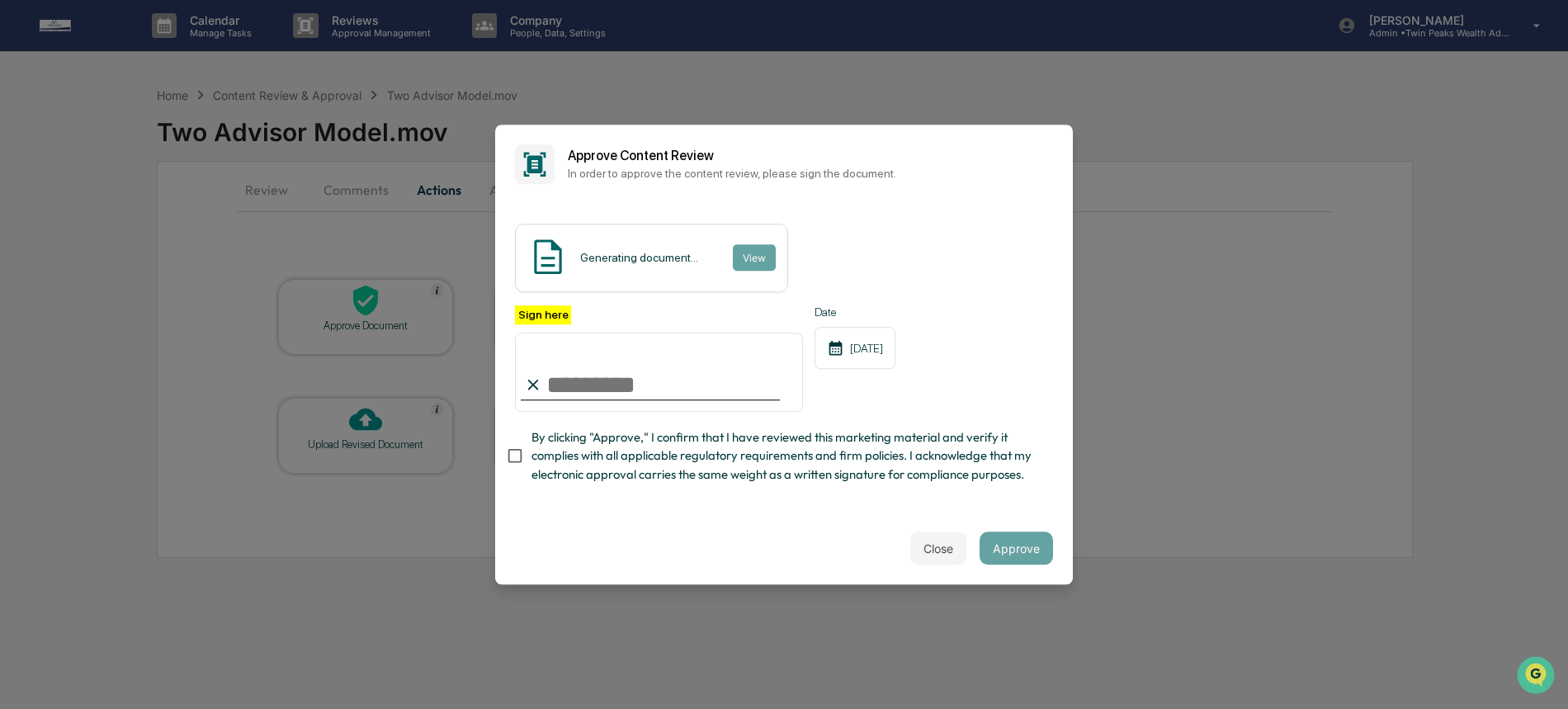
click at [659, 382] on input "Sign here" at bounding box center [659, 372] width 288 height 79
type input "**********"
click at [667, 440] on span "By clicking "Approve," I confirm that I have reviewed this marketing material a…" at bounding box center [785, 455] width 508 height 55
click at [993, 546] on button "Approve" at bounding box center [1016, 549] width 73 height 33
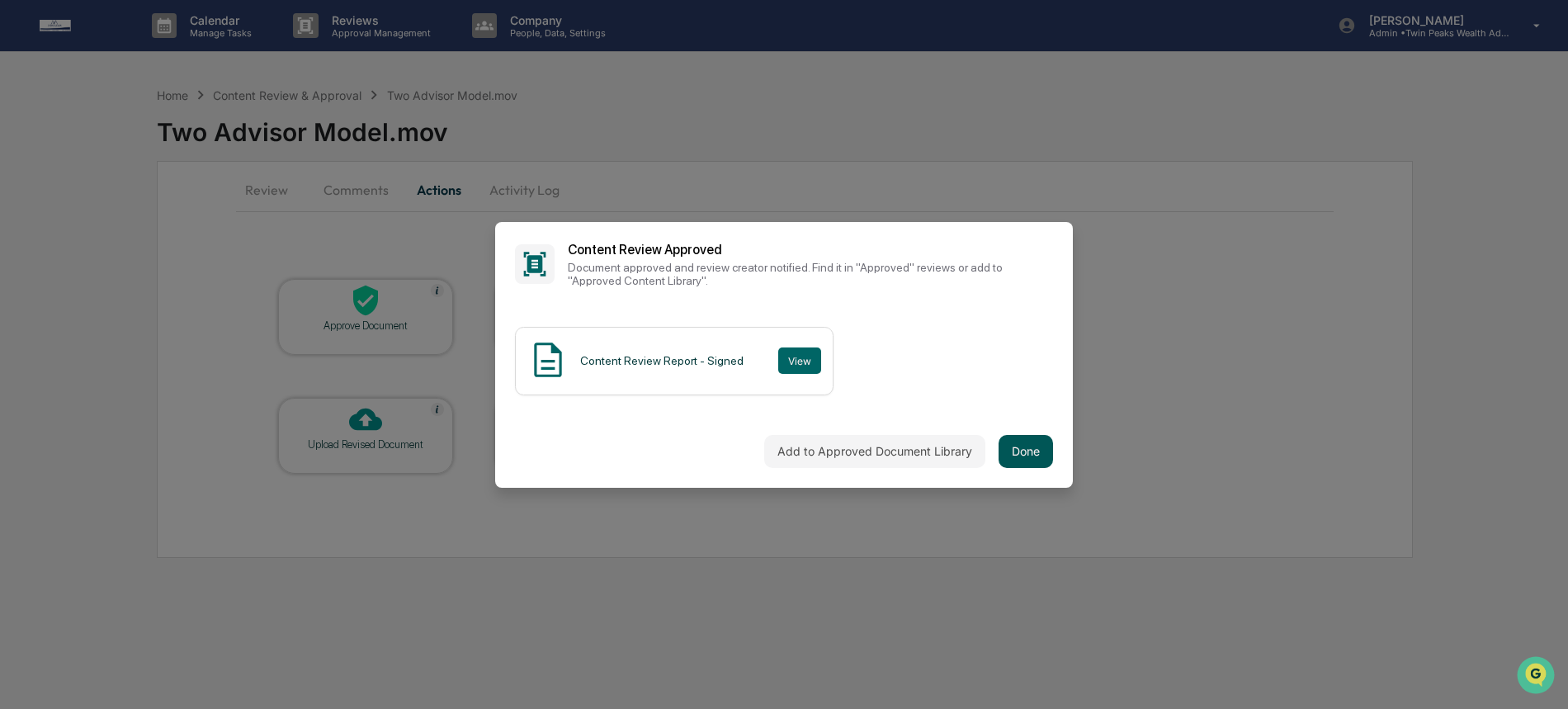
drag, startPoint x: 1020, startPoint y: 445, endPoint x: 1023, endPoint y: 456, distance: 11.4
click at [1023, 456] on button "Done" at bounding box center [1025, 452] width 54 height 33
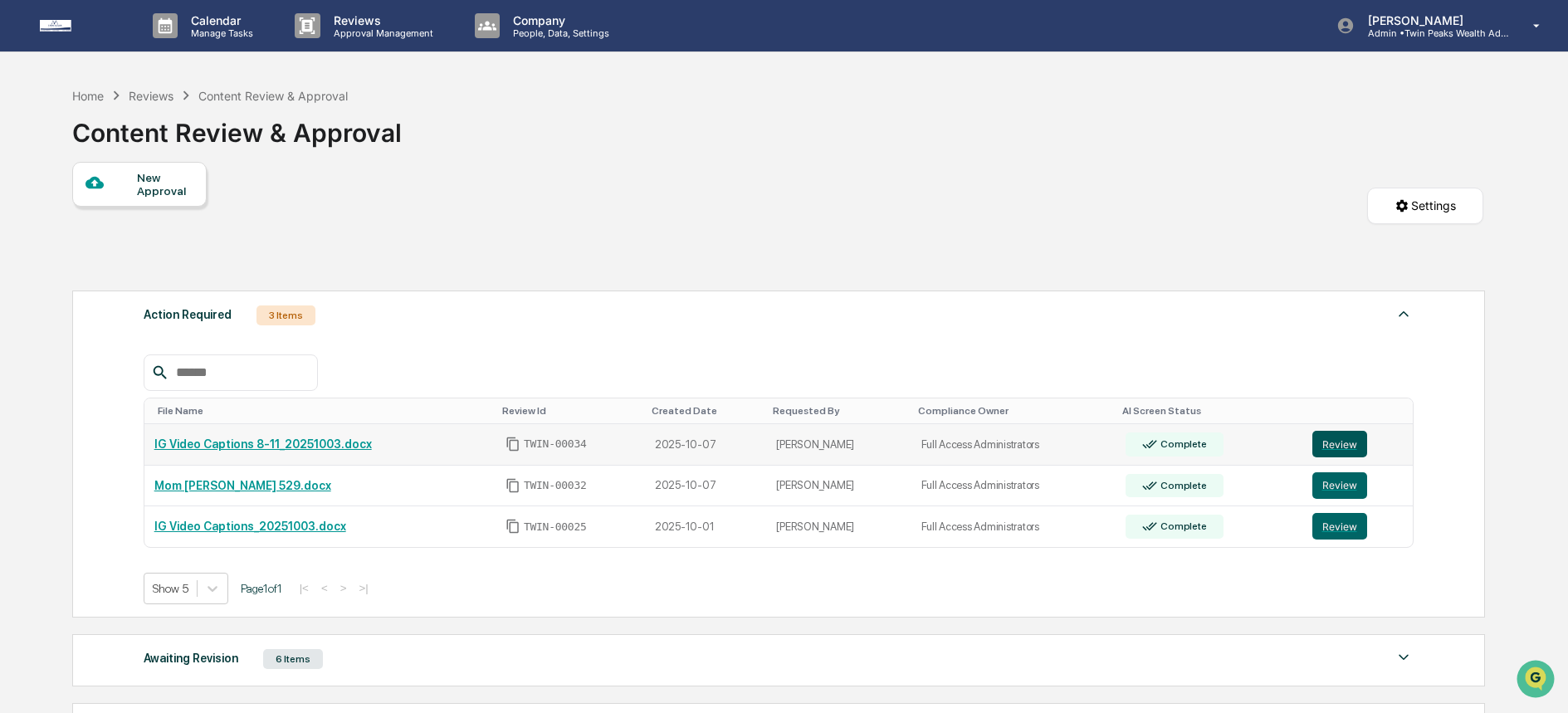
click at [1357, 444] on button "Review" at bounding box center [1340, 444] width 54 height 26
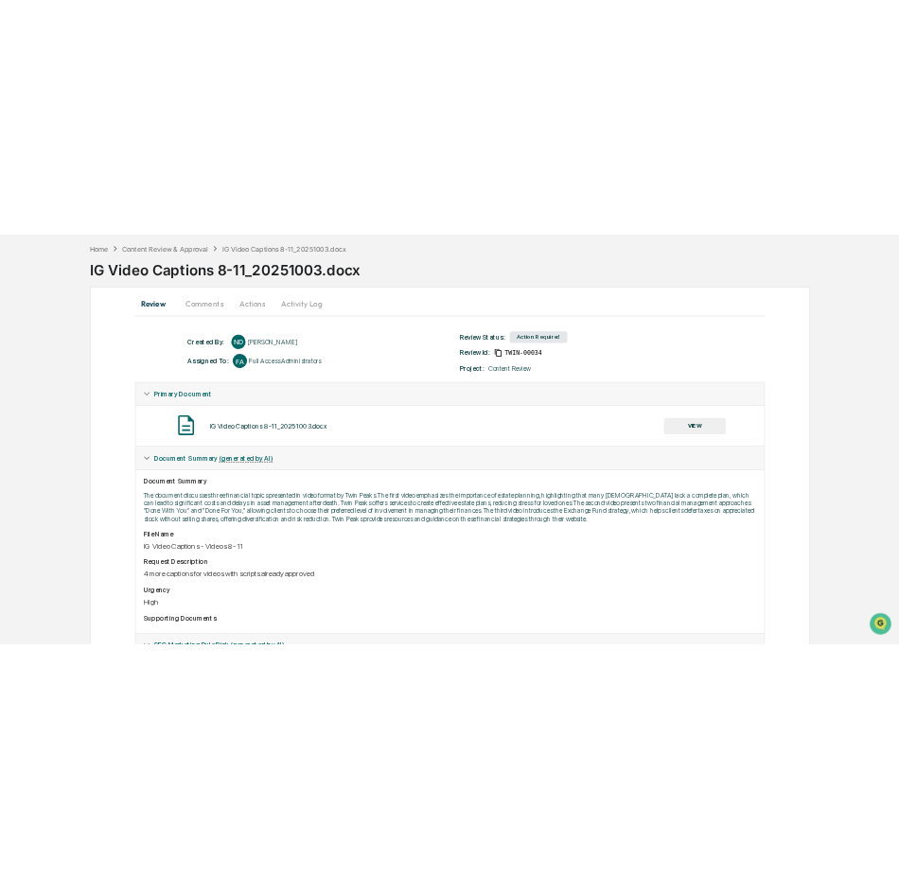
scroll to position [109, 0]
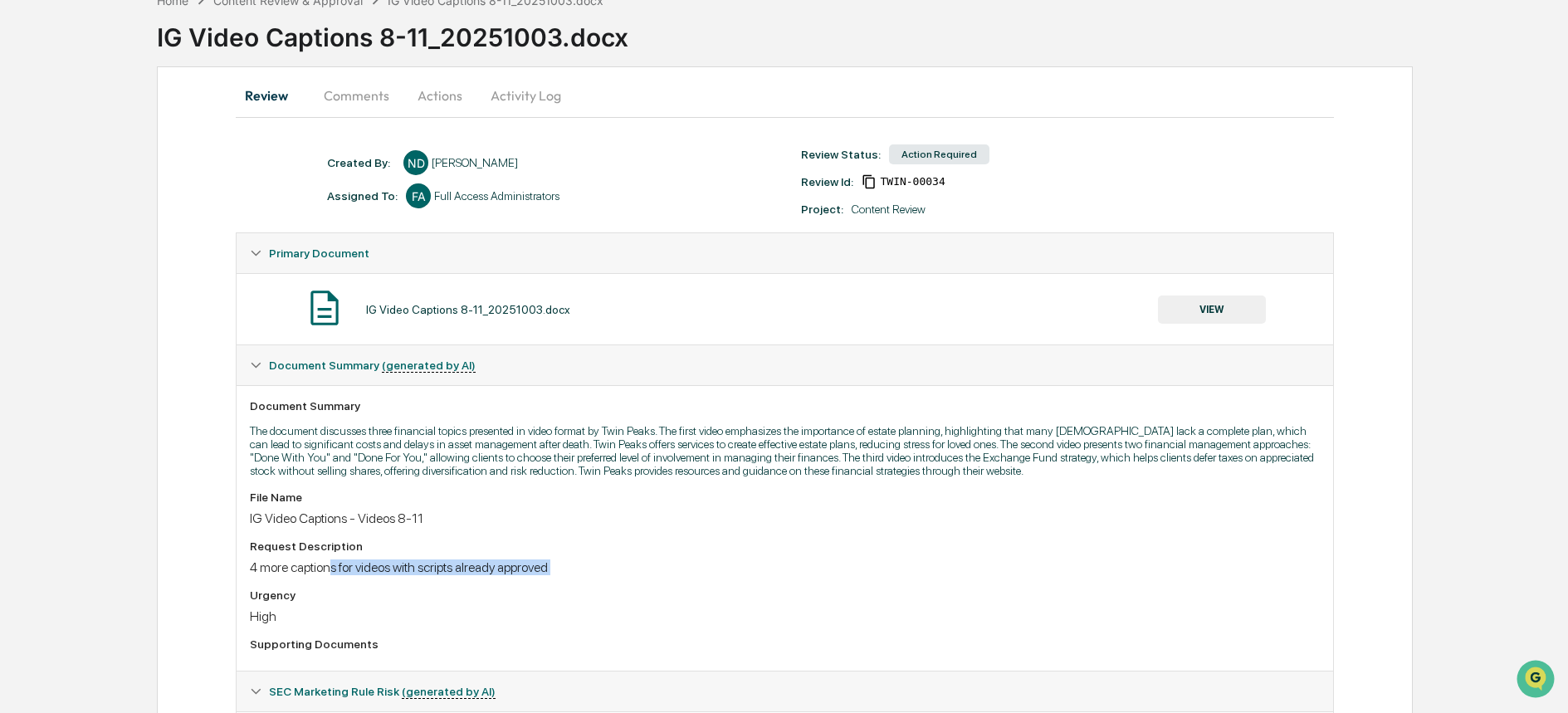
drag, startPoint x: 338, startPoint y: 590, endPoint x: 460, endPoint y: 602, distance: 122.6
click at [460, 602] on div "File Name IG Video Captions - Videos 8-11 Request Description 4 more captions f…" at bounding box center [784, 574] width 1069 height 167
click at [475, 575] on div "4 more captions for videos with scripts already approved" at bounding box center [784, 567] width 1069 height 16
click at [1230, 310] on button "VIEW" at bounding box center [1212, 310] width 108 height 28
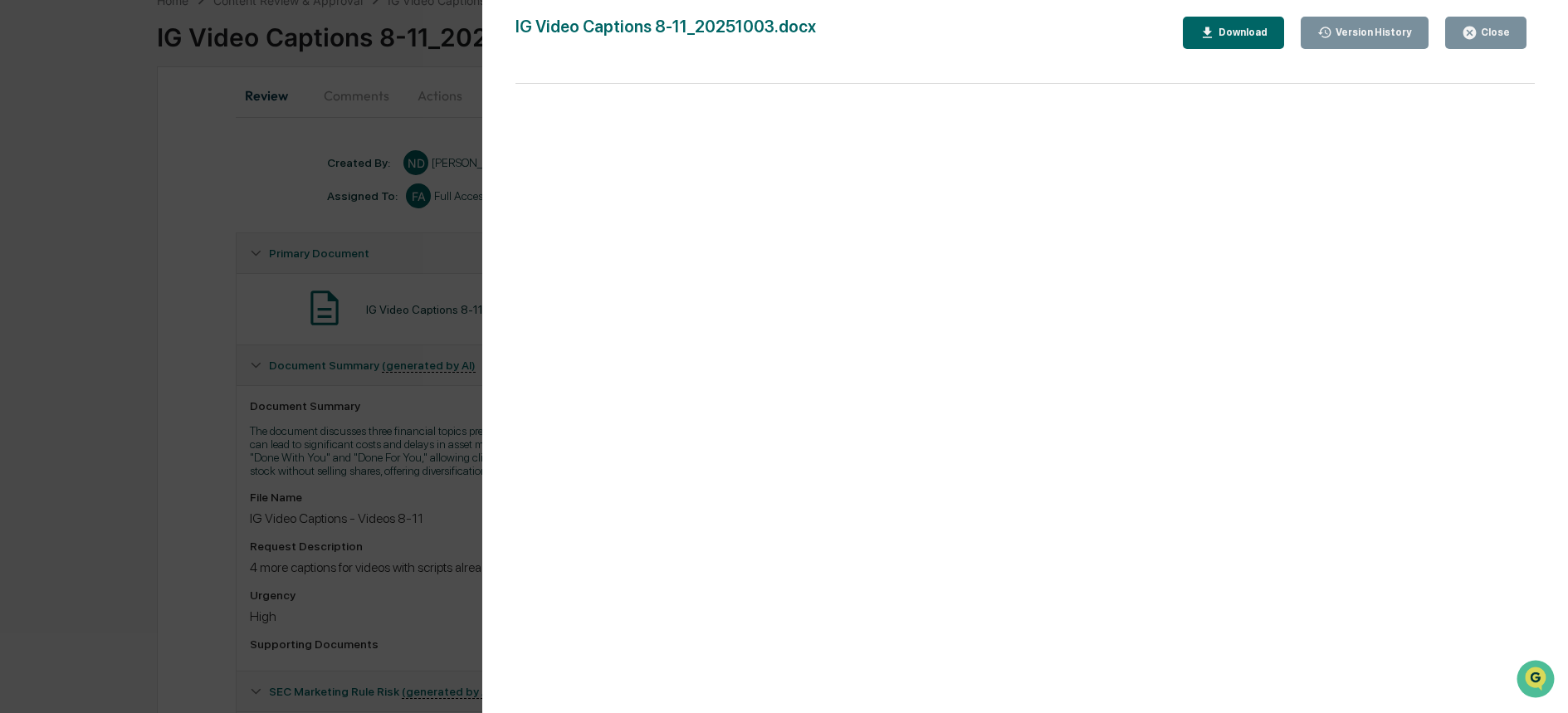
click at [1234, 39] on div "Download" at bounding box center [1234, 32] width 68 height 16
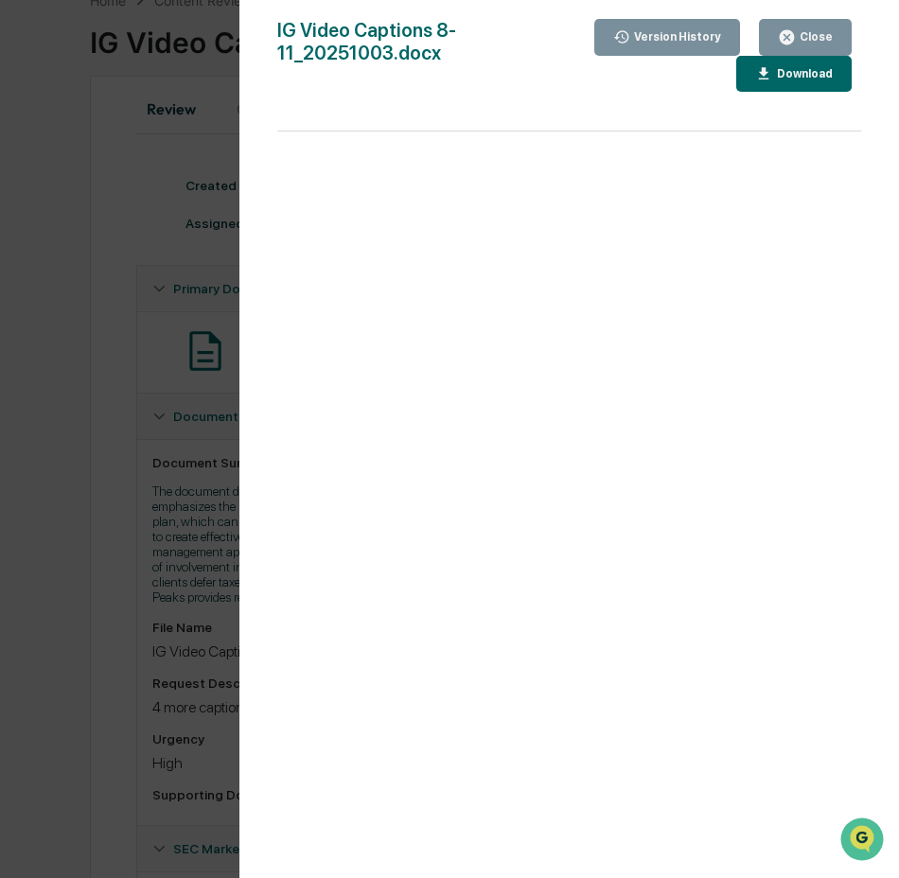
click at [789, 30] on icon "button" at bounding box center [787, 37] width 14 height 14
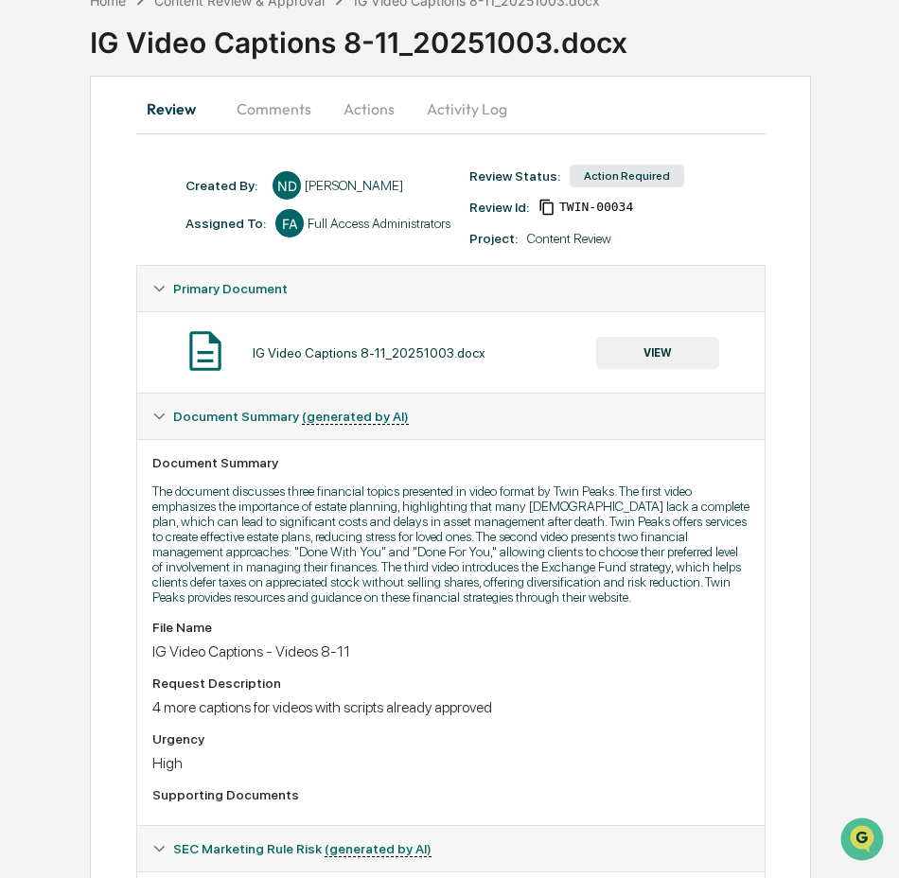
click at [381, 116] on button "Actions" at bounding box center [369, 108] width 85 height 45
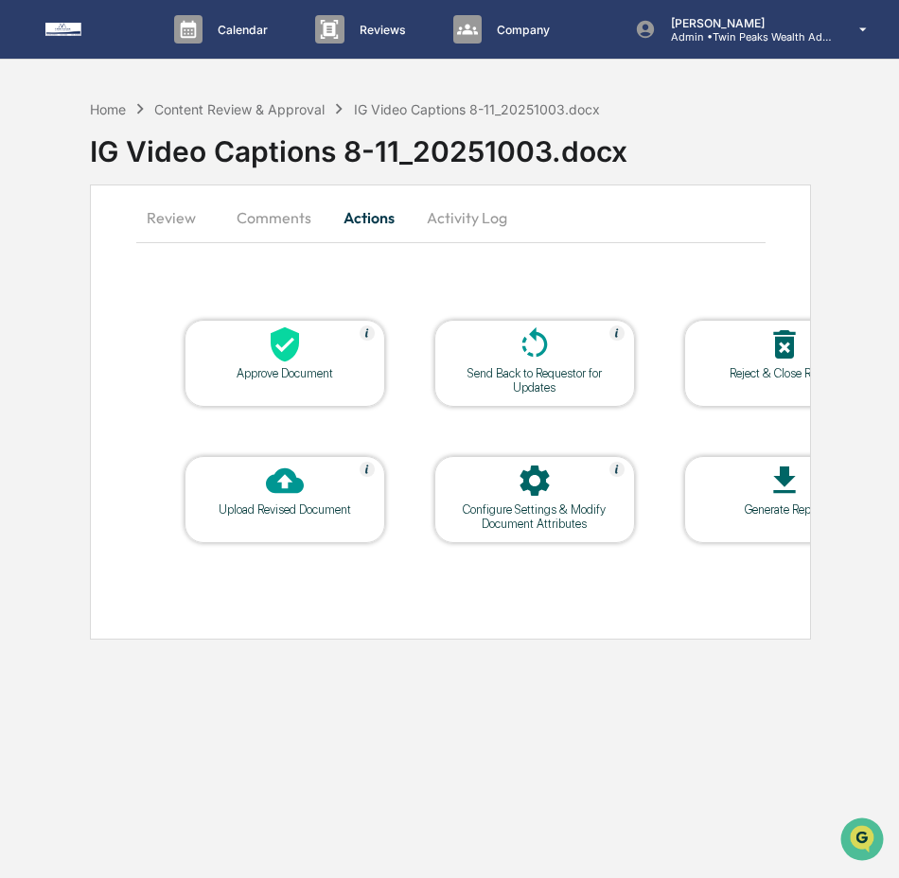
scroll to position [0, 0]
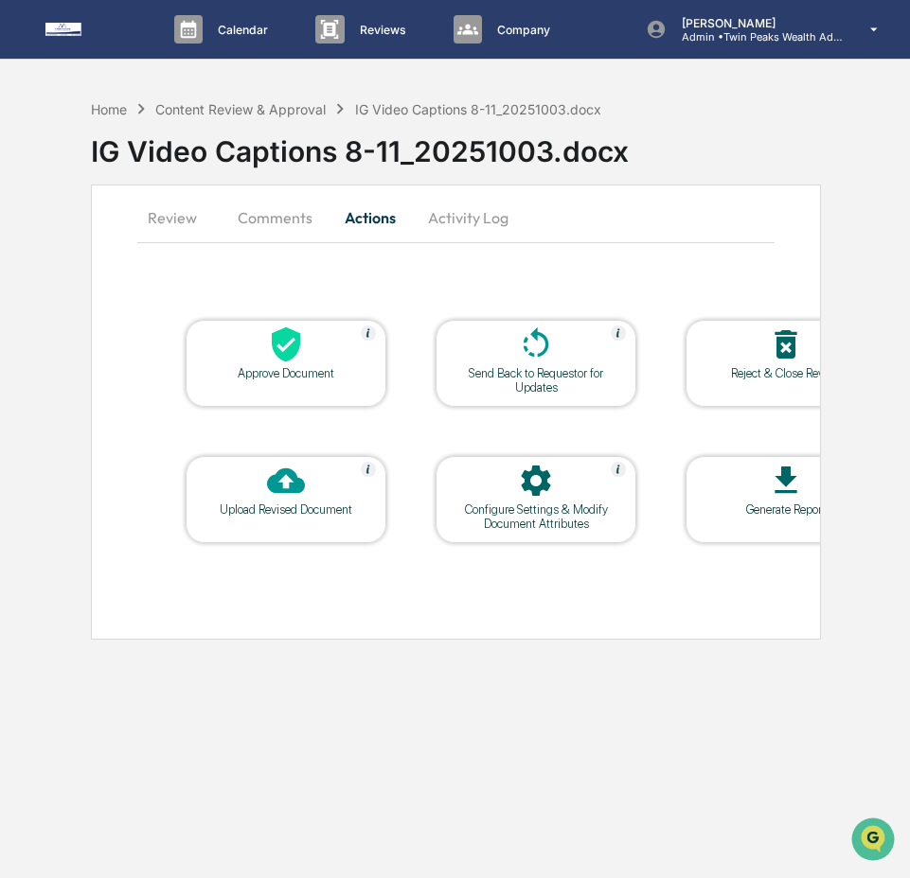
click at [332, 522] on div "Upload Revised Document" at bounding box center [286, 499] width 201 height 87
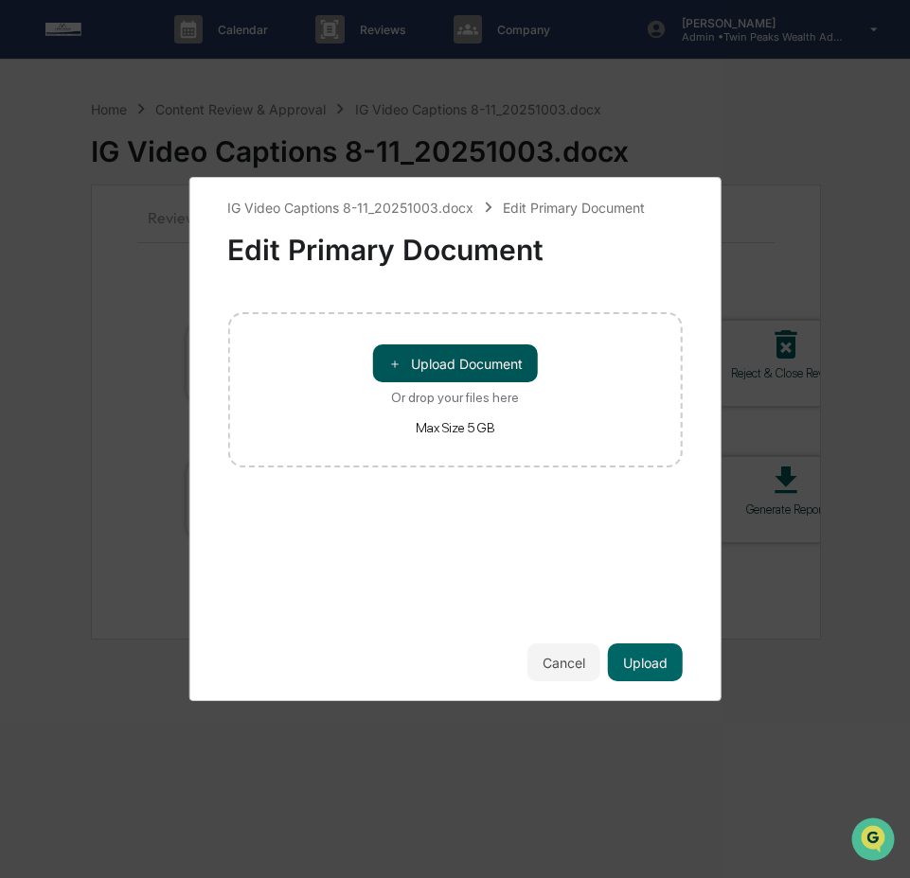
click at [494, 367] on button "＋ Upload Document" at bounding box center [455, 364] width 165 height 38
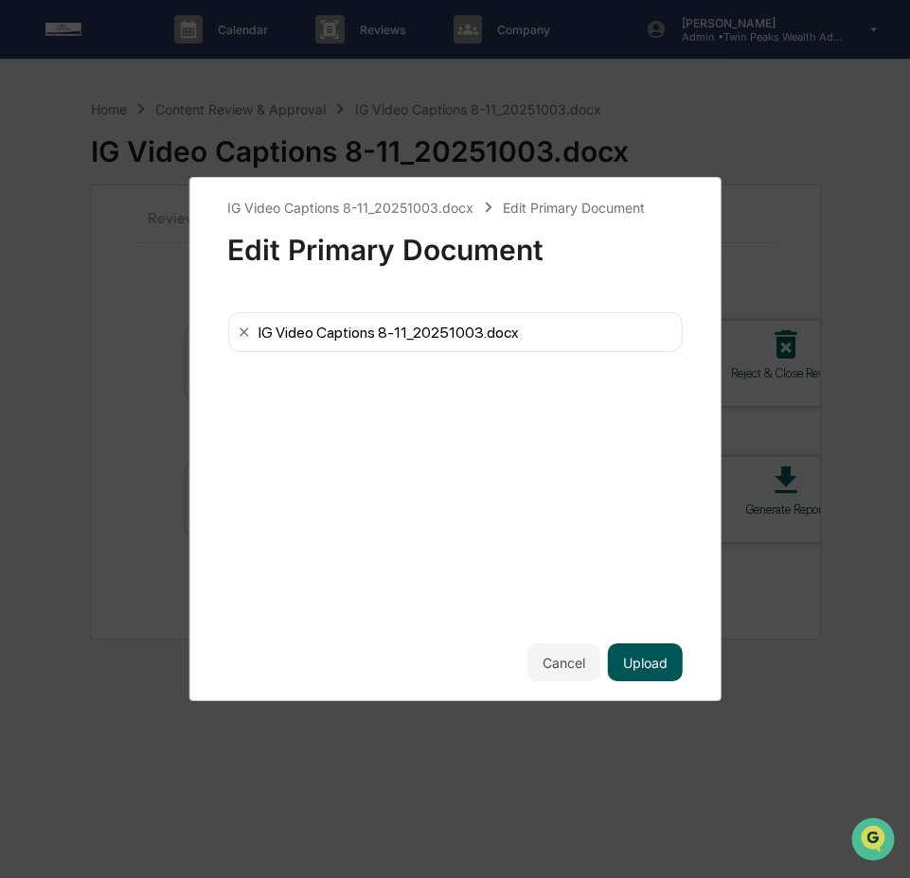
click at [650, 661] on button "Upload" at bounding box center [645, 663] width 75 height 38
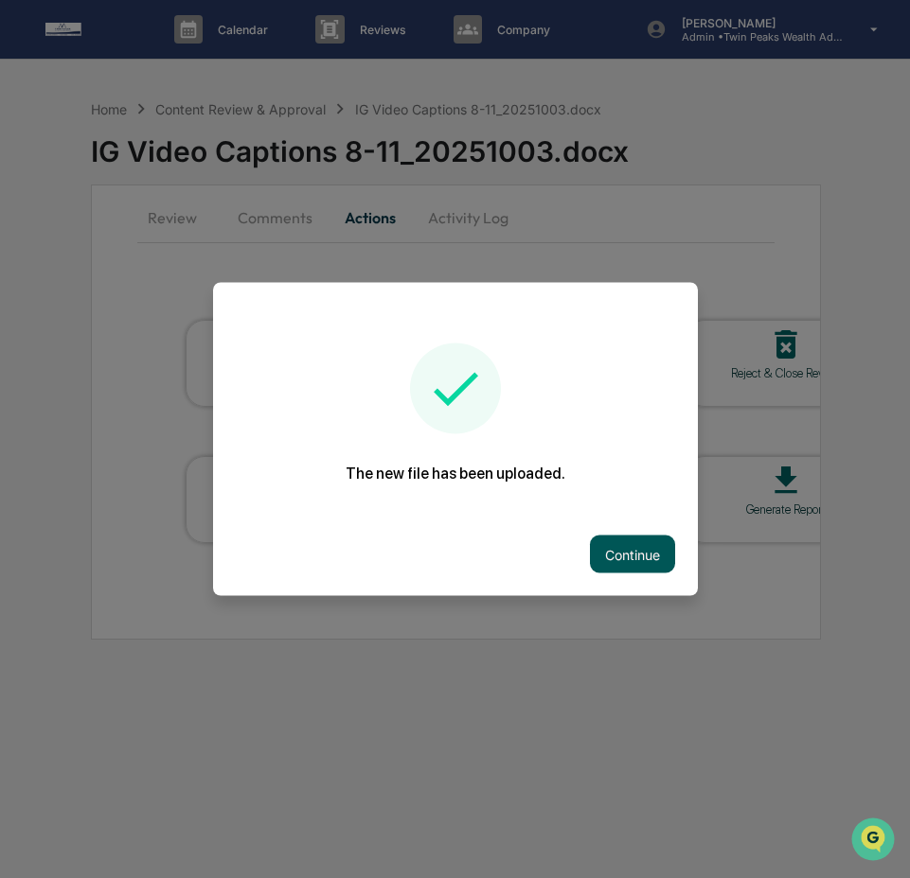
click at [621, 549] on button "Continue" at bounding box center [632, 555] width 85 height 38
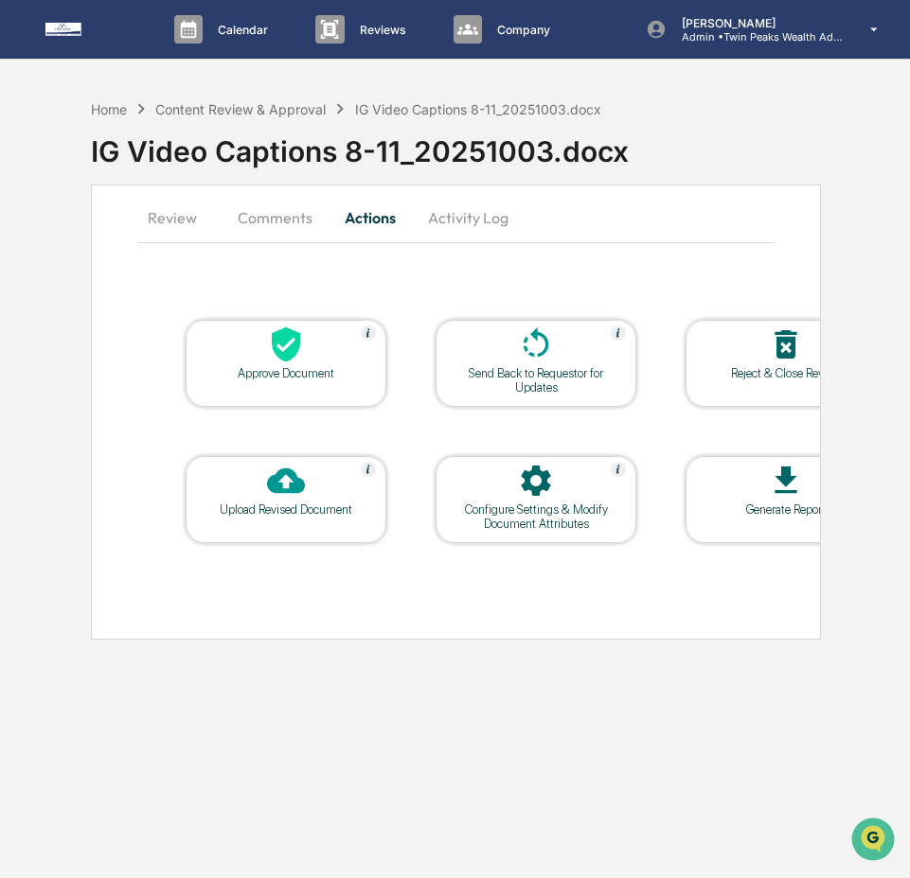
click at [555, 365] on div "Send Back to Requestor for Updates" at bounding box center [535, 363] width 201 height 87
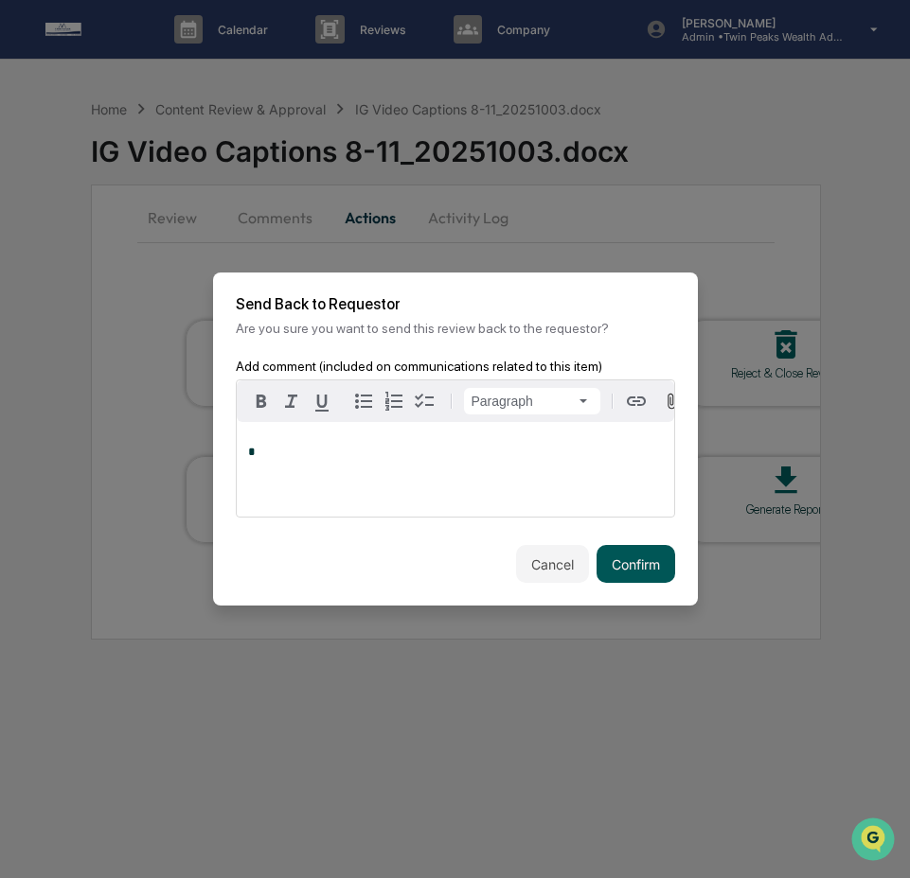
click at [615, 559] on button "Confirm" at bounding box center [635, 564] width 79 height 38
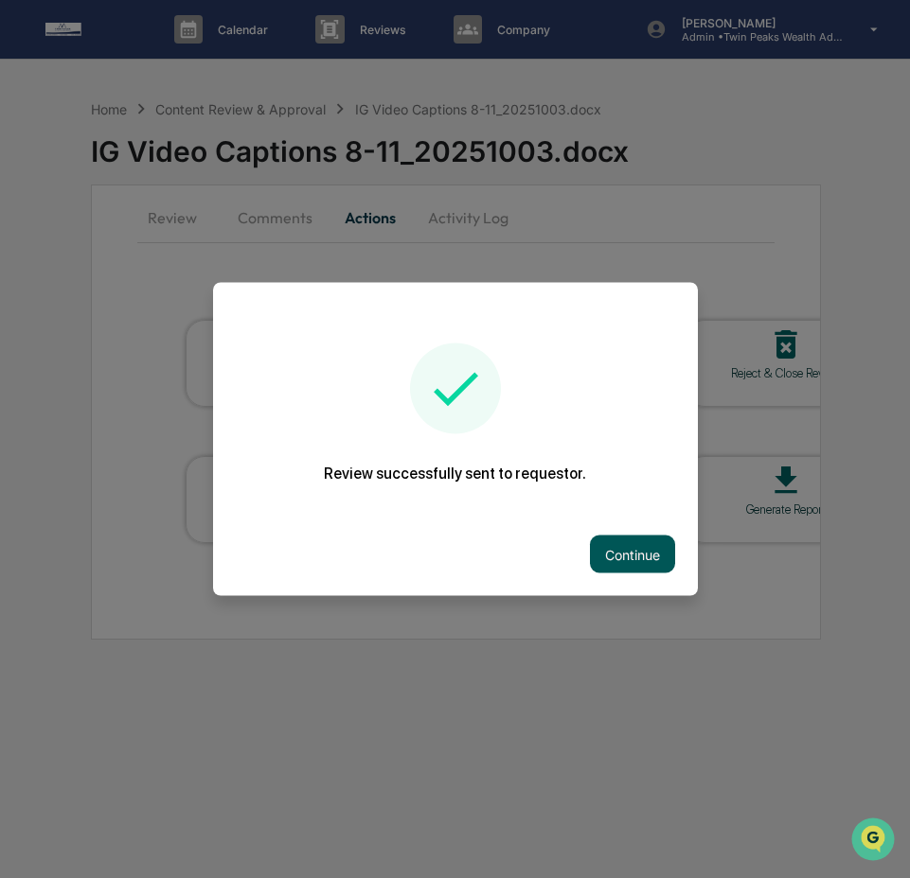
click at [647, 554] on button "Continue" at bounding box center [632, 555] width 85 height 38
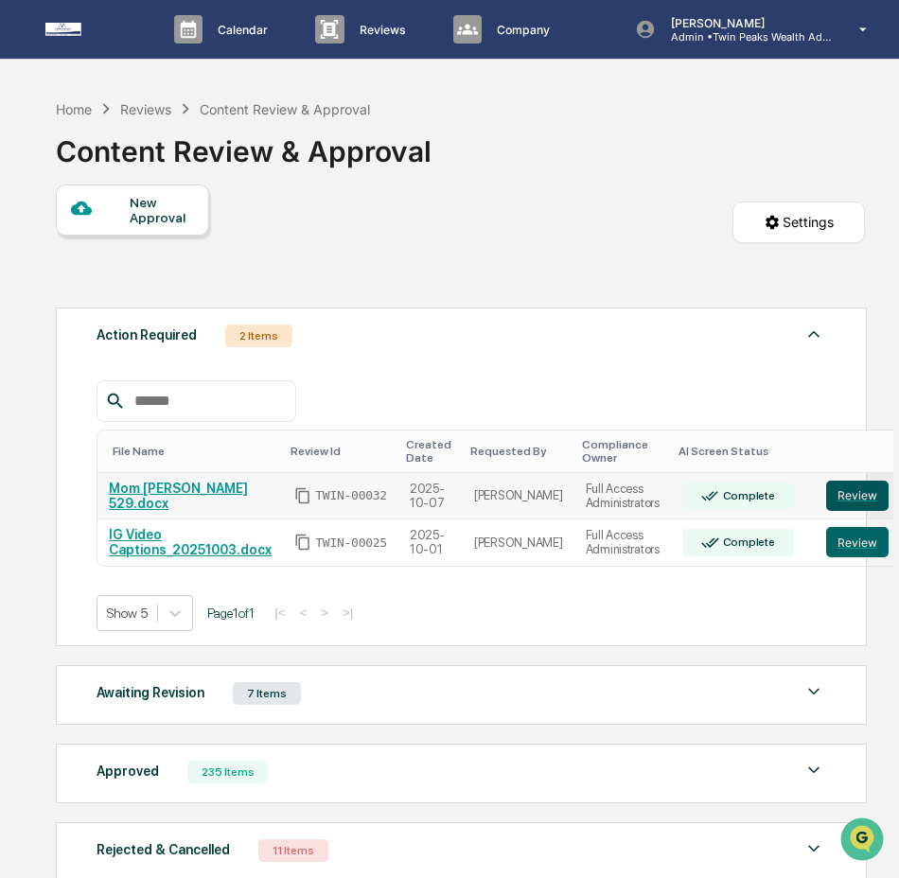
click at [826, 497] on button "Review" at bounding box center [857, 496] width 62 height 30
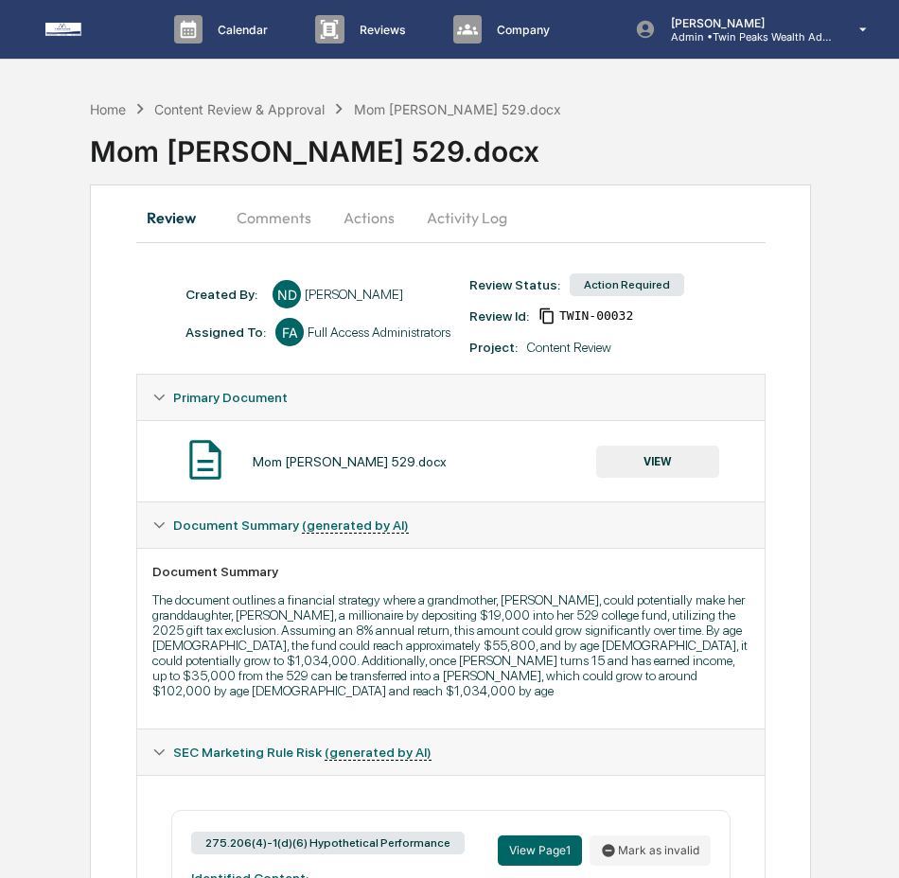
click at [471, 207] on button "Activity Log" at bounding box center [467, 217] width 111 height 45
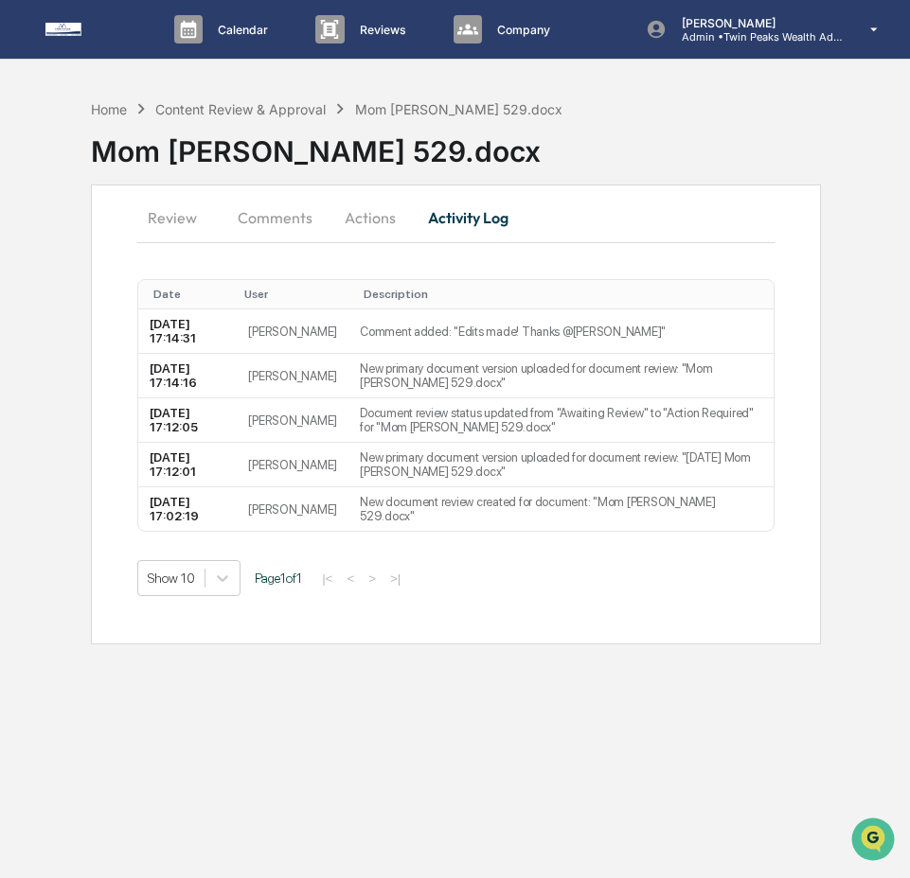
click at [383, 217] on button "Actions" at bounding box center [370, 217] width 85 height 45
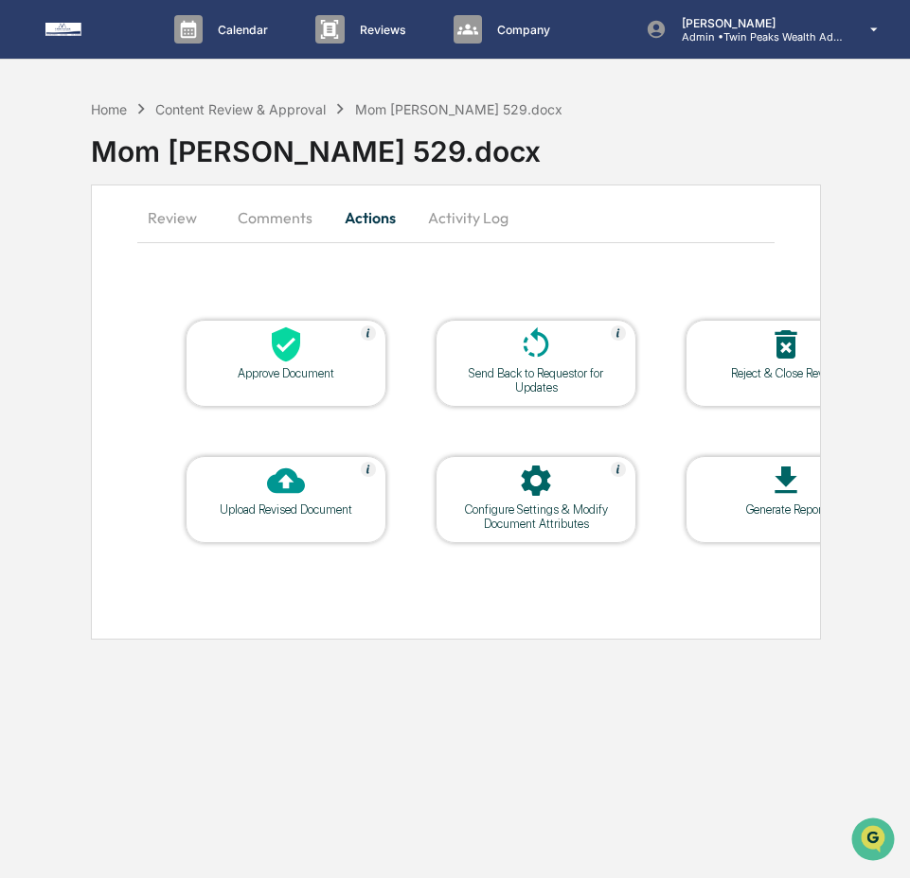
click at [296, 386] on div "Approve Document" at bounding box center [286, 363] width 201 height 87
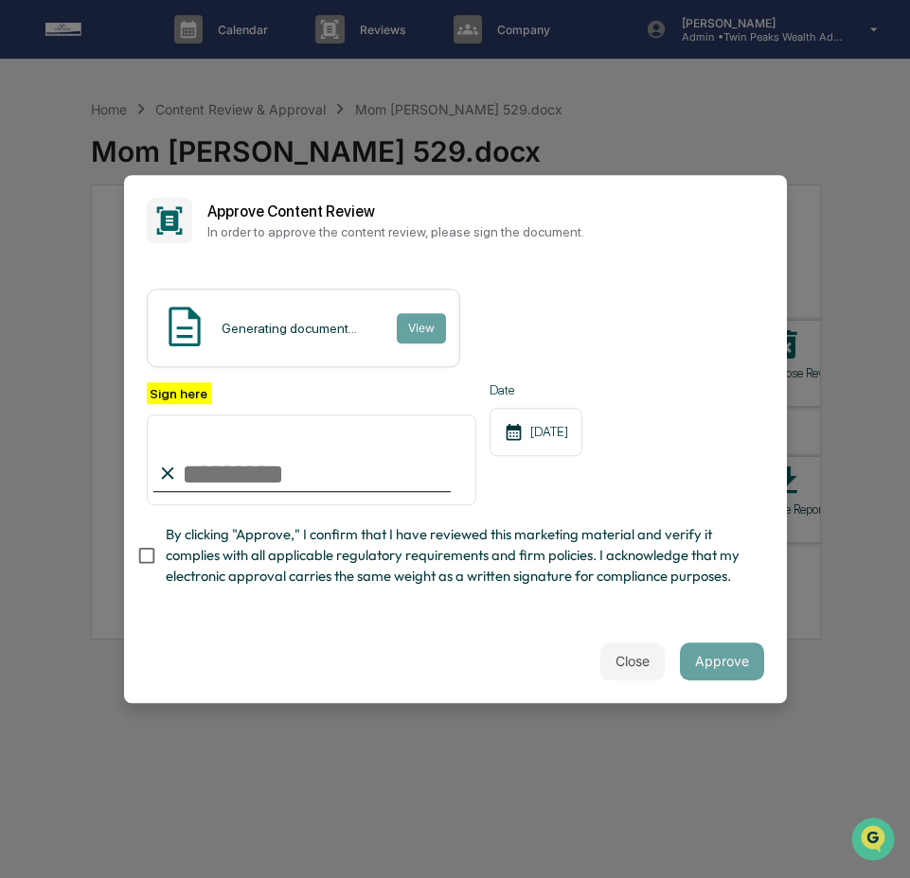
click at [328, 457] on input "Sign here" at bounding box center [312, 460] width 330 height 91
type input "**********"
click at [335, 542] on span "By clicking "Approve," I confirm that I have reviewed this marketing material a…" at bounding box center [457, 555] width 583 height 63
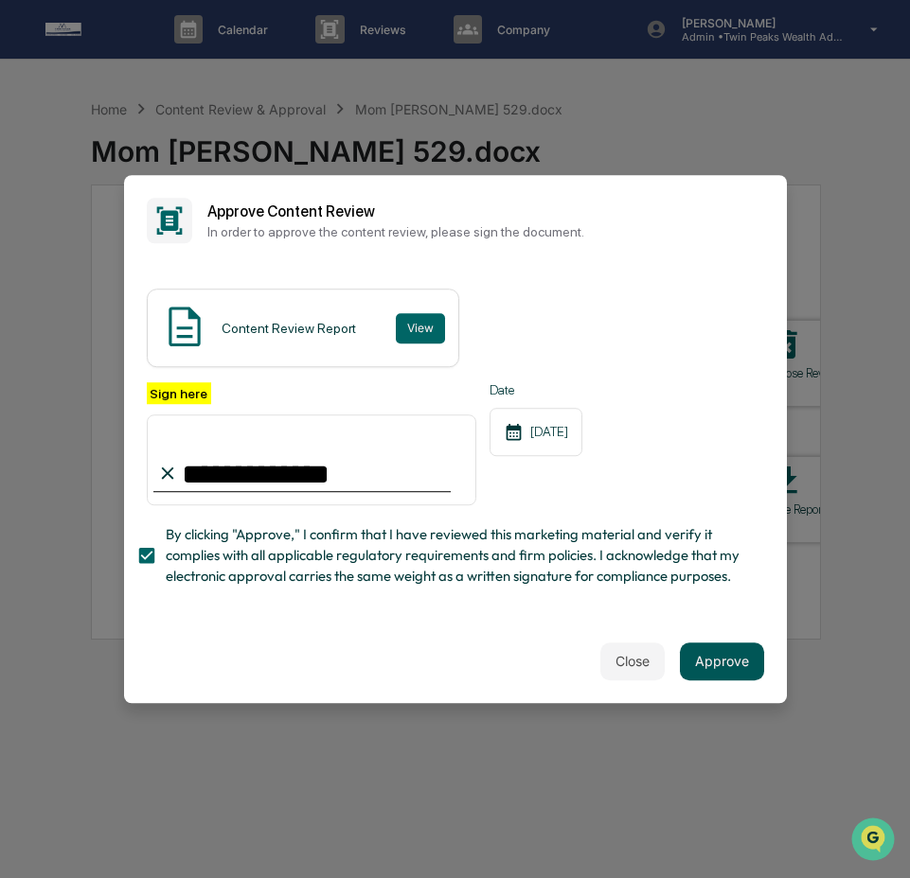
click at [680, 670] on button "Approve" at bounding box center [722, 662] width 84 height 38
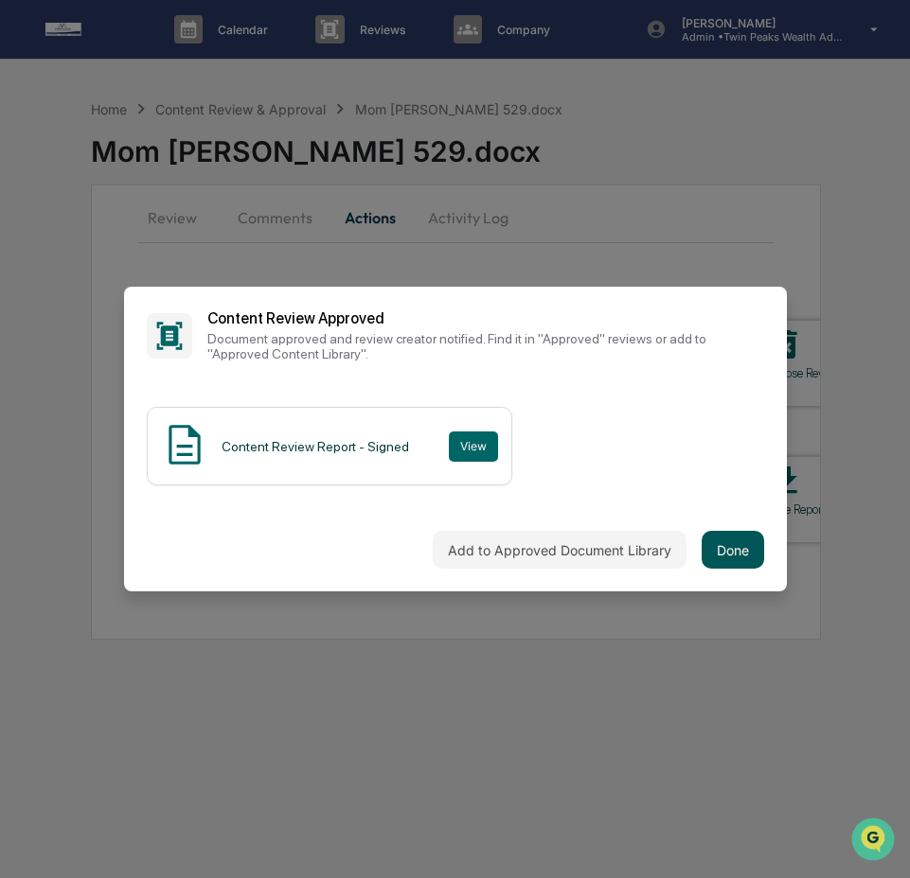
click at [720, 560] on button "Done" at bounding box center [732, 550] width 62 height 38
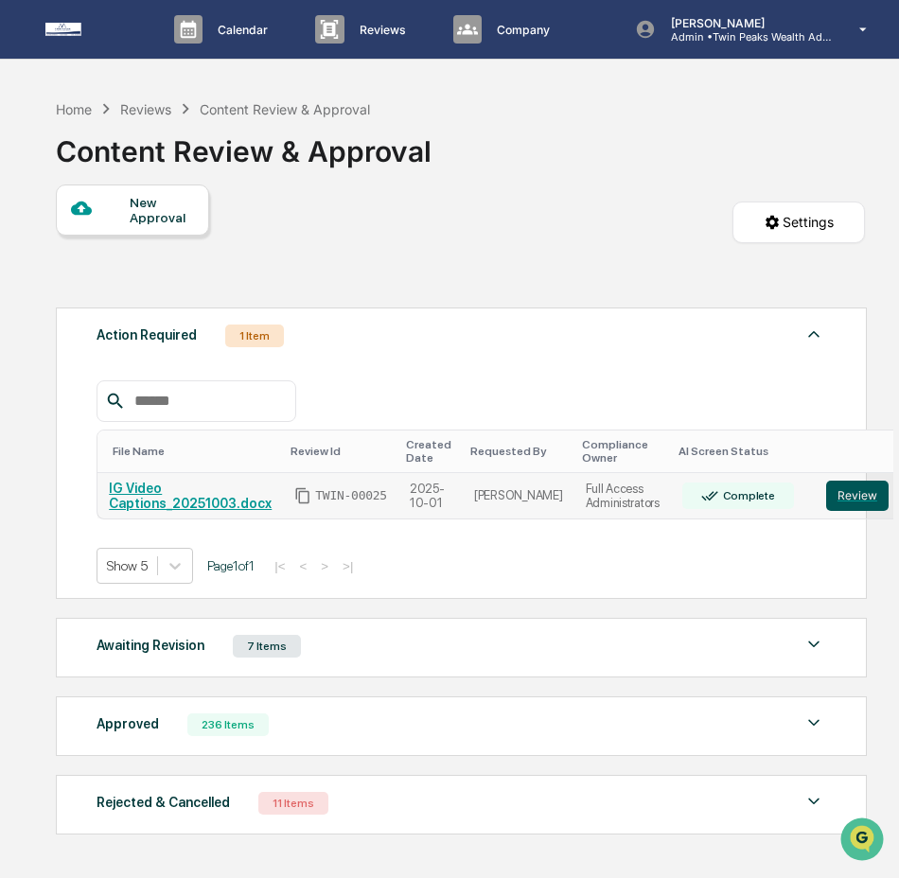
click at [826, 503] on button "Review" at bounding box center [857, 496] width 62 height 30
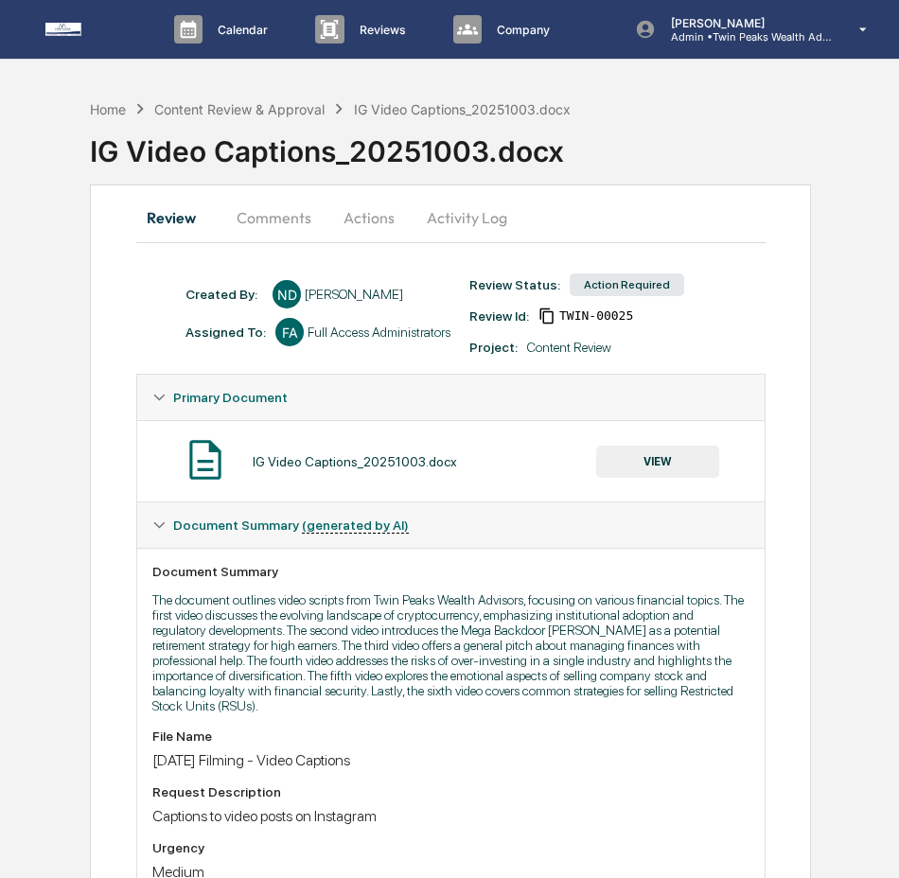
click at [500, 215] on button "Activity Log" at bounding box center [467, 217] width 111 height 45
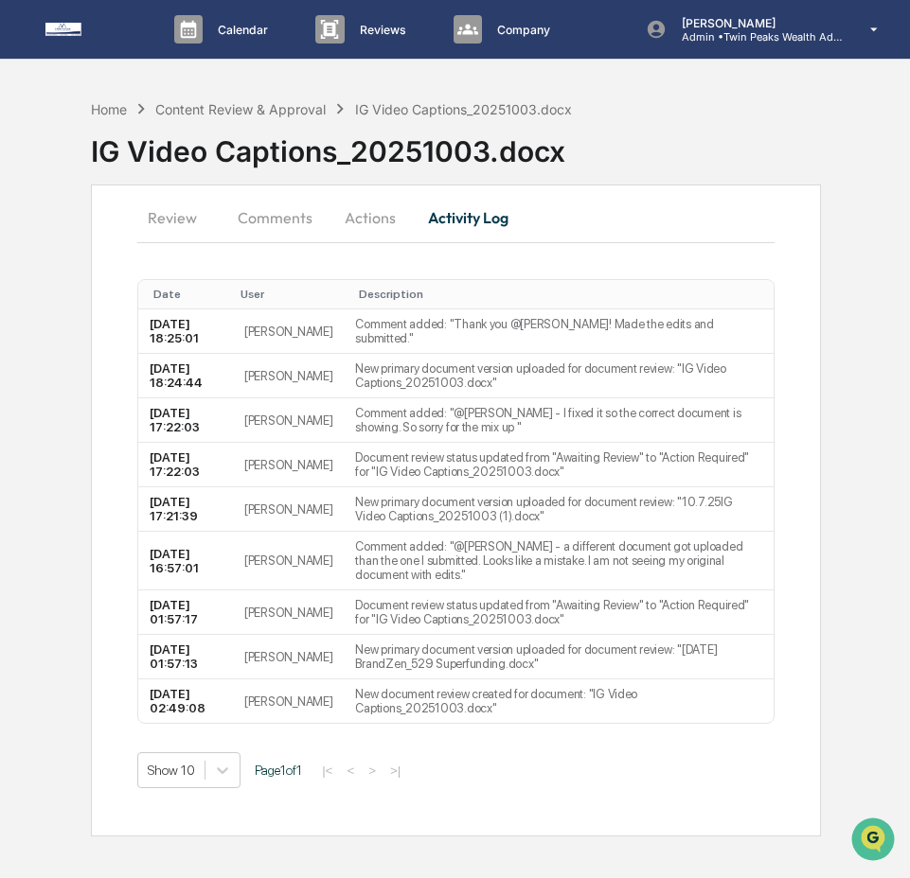
click at [362, 217] on button "Actions" at bounding box center [370, 217] width 85 height 45
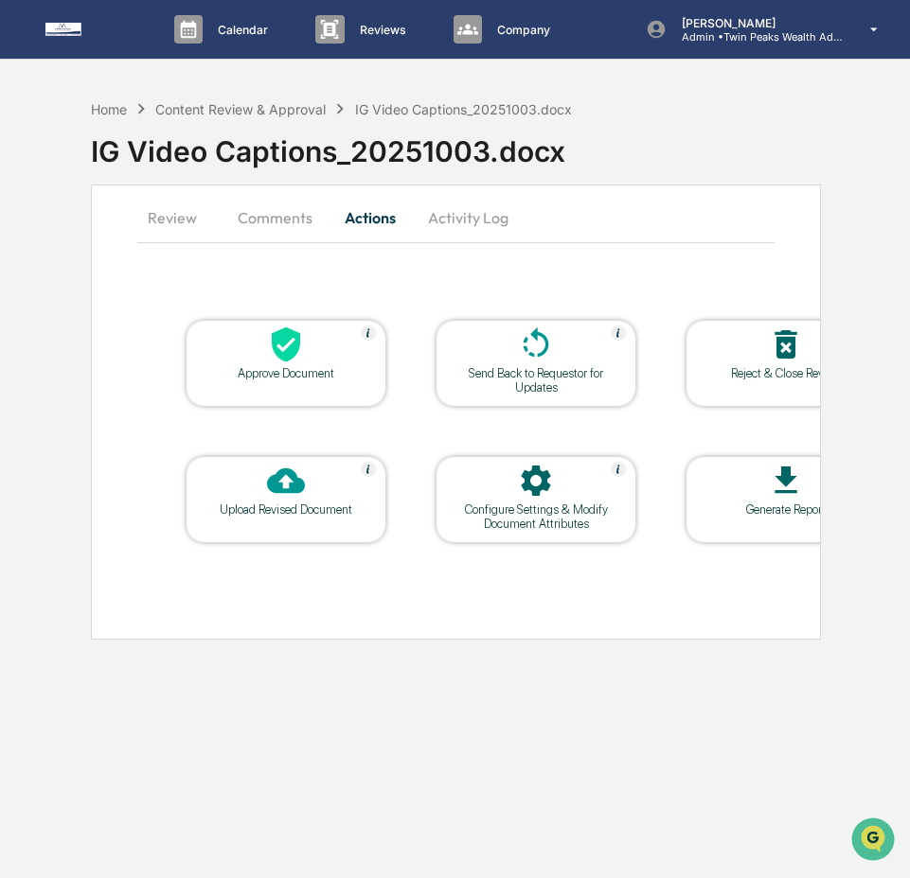
click at [316, 362] on div at bounding box center [285, 346] width 189 height 41
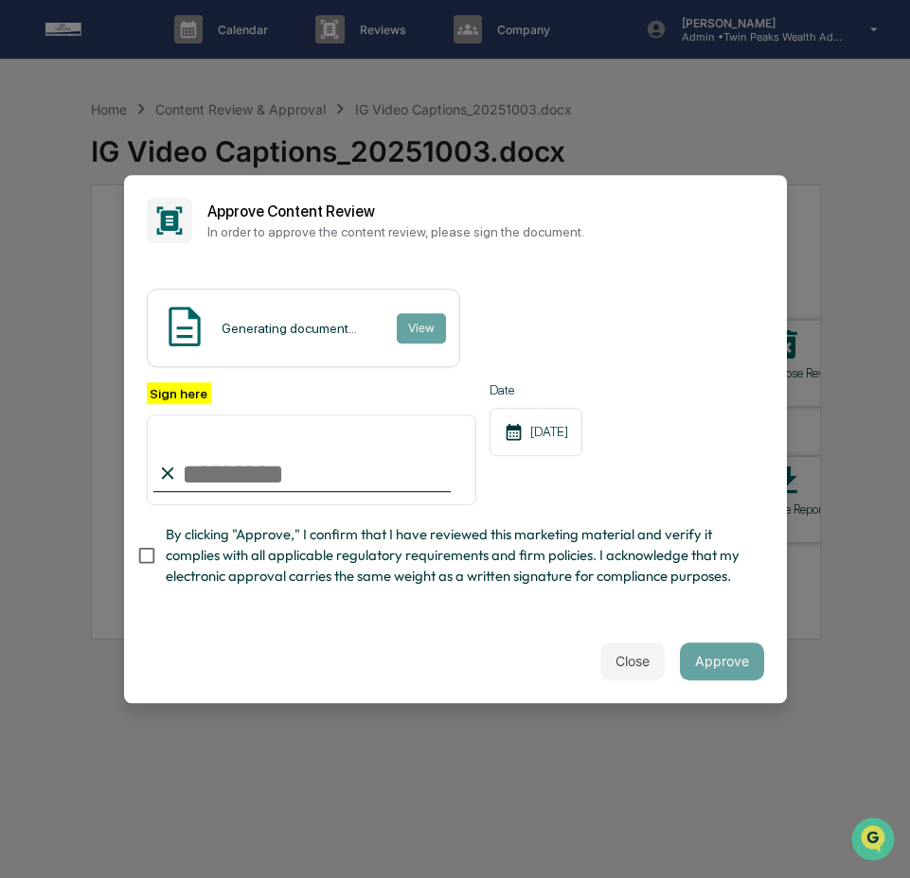
click at [408, 462] on input "Sign here" at bounding box center [312, 460] width 330 height 91
type input "**********"
click at [315, 542] on span "By clicking "Approve," I confirm that I have reviewed this marketing material a…" at bounding box center [457, 555] width 583 height 63
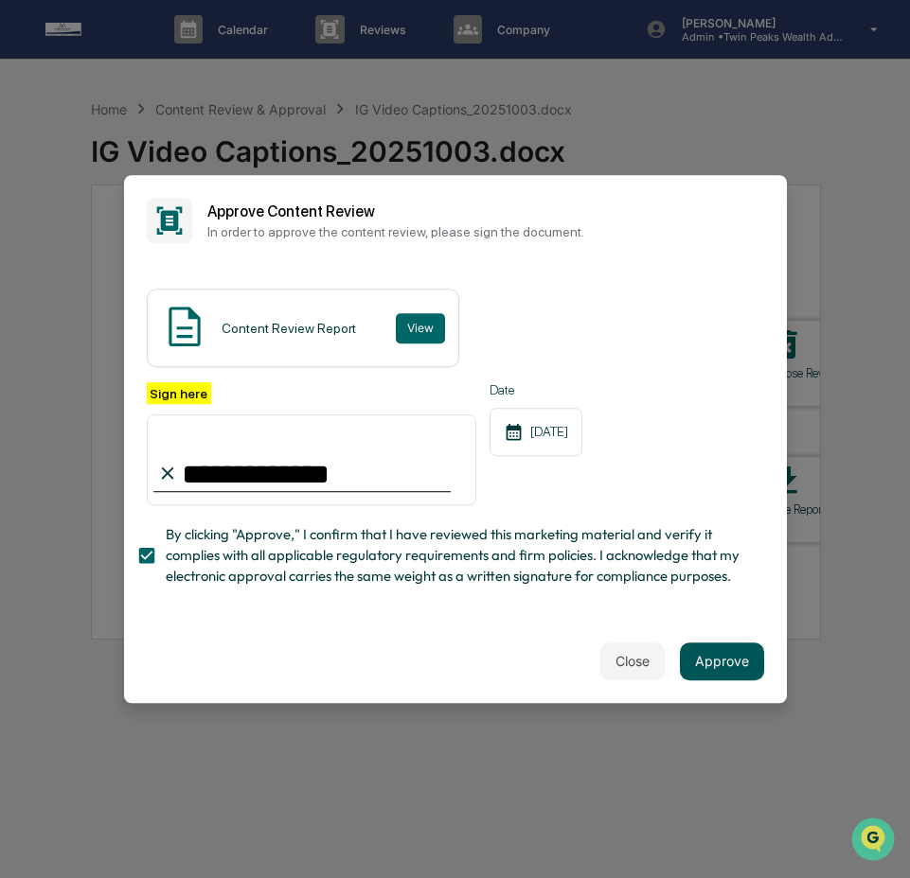
click at [715, 681] on button "Approve" at bounding box center [722, 662] width 84 height 38
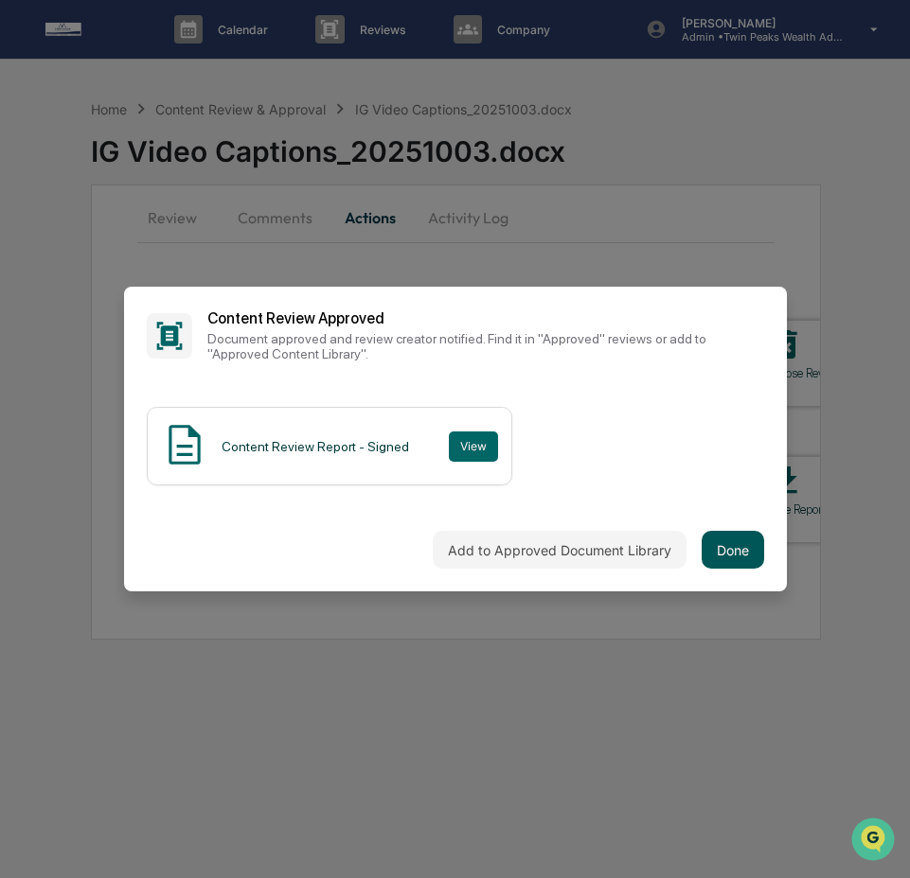
click at [732, 538] on button "Done" at bounding box center [732, 550] width 62 height 38
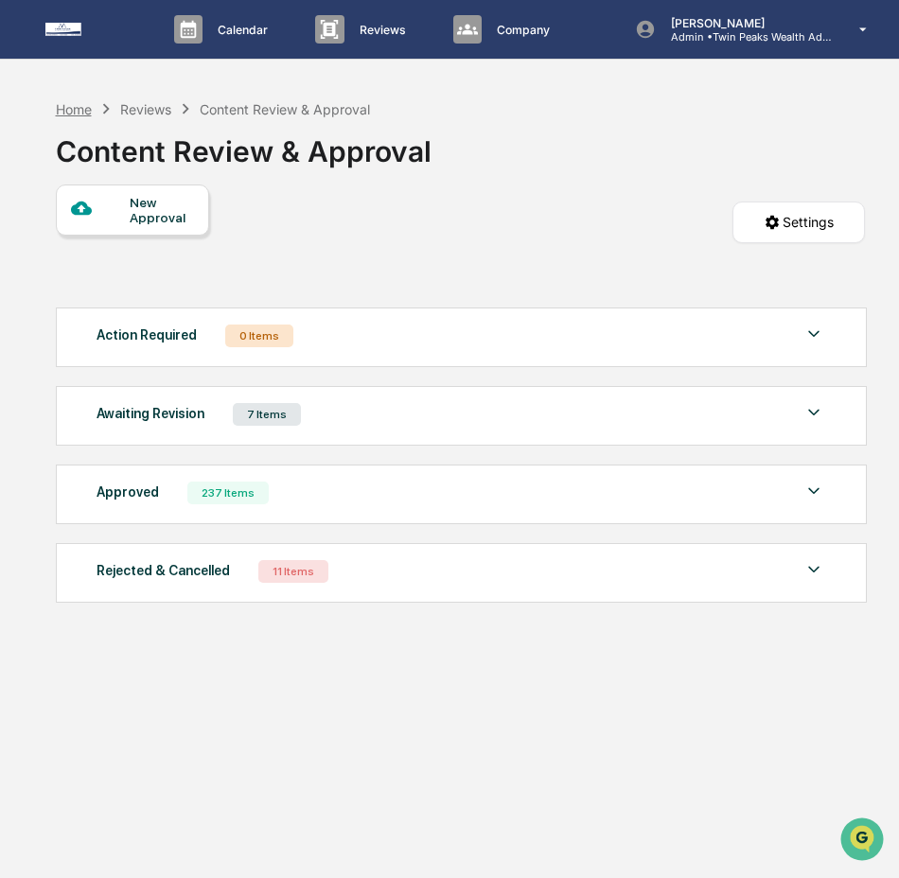
click at [74, 114] on div "Home" at bounding box center [74, 109] width 36 height 16
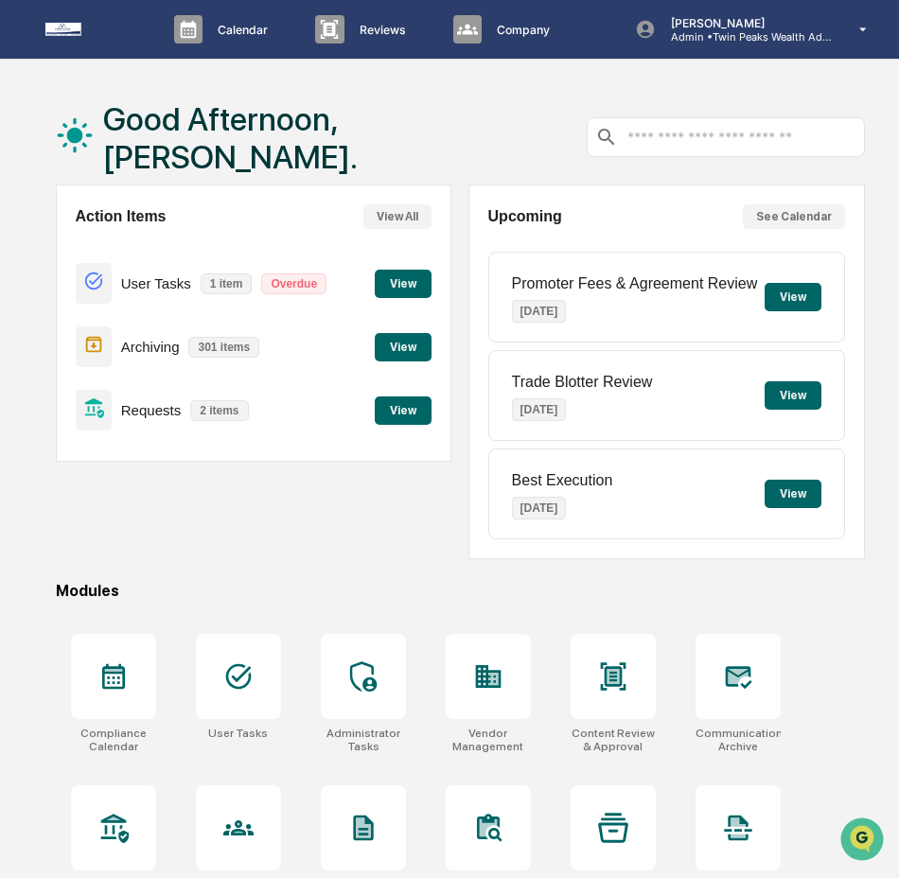
click at [392, 411] on button "View" at bounding box center [403, 411] width 57 height 28
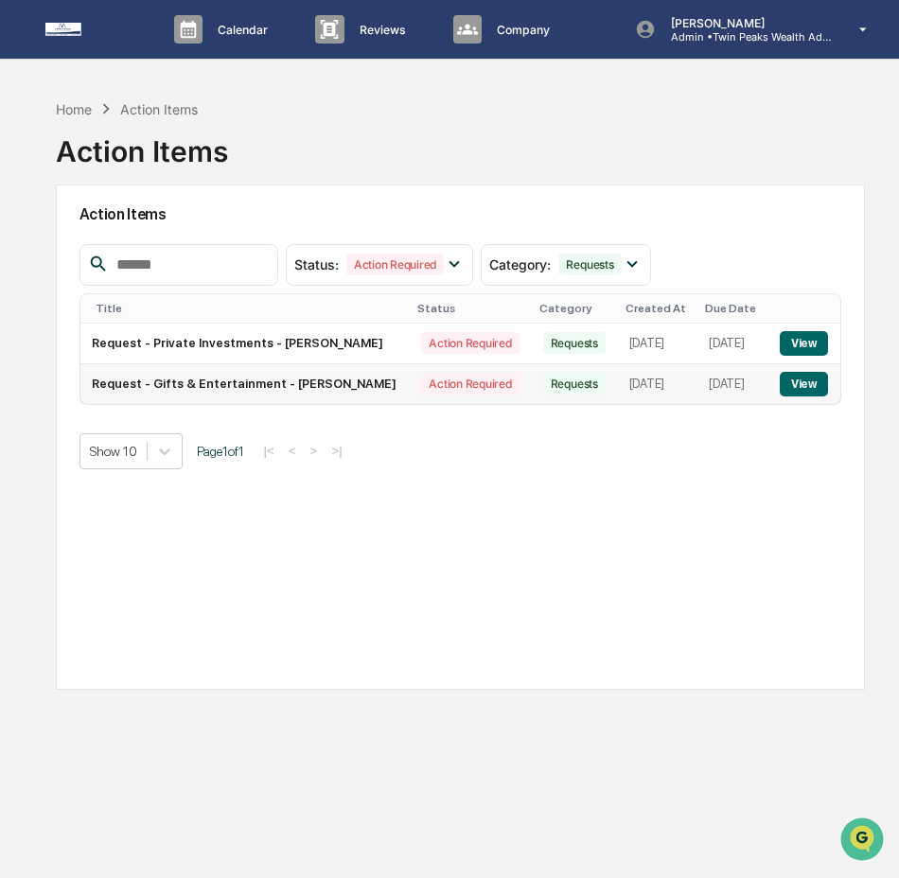
click at [806, 397] on button "View" at bounding box center [804, 384] width 48 height 25
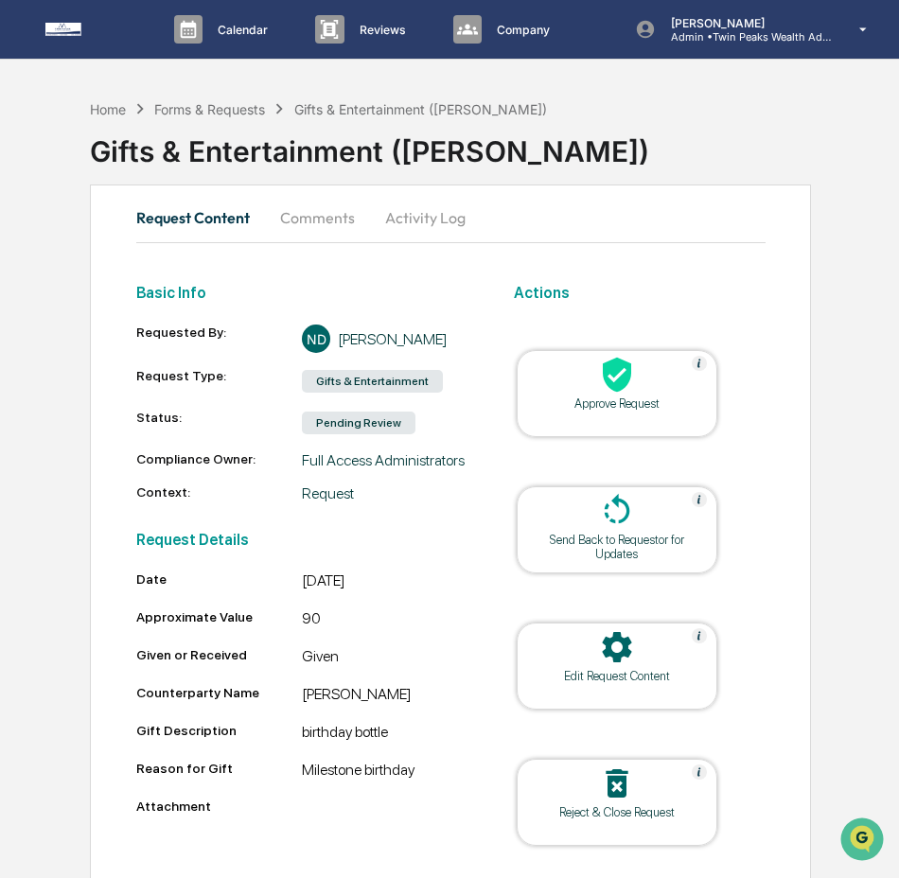
click at [606, 360] on icon at bounding box center [617, 375] width 38 height 38
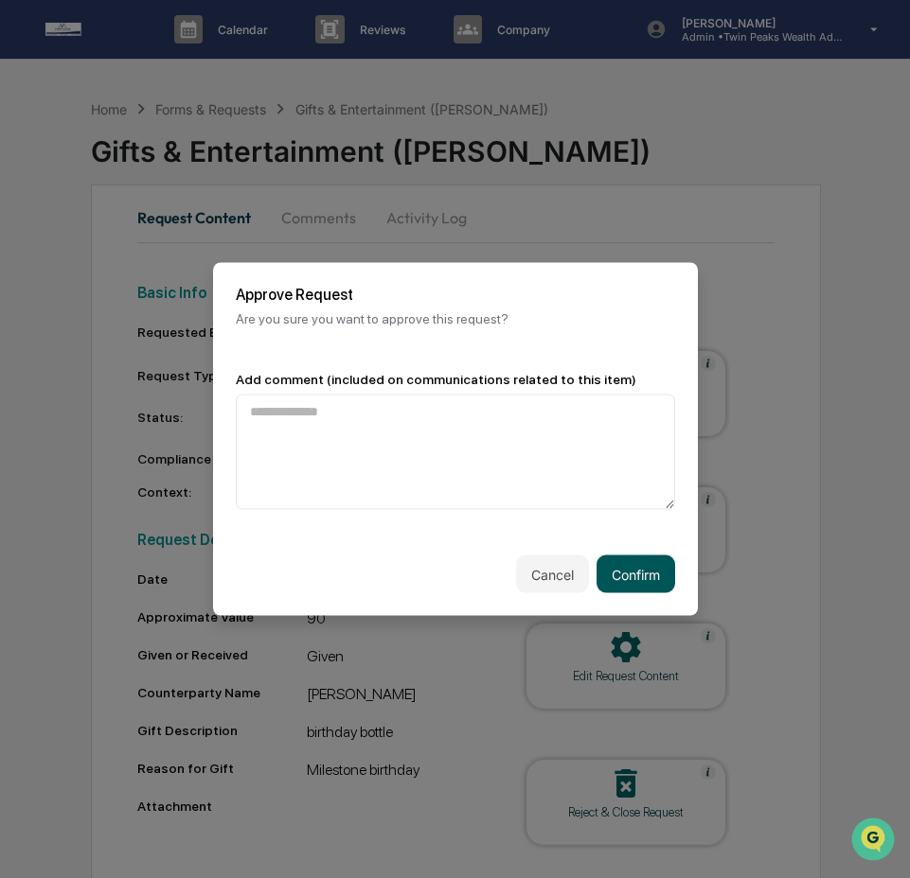
click at [611, 565] on button "Confirm" at bounding box center [635, 575] width 79 height 38
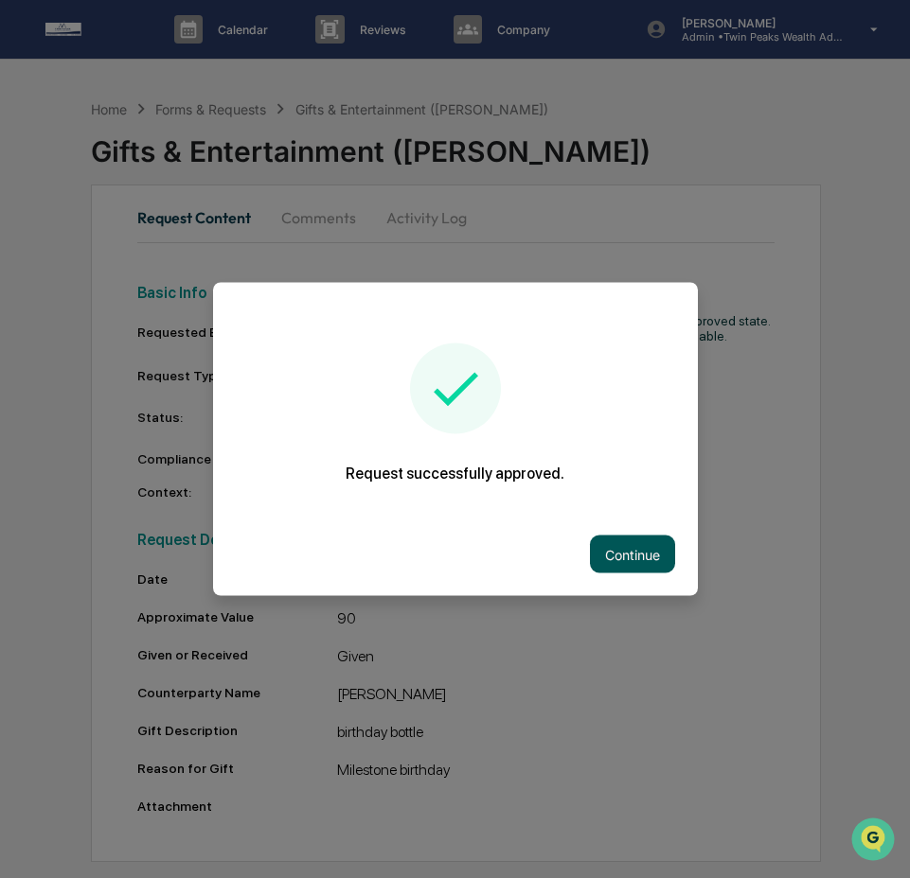
click at [616, 539] on button "Continue" at bounding box center [632, 555] width 85 height 38
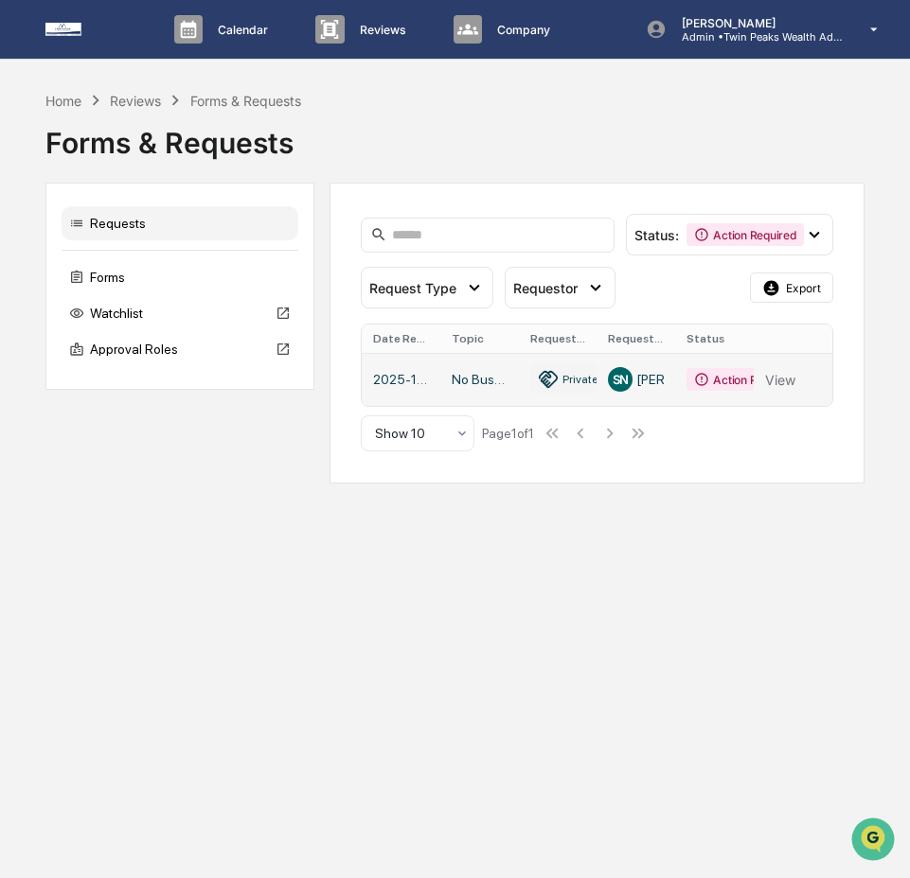
click at [767, 382] on link at bounding box center [597, 379] width 470 height 53
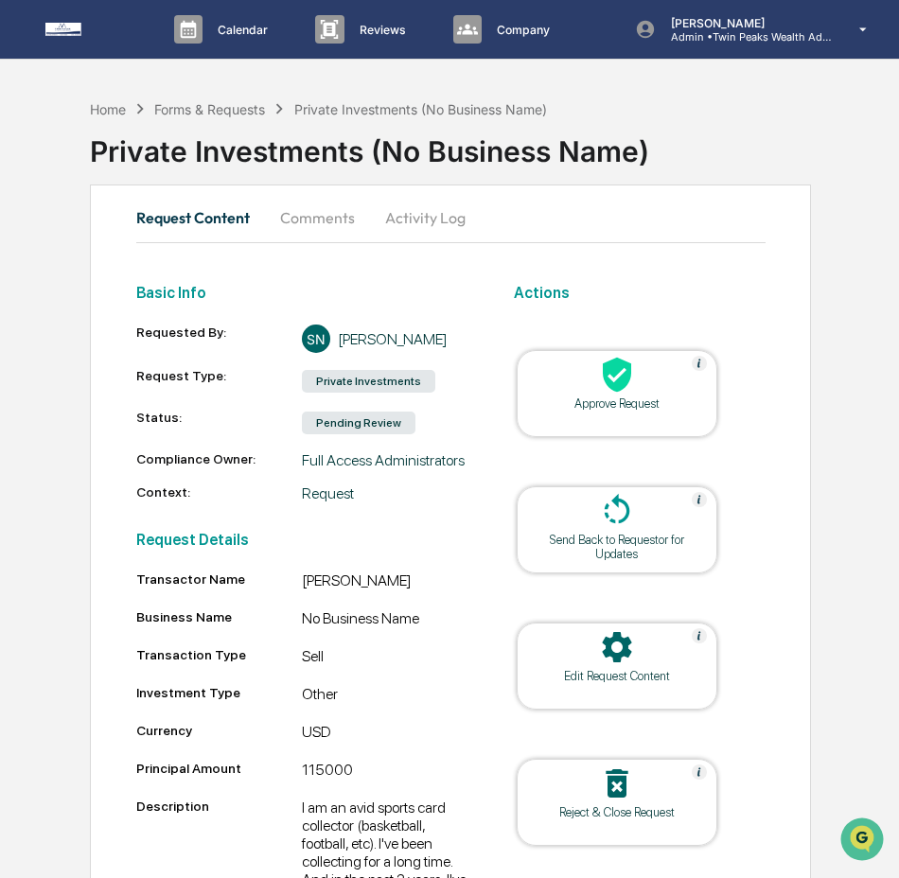
click at [284, 186] on div "Request Content Comments Activity Log Basic Info Requested By: SN [PERSON_NAME]…" at bounding box center [450, 655] width 721 height 941
click at [296, 214] on button "Comments" at bounding box center [317, 217] width 105 height 45
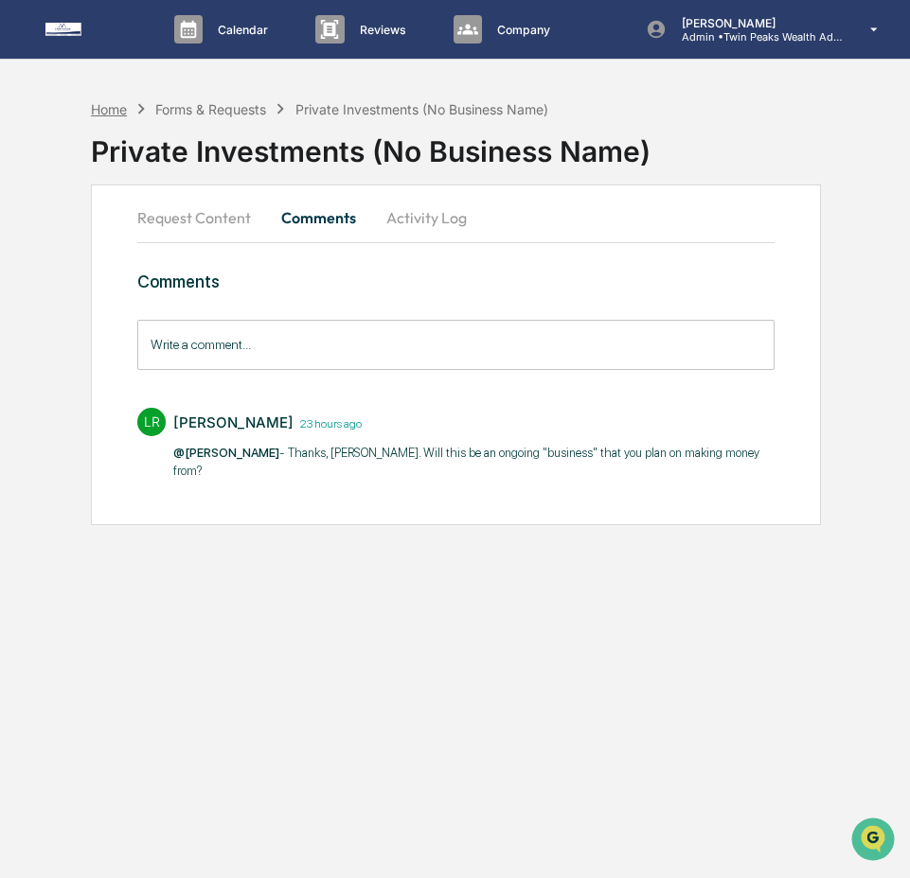
click at [106, 112] on div "Home" at bounding box center [109, 109] width 36 height 16
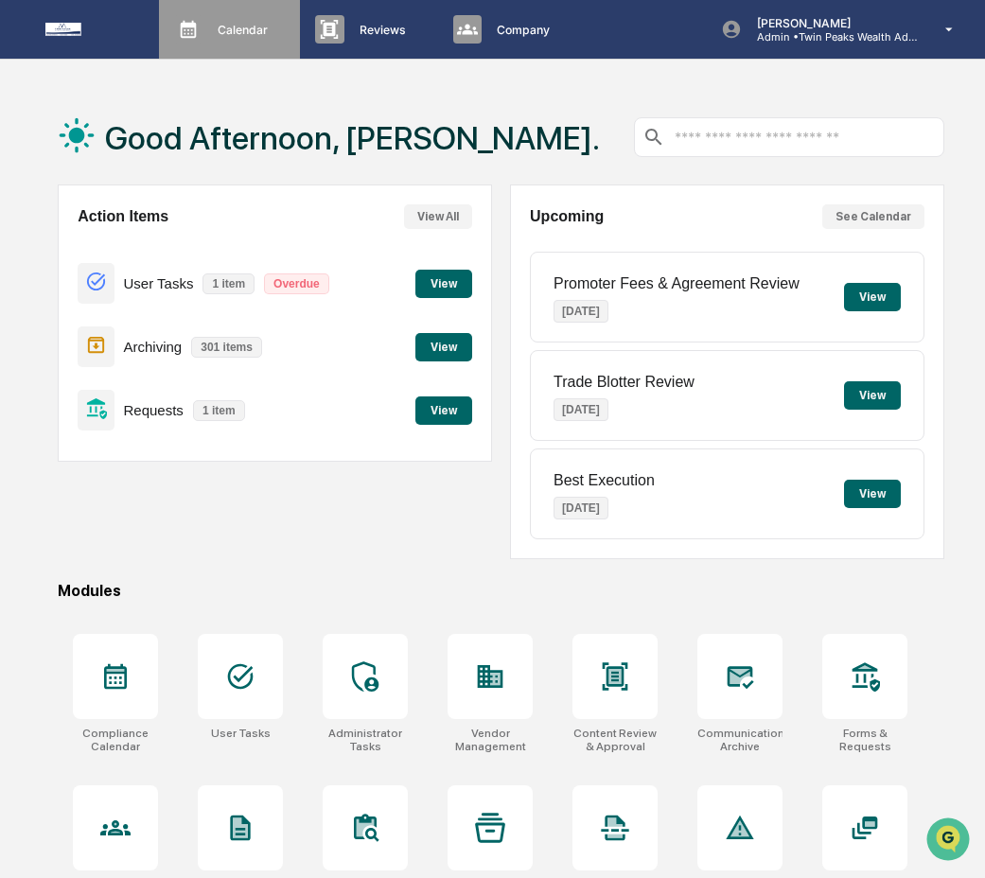
click at [267, 37] on div "Calendar Manage Tasks" at bounding box center [228, 29] width 122 height 28
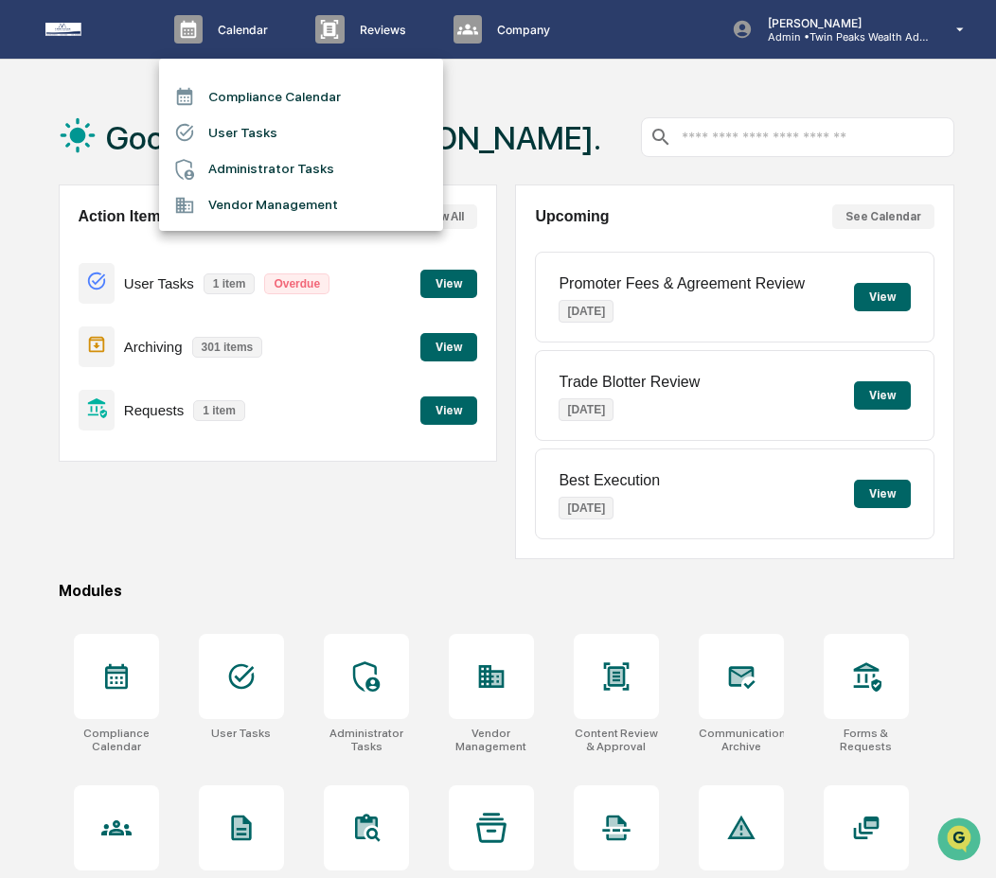
click at [362, 93] on li "Compliance Calendar" at bounding box center [301, 97] width 284 height 36
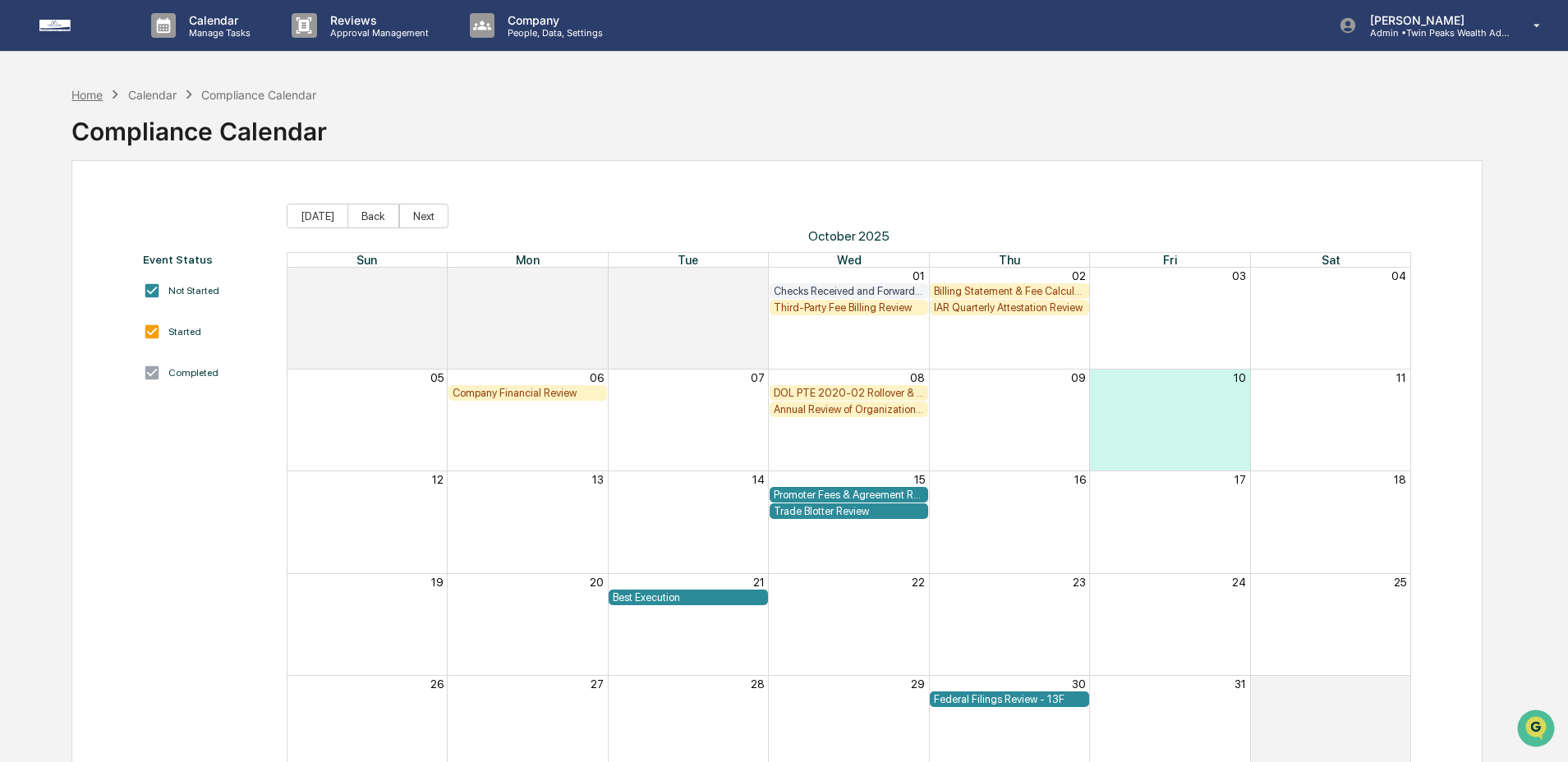
click at [77, 99] on div "Home" at bounding box center [87, 95] width 31 height 14
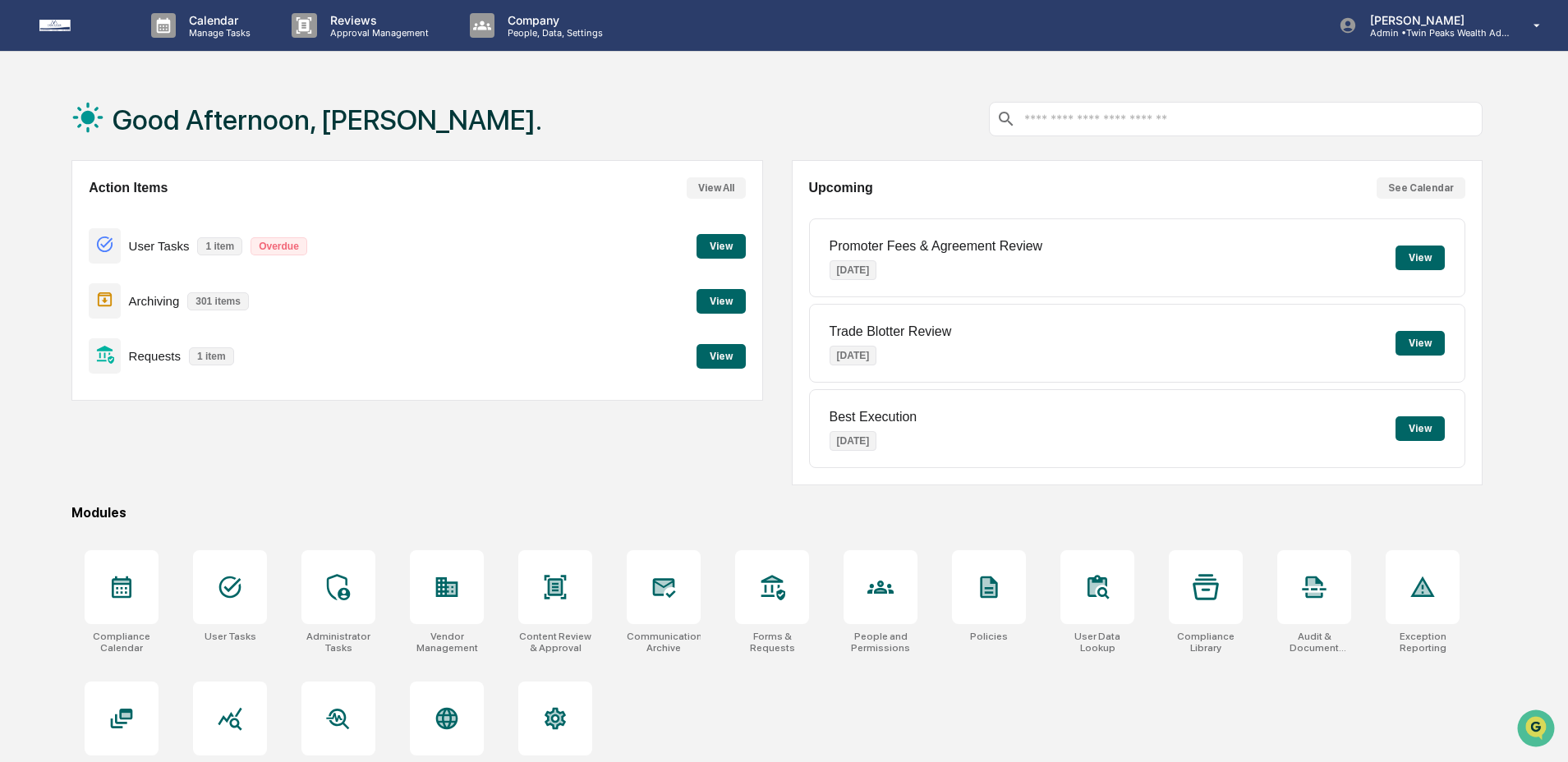
click at [699, 353] on button "View" at bounding box center [721, 357] width 49 height 24
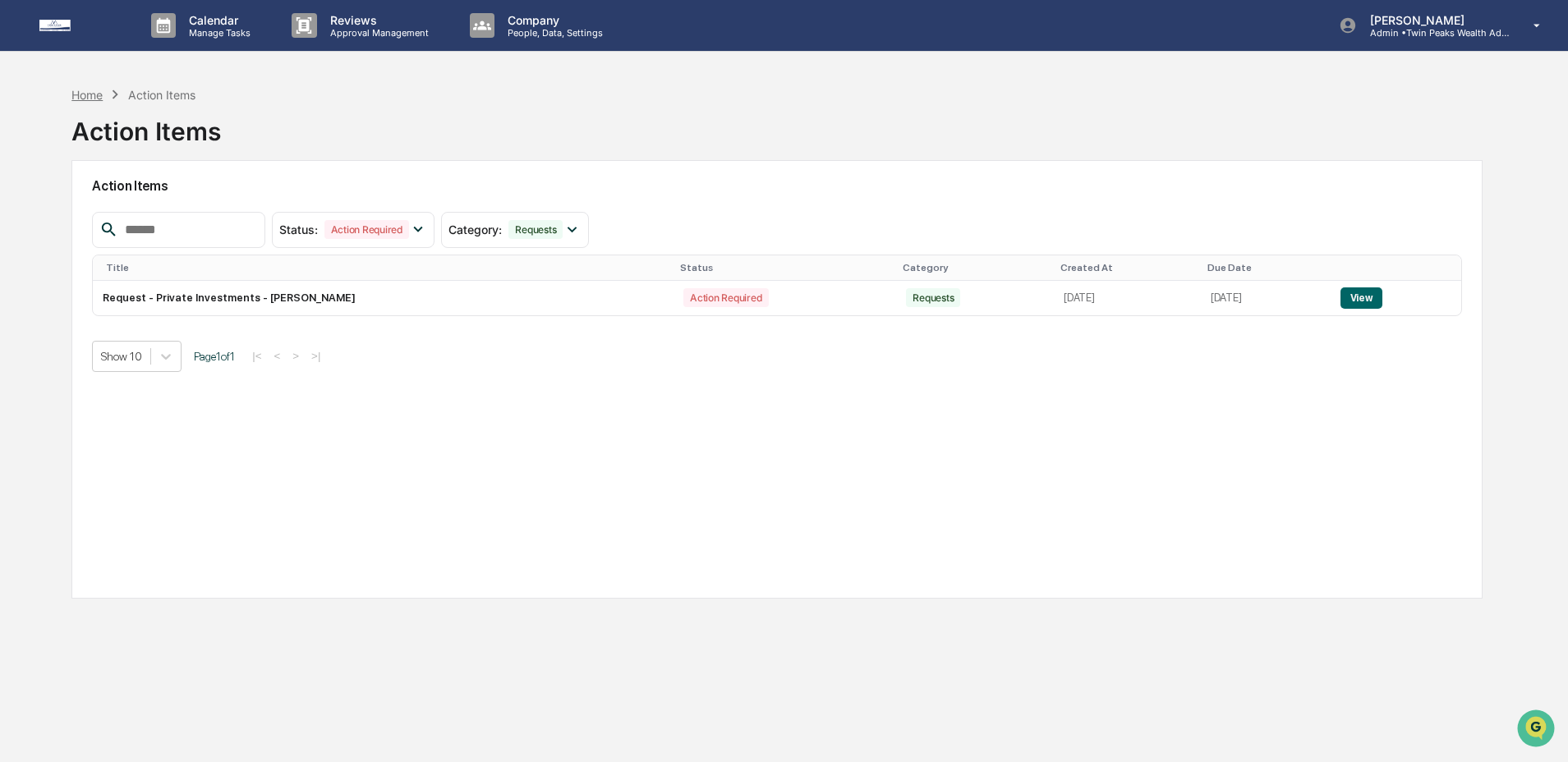
click at [95, 99] on div "Home" at bounding box center [87, 95] width 31 height 14
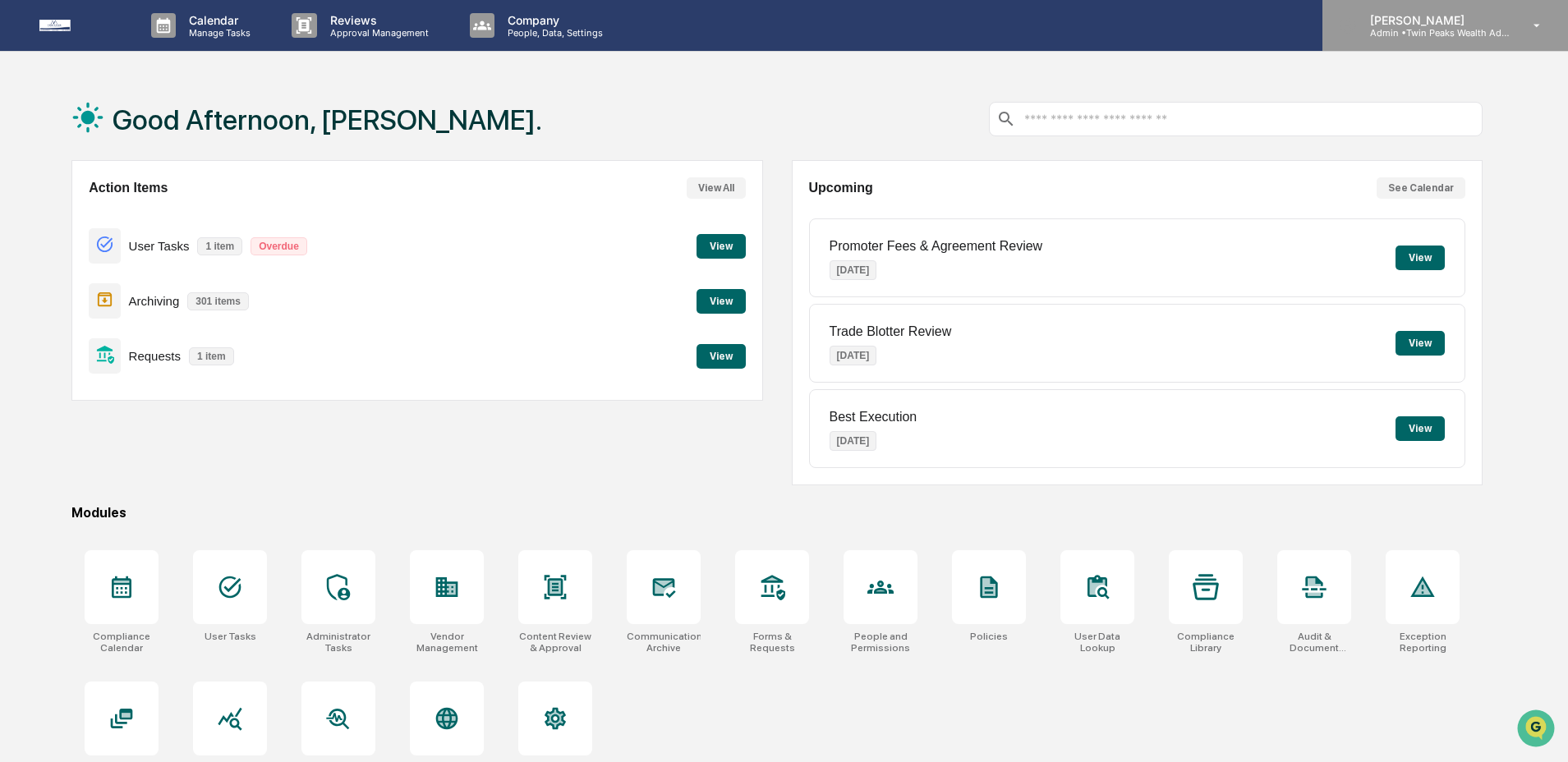
click at [789, 36] on p "Admin • Twin Peaks Wealth Advisors" at bounding box center [1434, 32] width 153 height 11
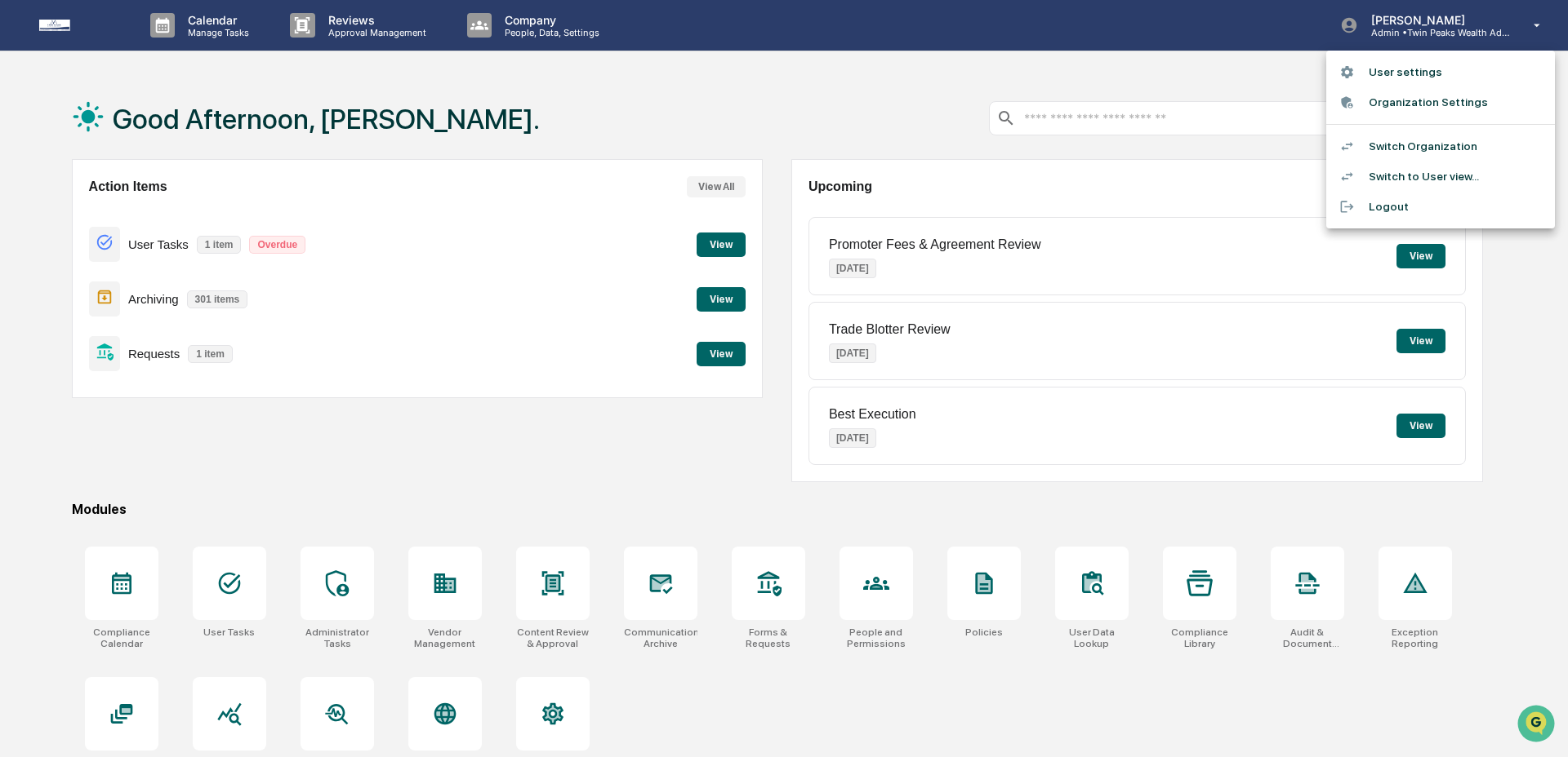
click at [784, 143] on li "Switch Organization" at bounding box center [1439, 146] width 229 height 30
